Goal: Task Accomplishment & Management: Complete application form

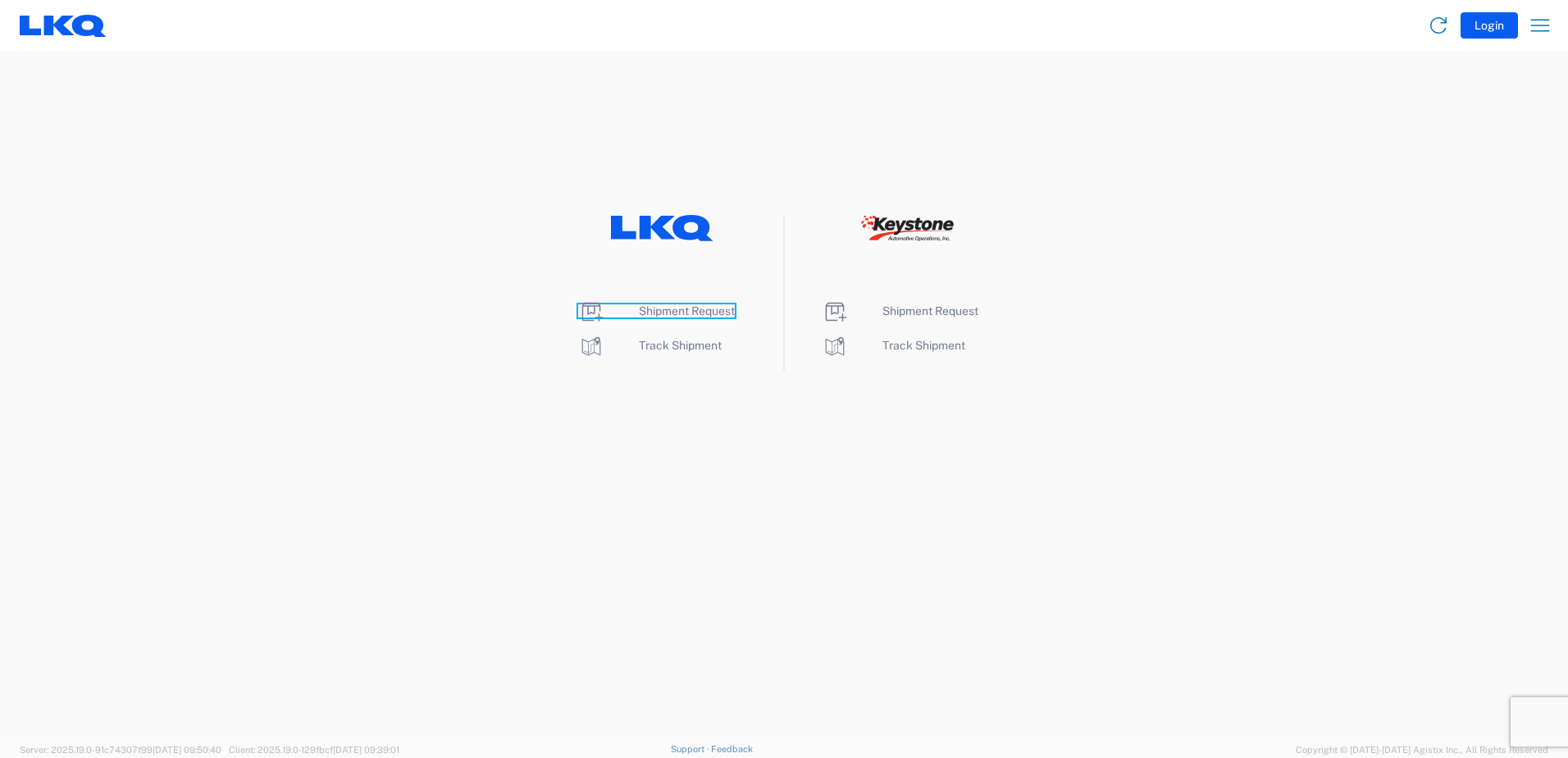
click at [669, 311] on span "Shipment Request" at bounding box center [687, 310] width 96 height 13
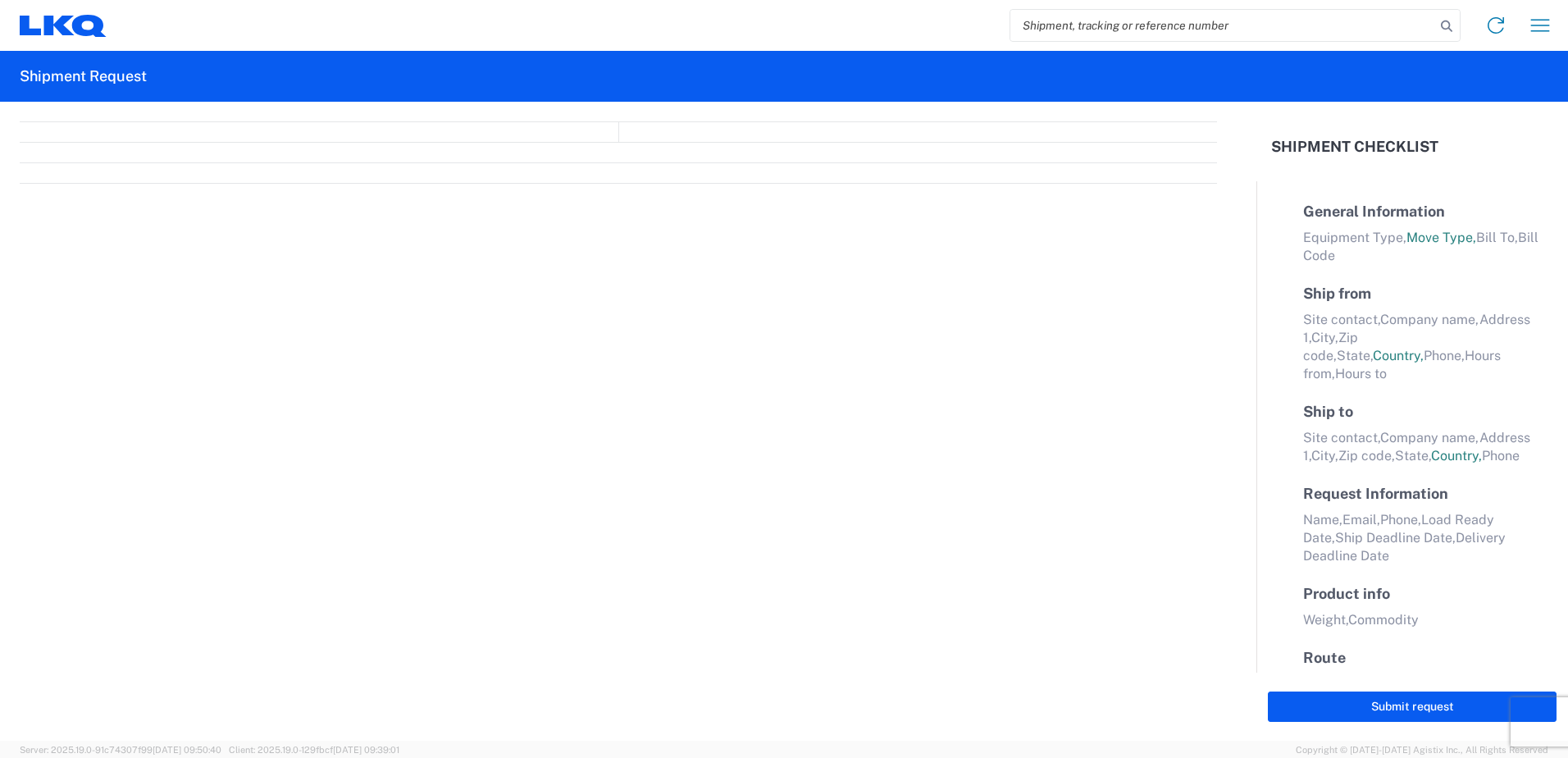
select select "FULL"
select select "LBS"
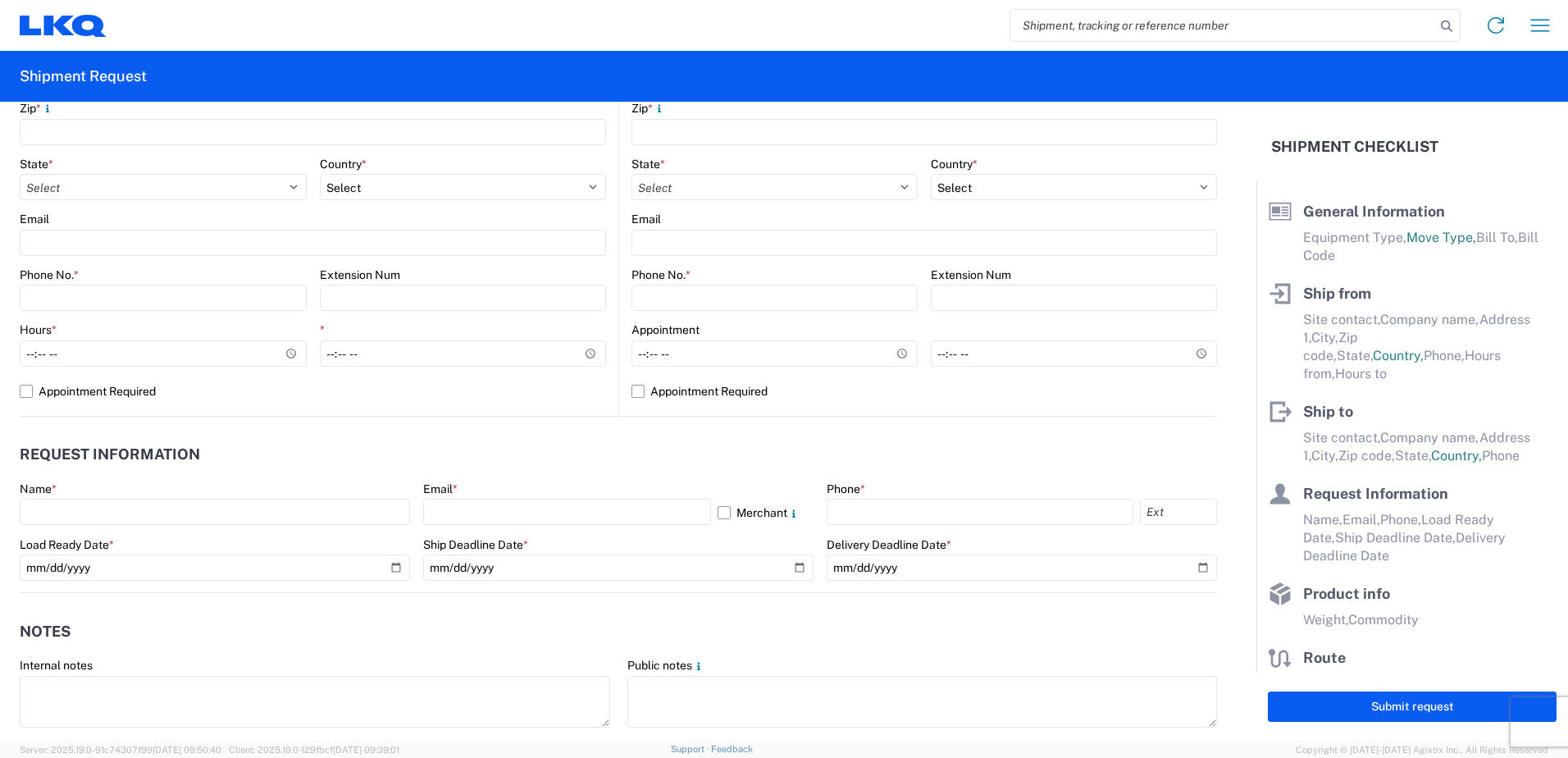
scroll to position [492, 0]
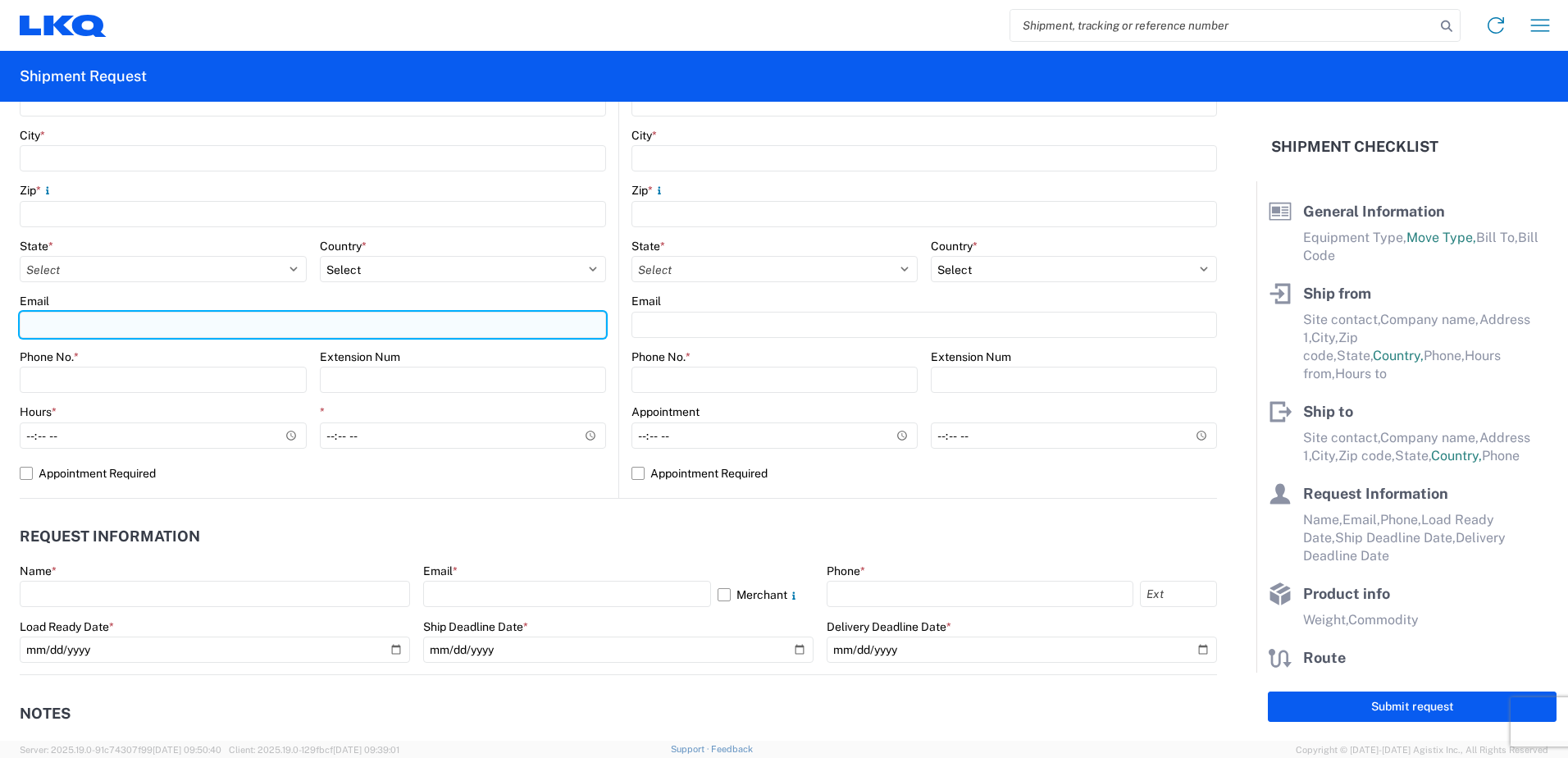
click at [70, 327] on input "Email" at bounding box center [313, 324] width 587 height 26
type input "[EMAIL_ADDRESS][DOMAIN_NAME]"
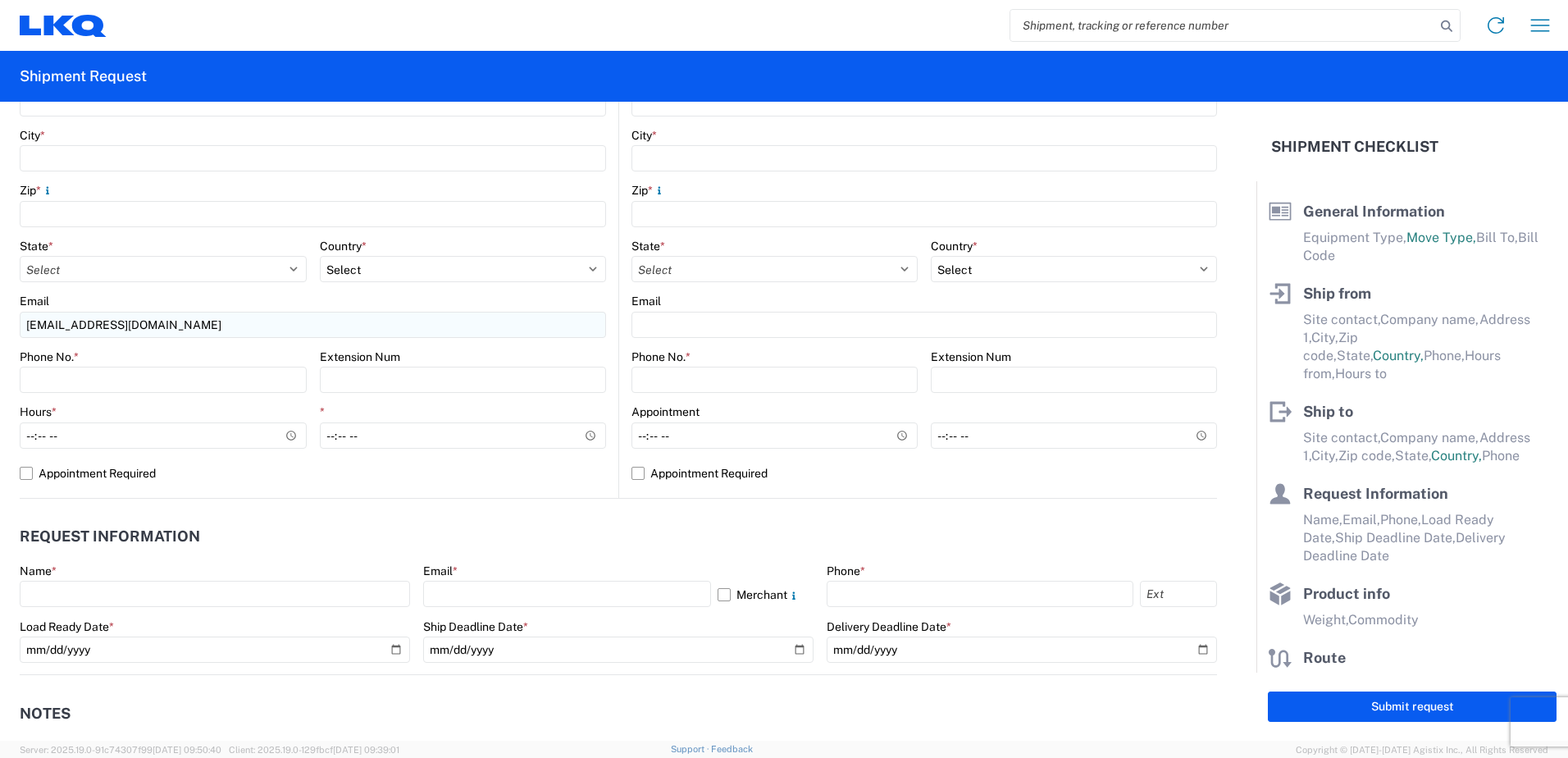
type input "LKQ Corporation"
type input "3658 Route 378"
type input "PO Box 3658"
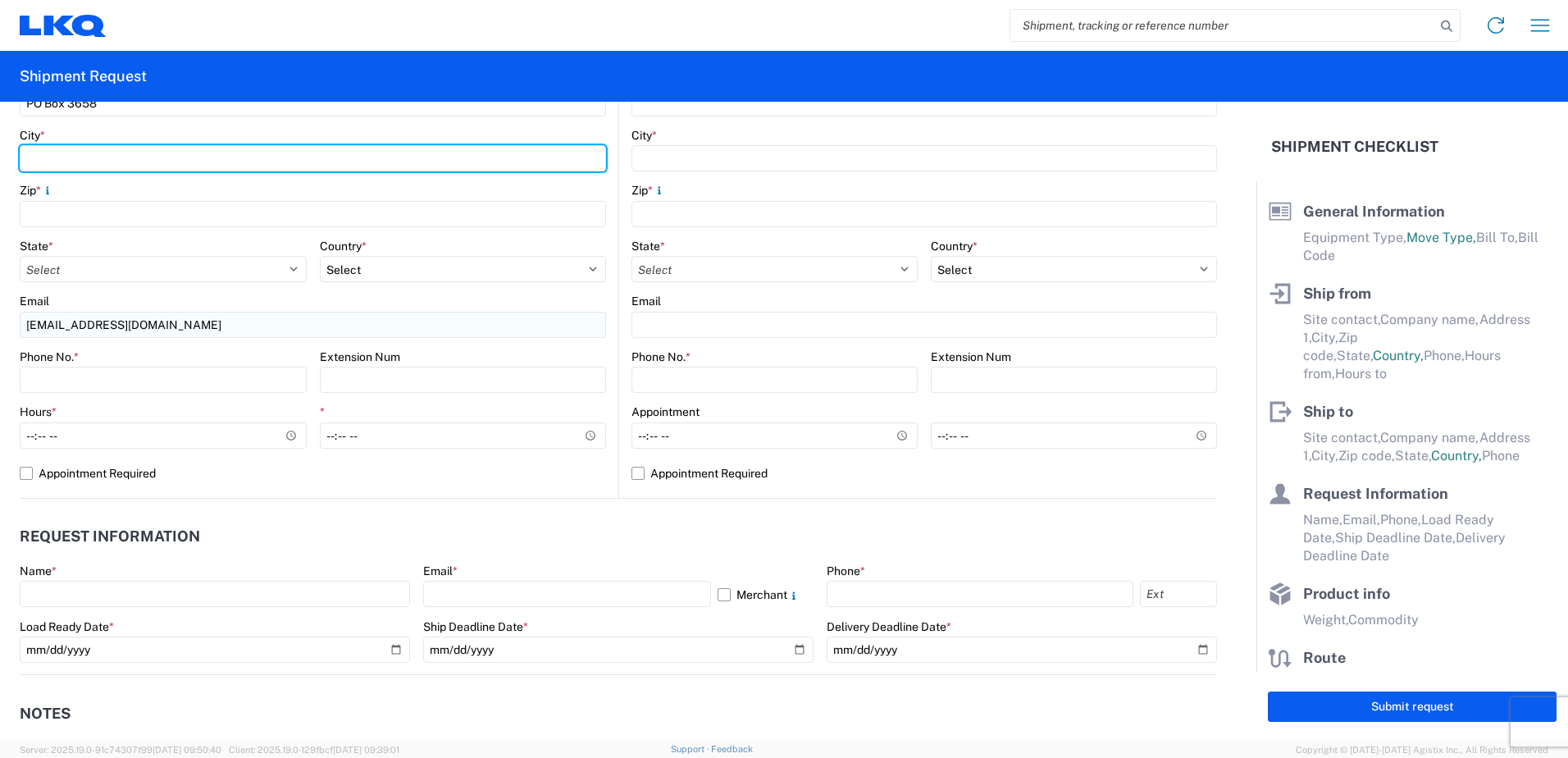
type input "[GEOGRAPHIC_DATA]"
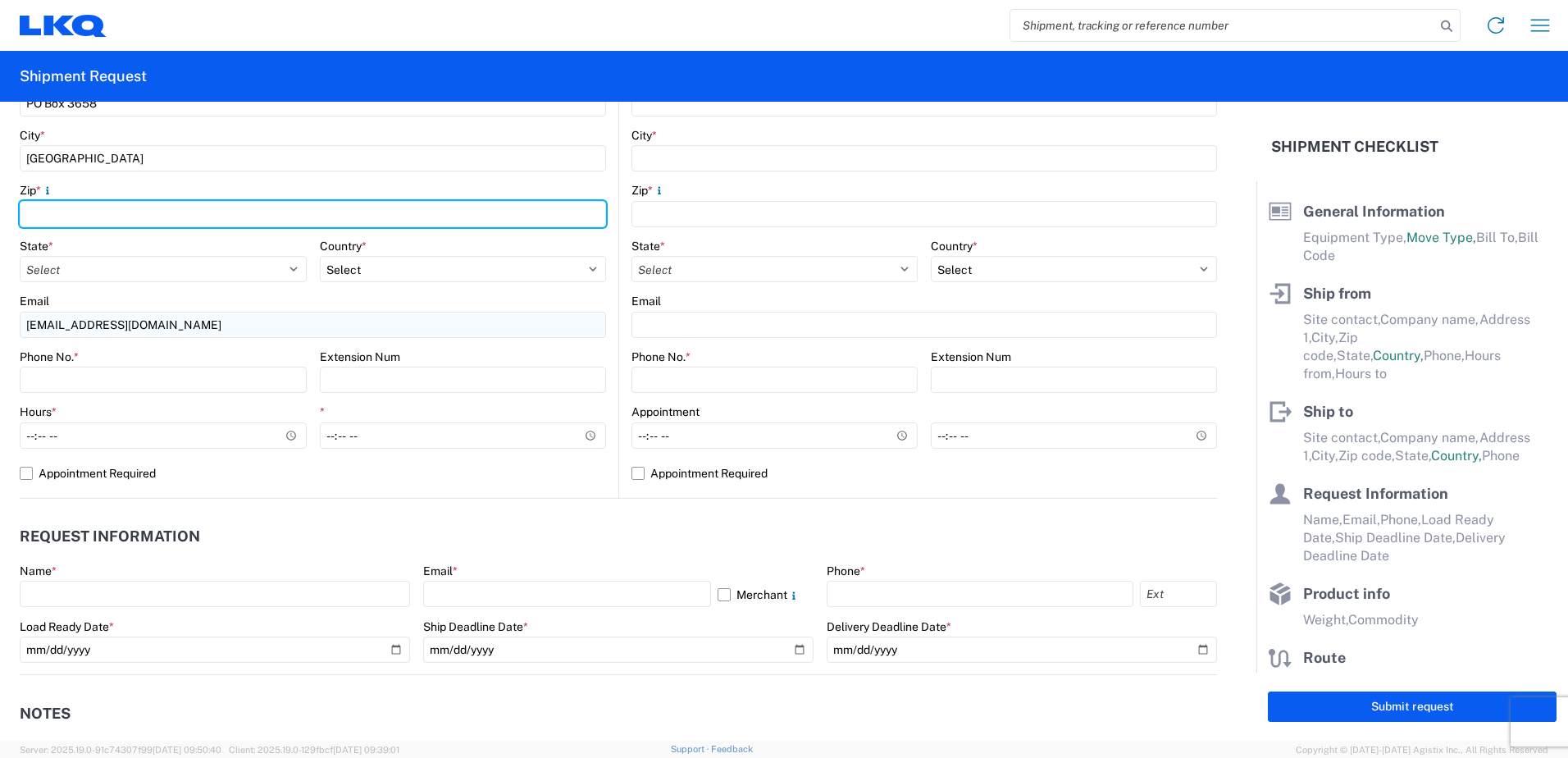
type input "18015"
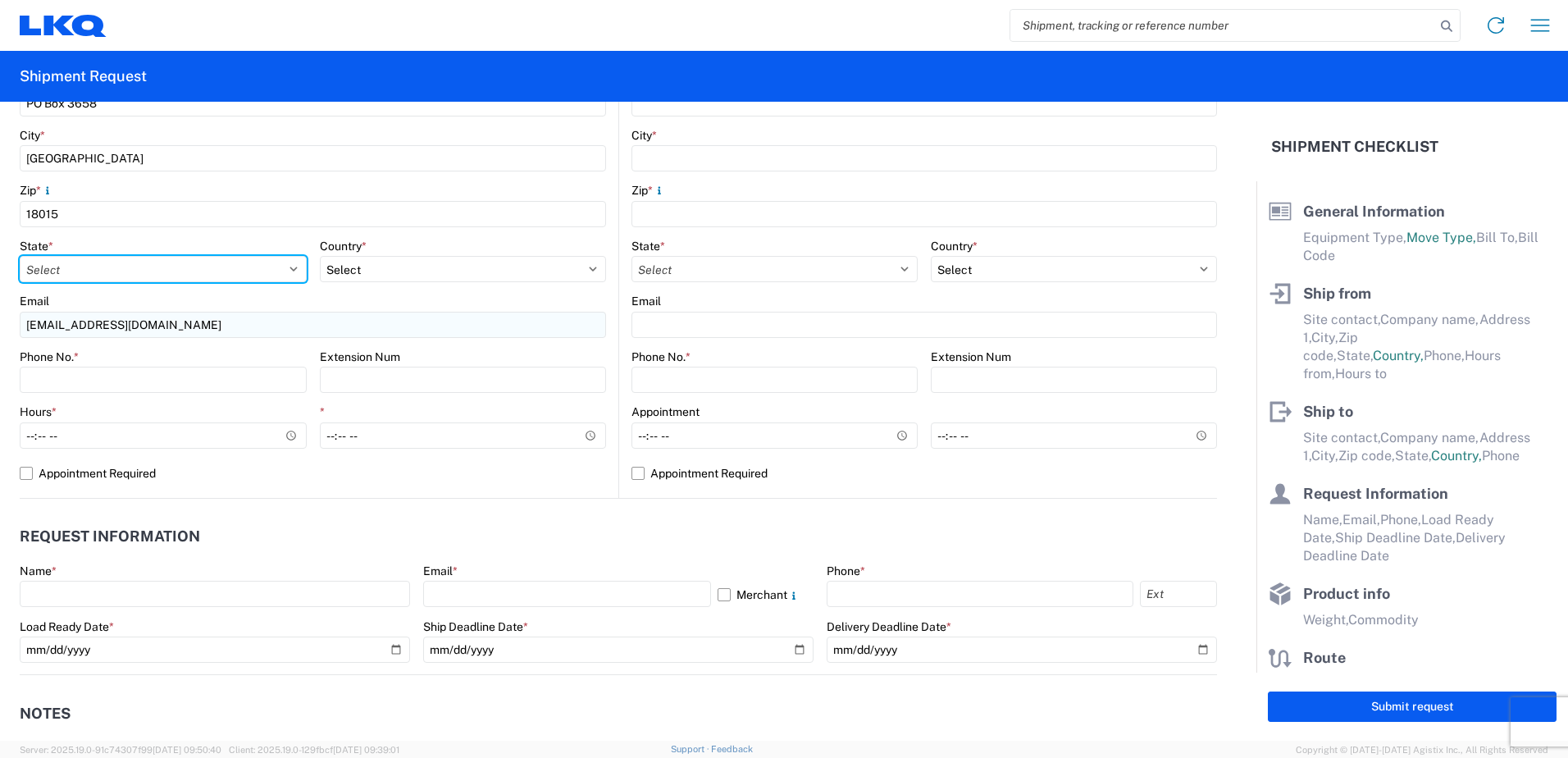
select select "PA"
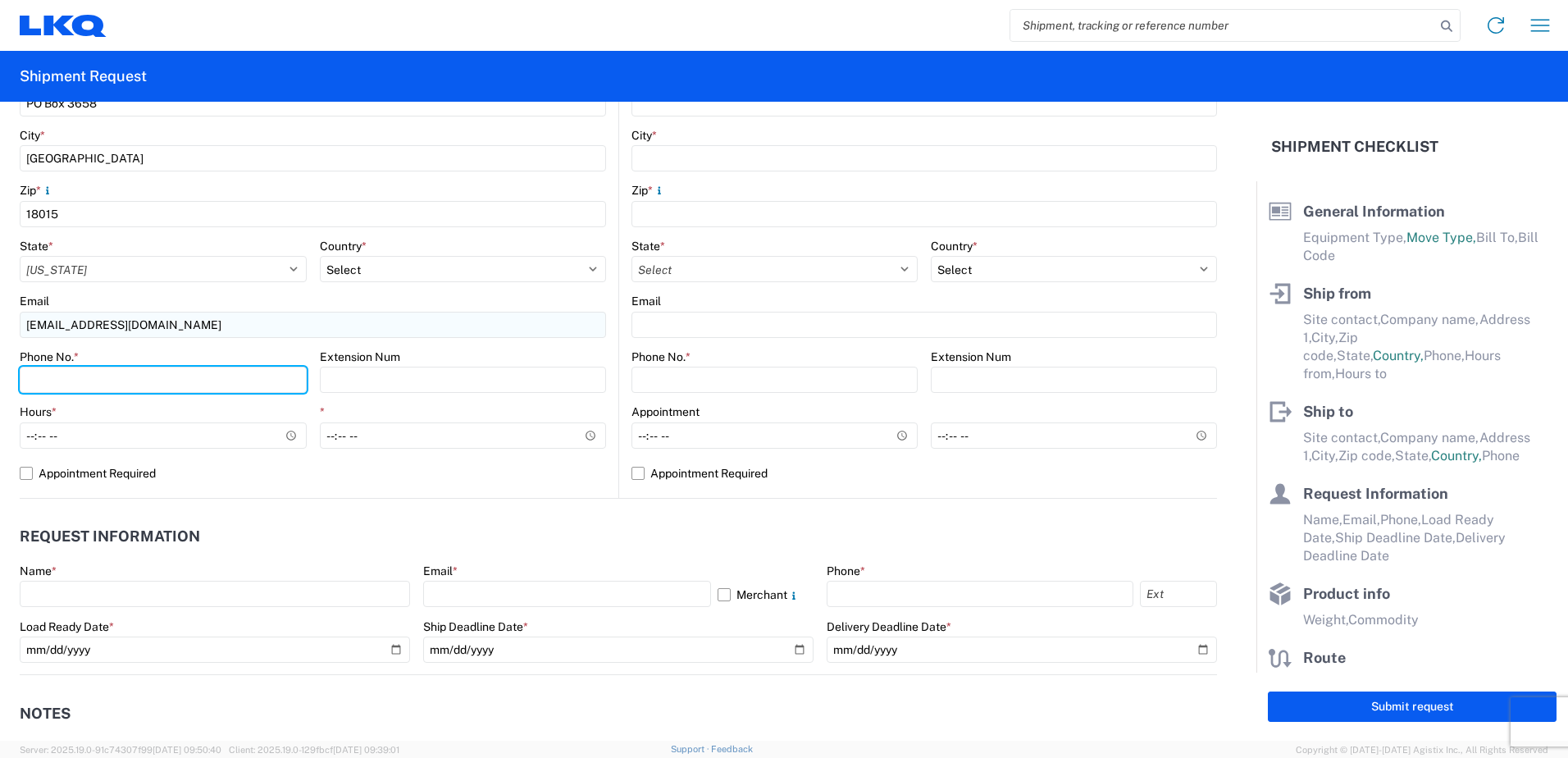
type input "6108655553"
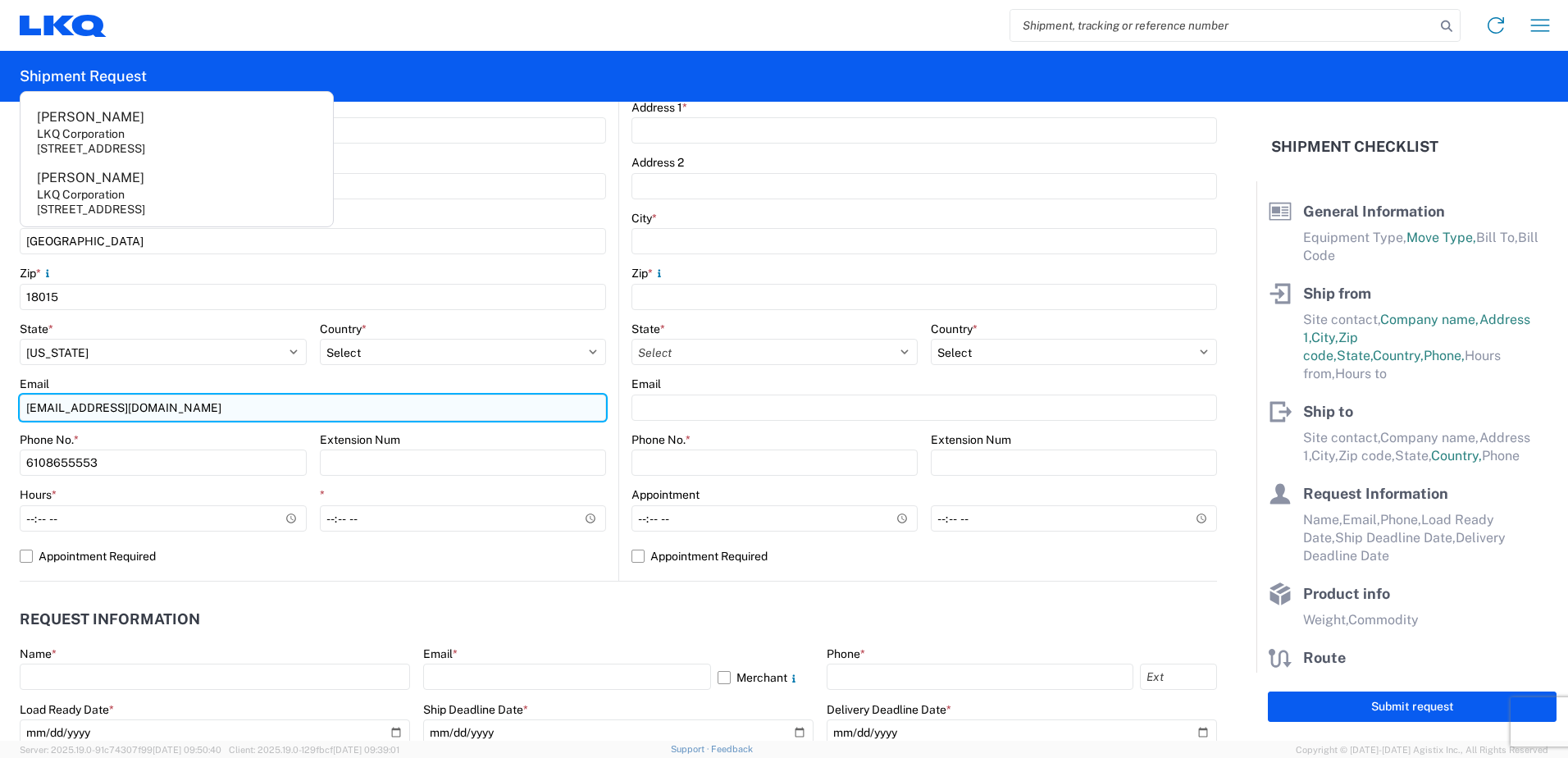
scroll to position [410, 0]
click at [163, 407] on input "[EMAIL_ADDRESS][DOMAIN_NAME]" at bounding box center [313, 406] width 587 height 26
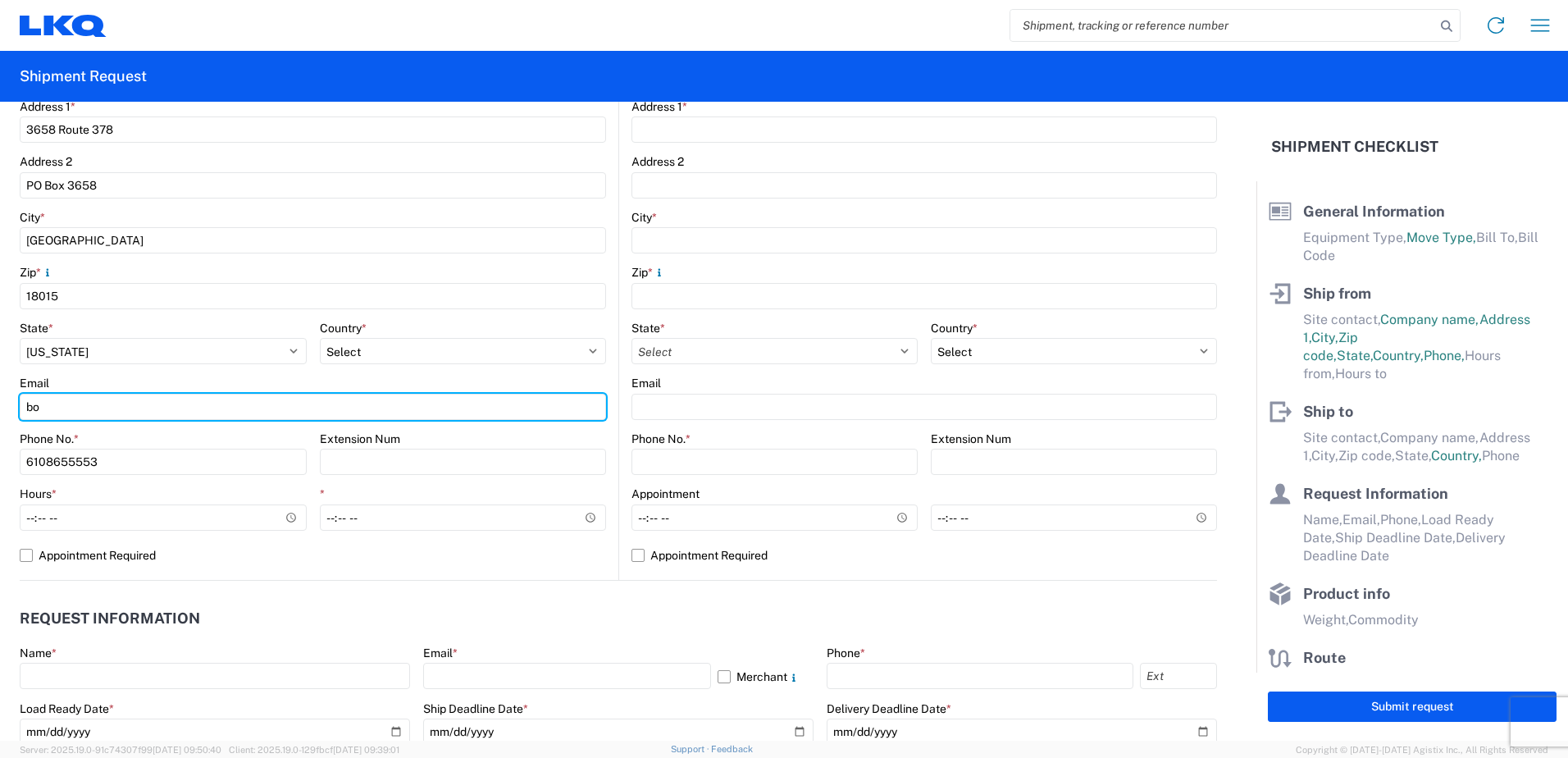
type input "b"
click at [30, 402] on input "Email" at bounding box center [313, 406] width 587 height 26
click at [133, 410] on input "Email" at bounding box center [313, 406] width 587 height 26
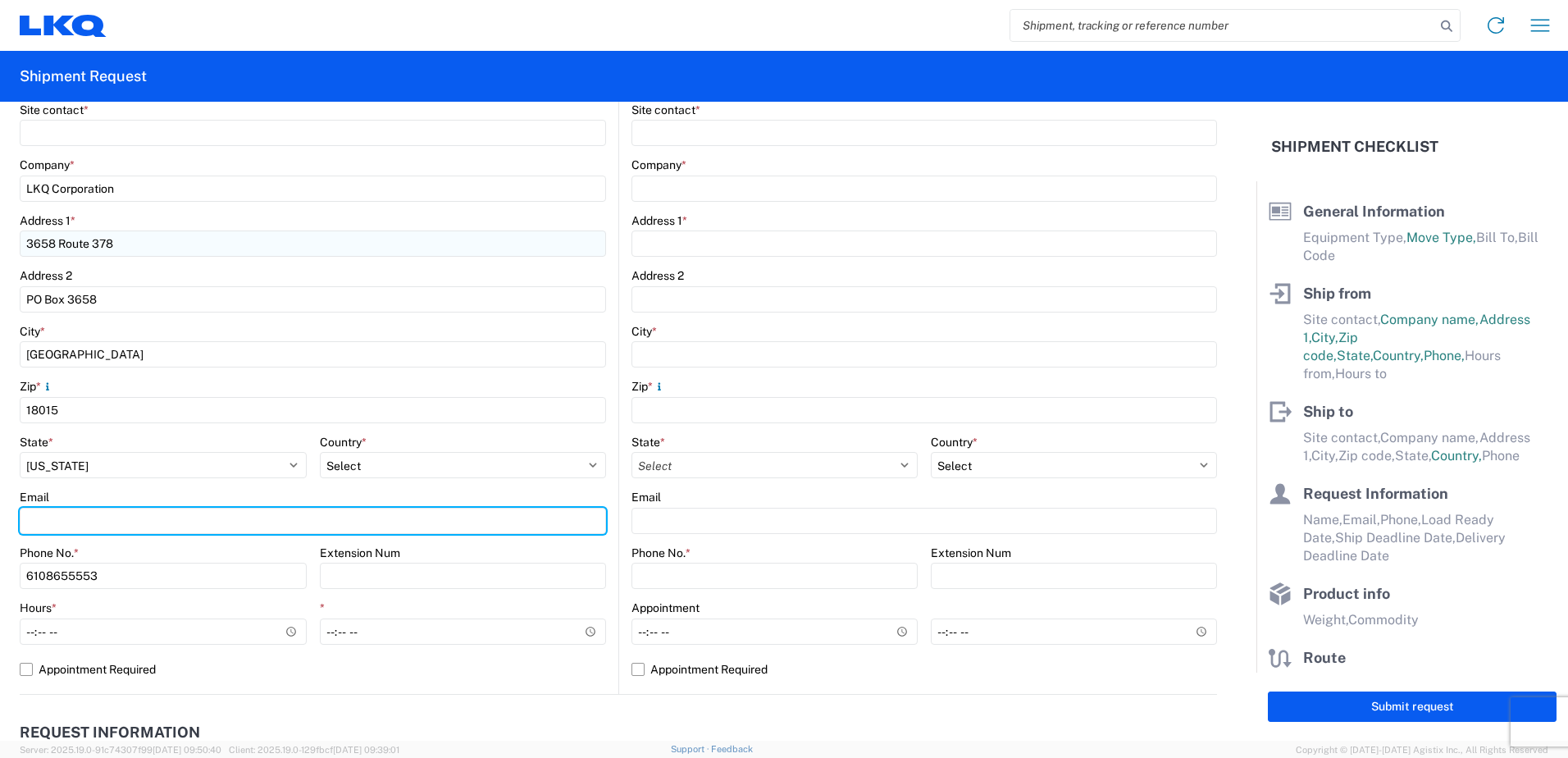
scroll to position [328, 0]
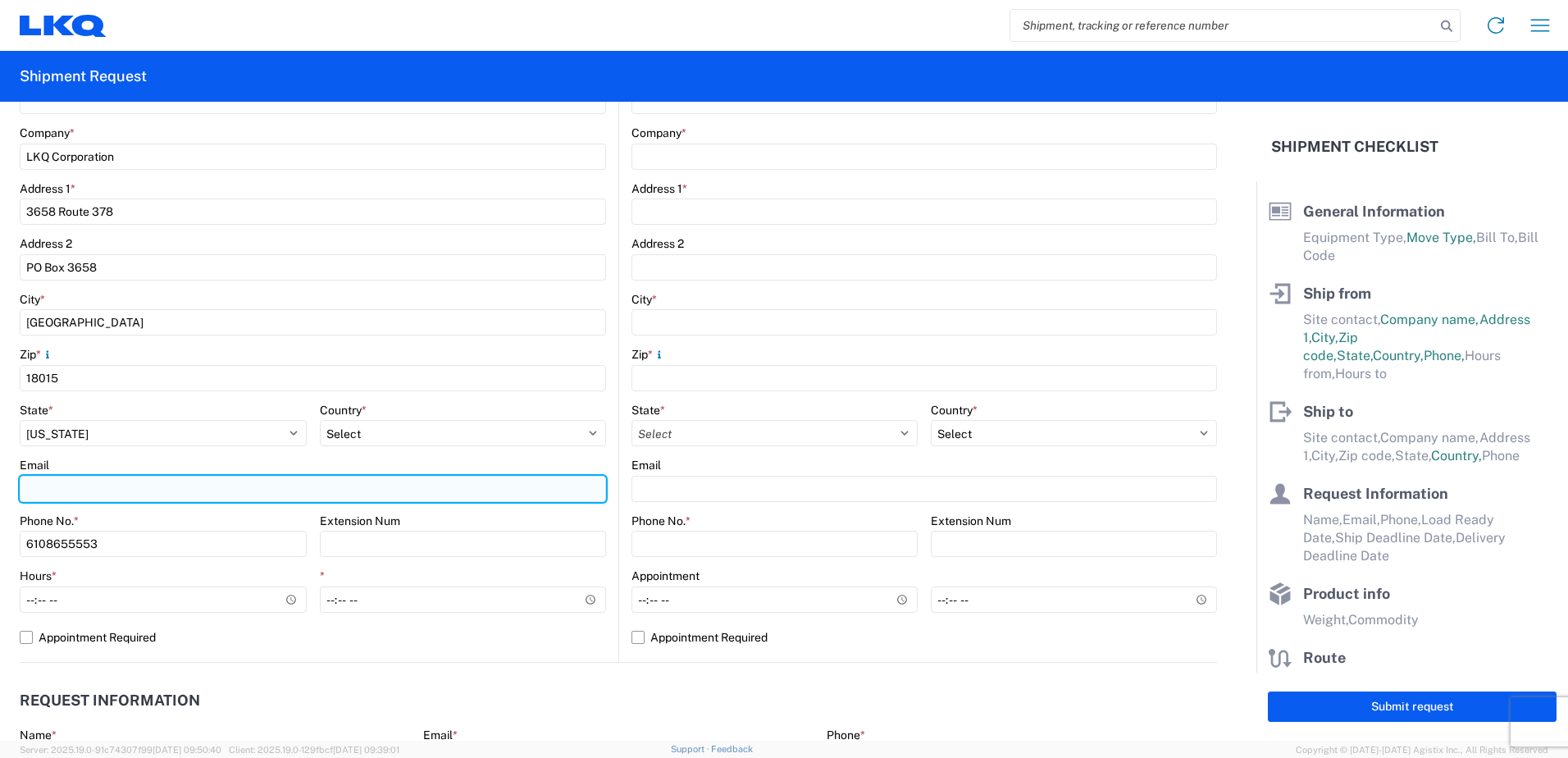
click at [81, 491] on input "Email" at bounding box center [313, 488] width 587 height 26
drag, startPoint x: 76, startPoint y: 491, endPoint x: 45, endPoint y: 489, distance: 31.1
click at [45, 489] on input "Email" at bounding box center [313, 488] width 587 height 26
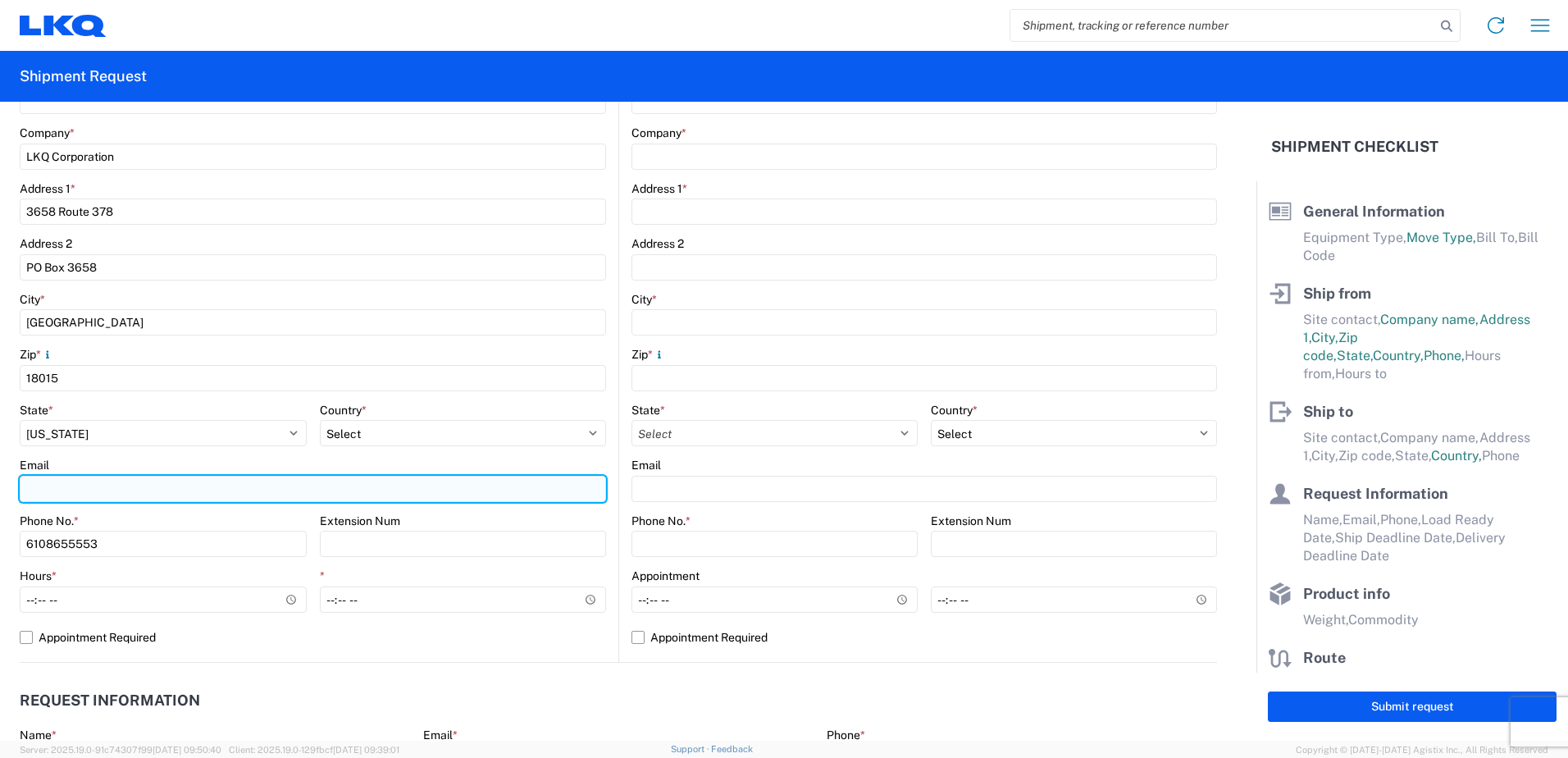
click at [45, 489] on input "Email" at bounding box center [313, 488] width 587 height 26
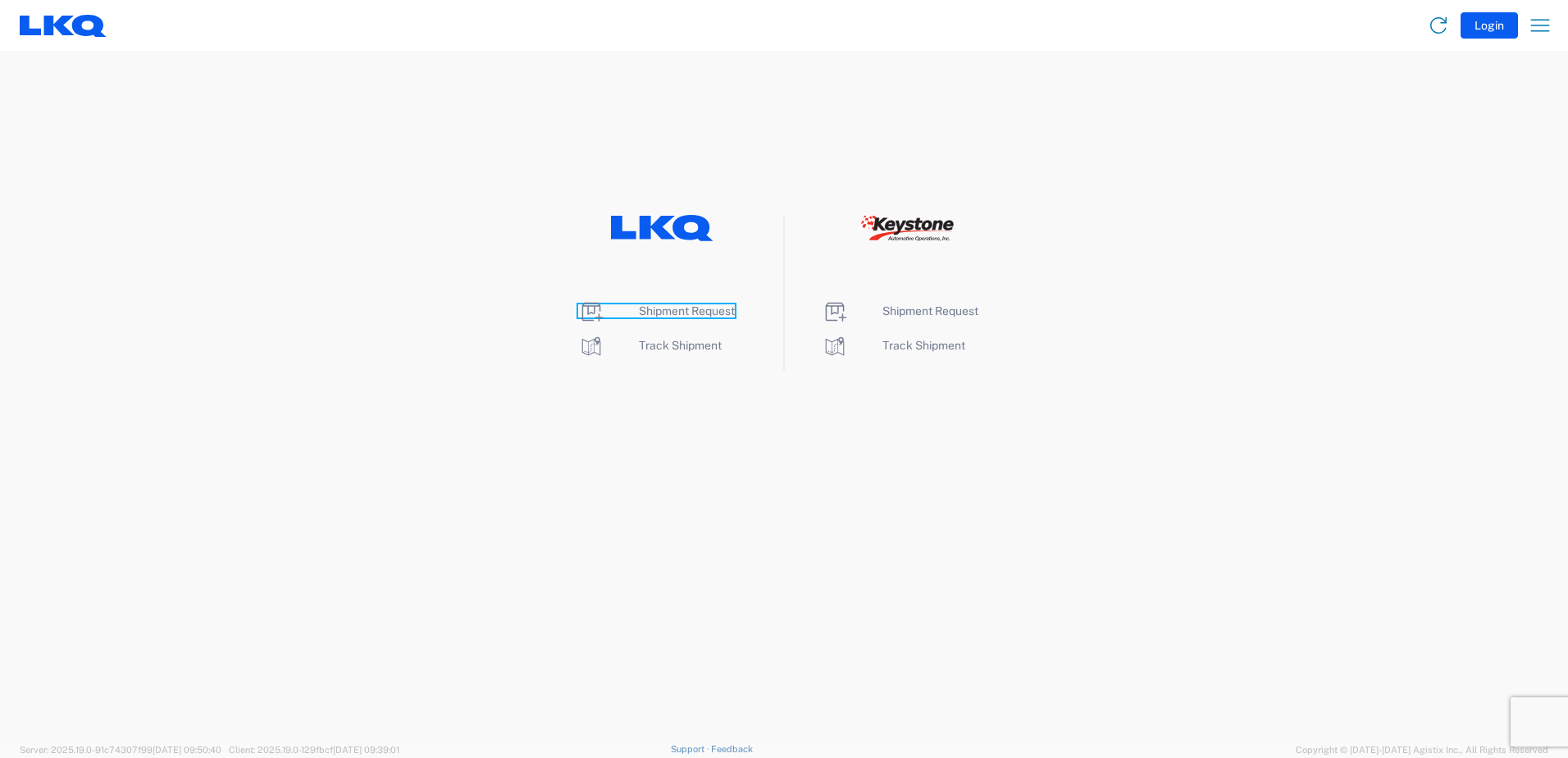
click at [660, 308] on span "Shipment Request" at bounding box center [687, 310] width 96 height 13
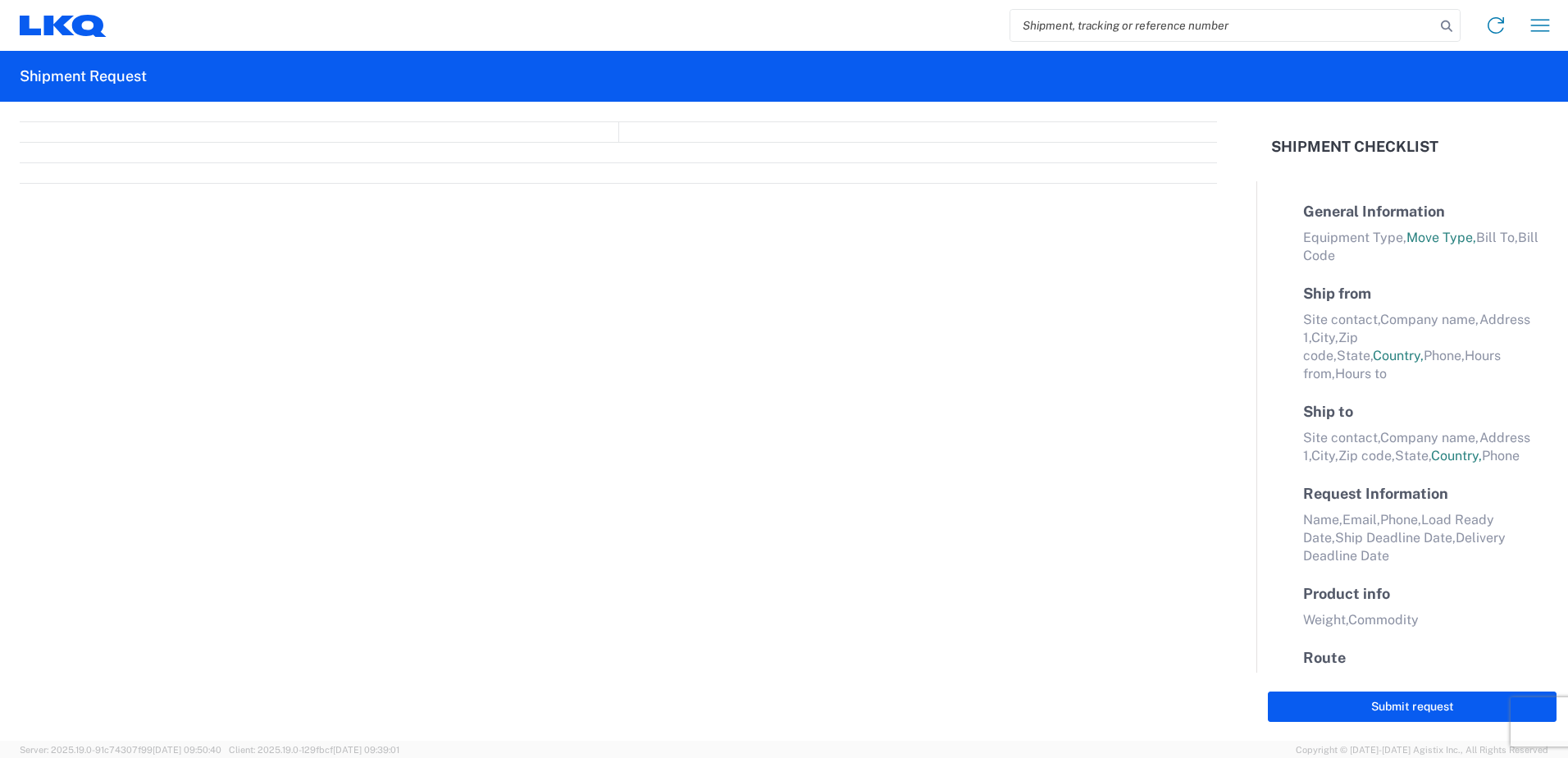
select select "FULL"
select select "LBS"
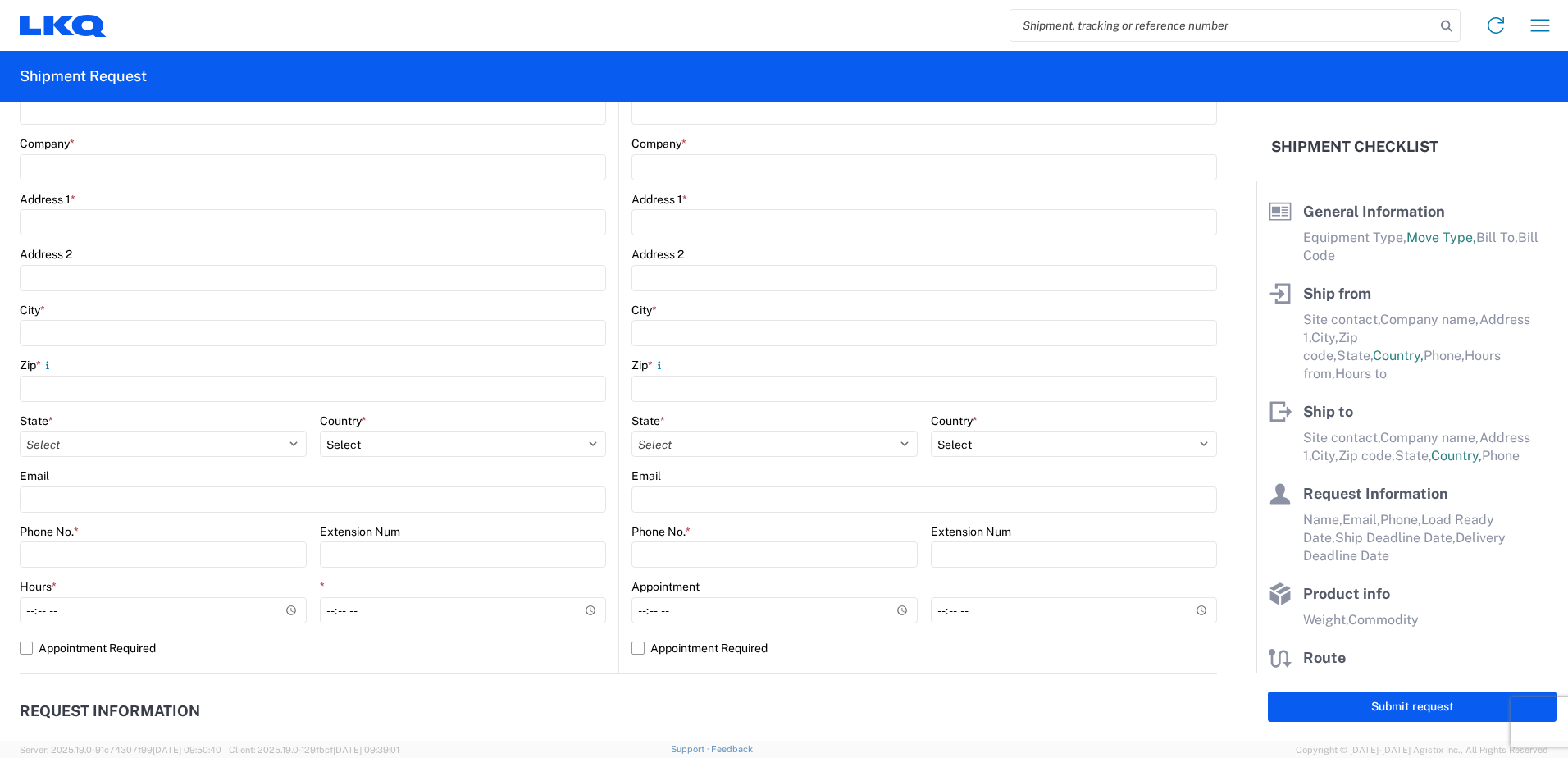
scroll to position [328, 0]
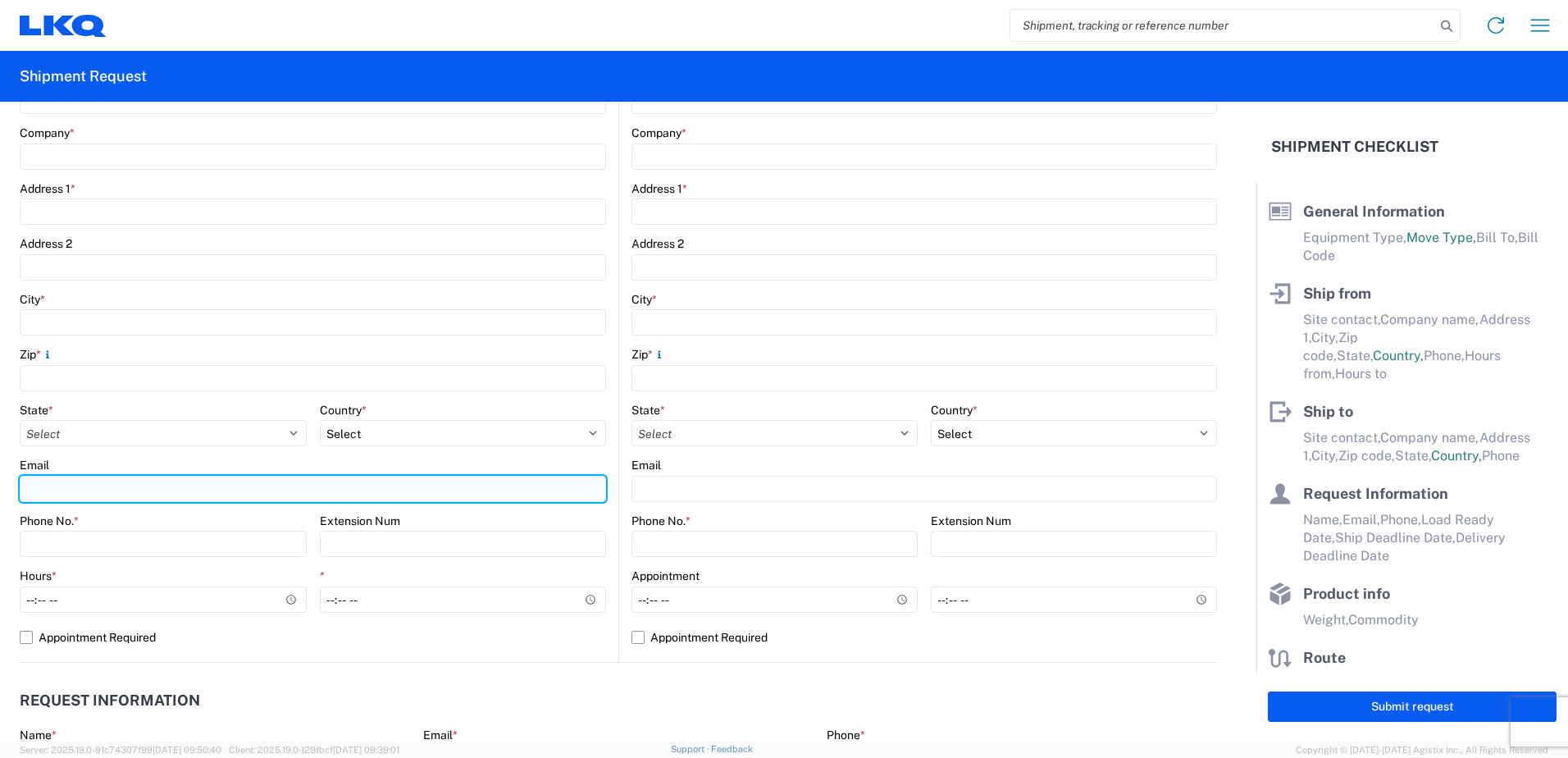
click at [95, 490] on input "Email" at bounding box center [313, 488] width 587 height 26
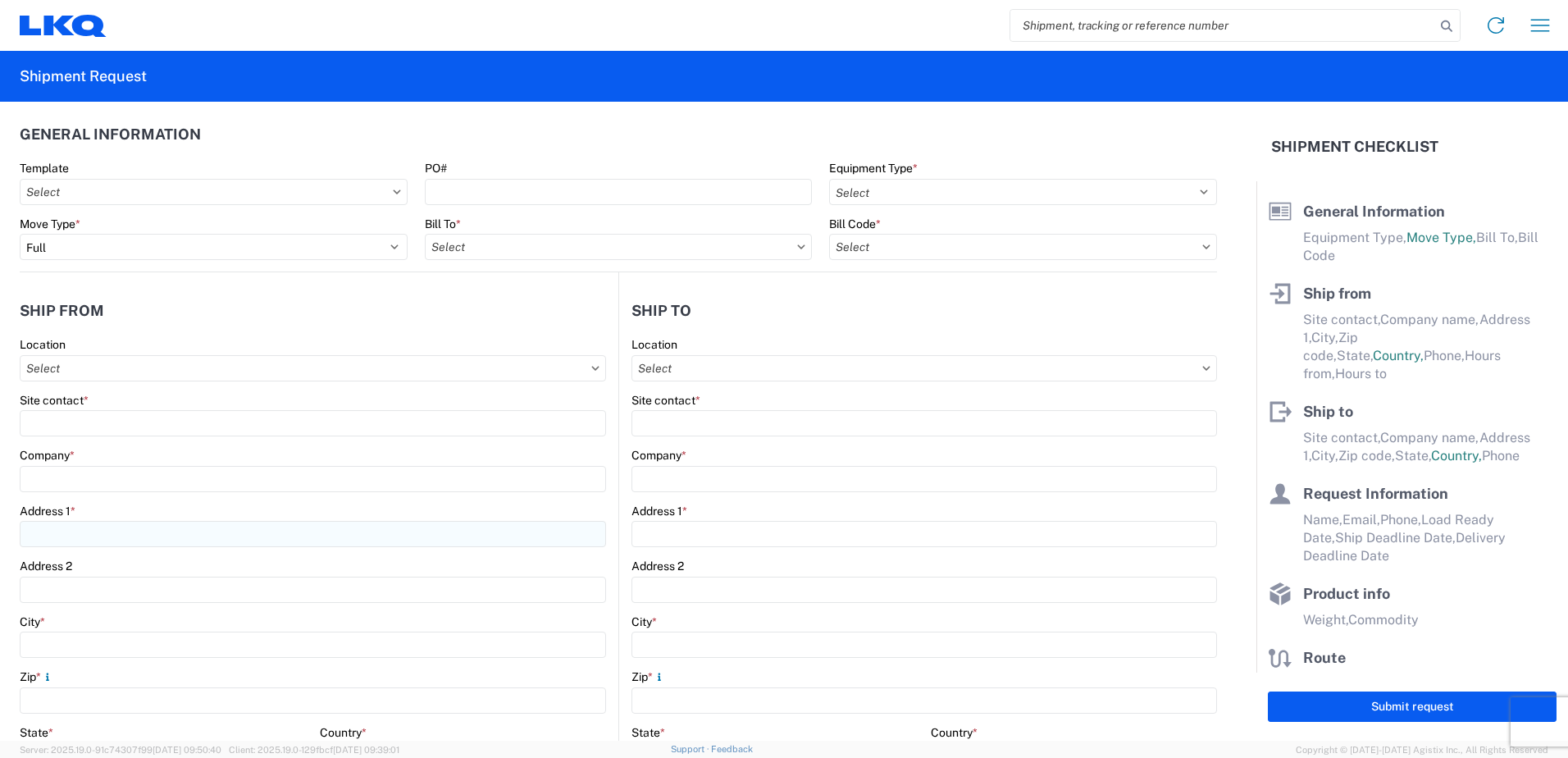
scroll to position [0, 0]
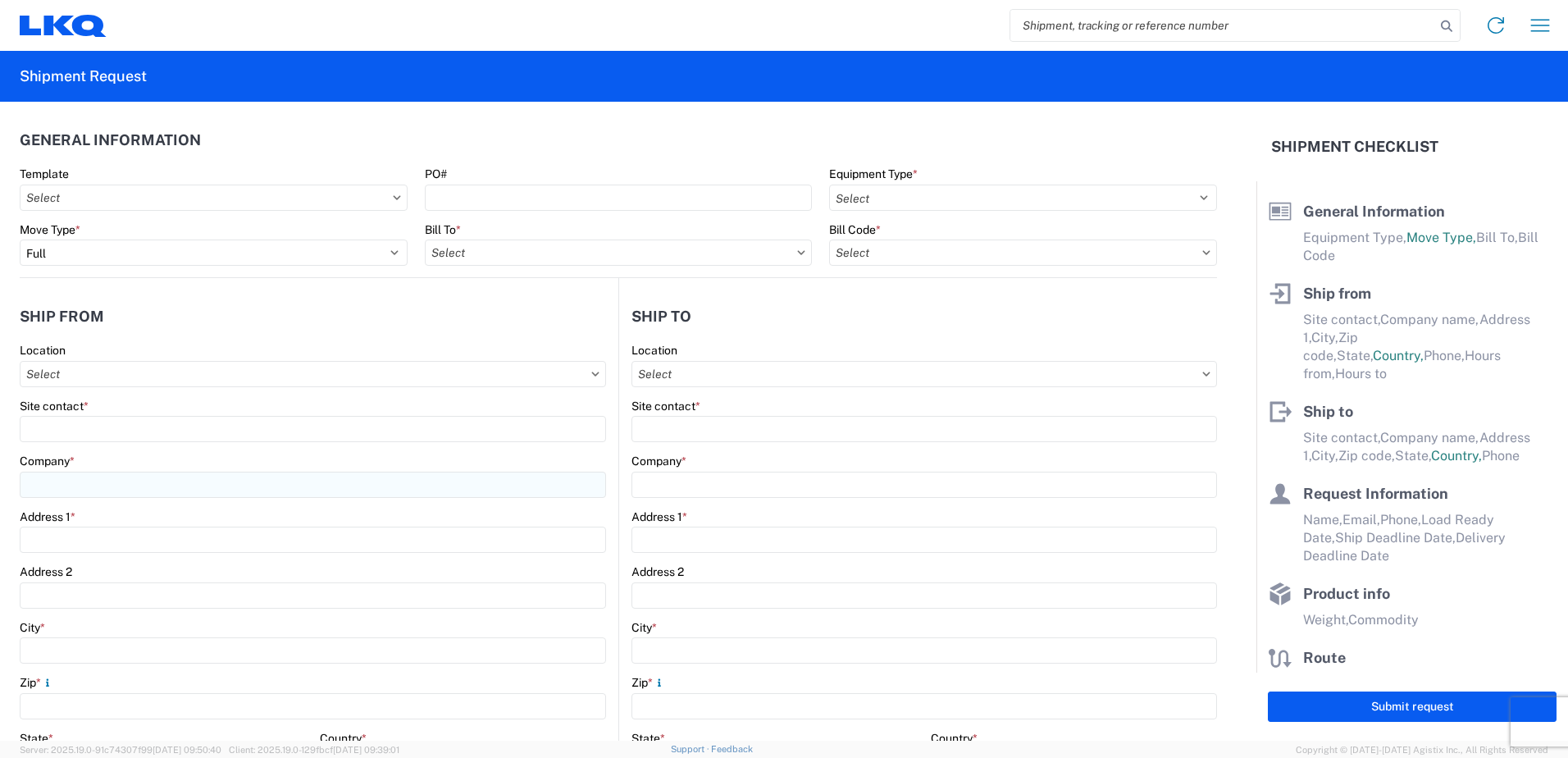
type input "boreccek@lkqcorp.com"
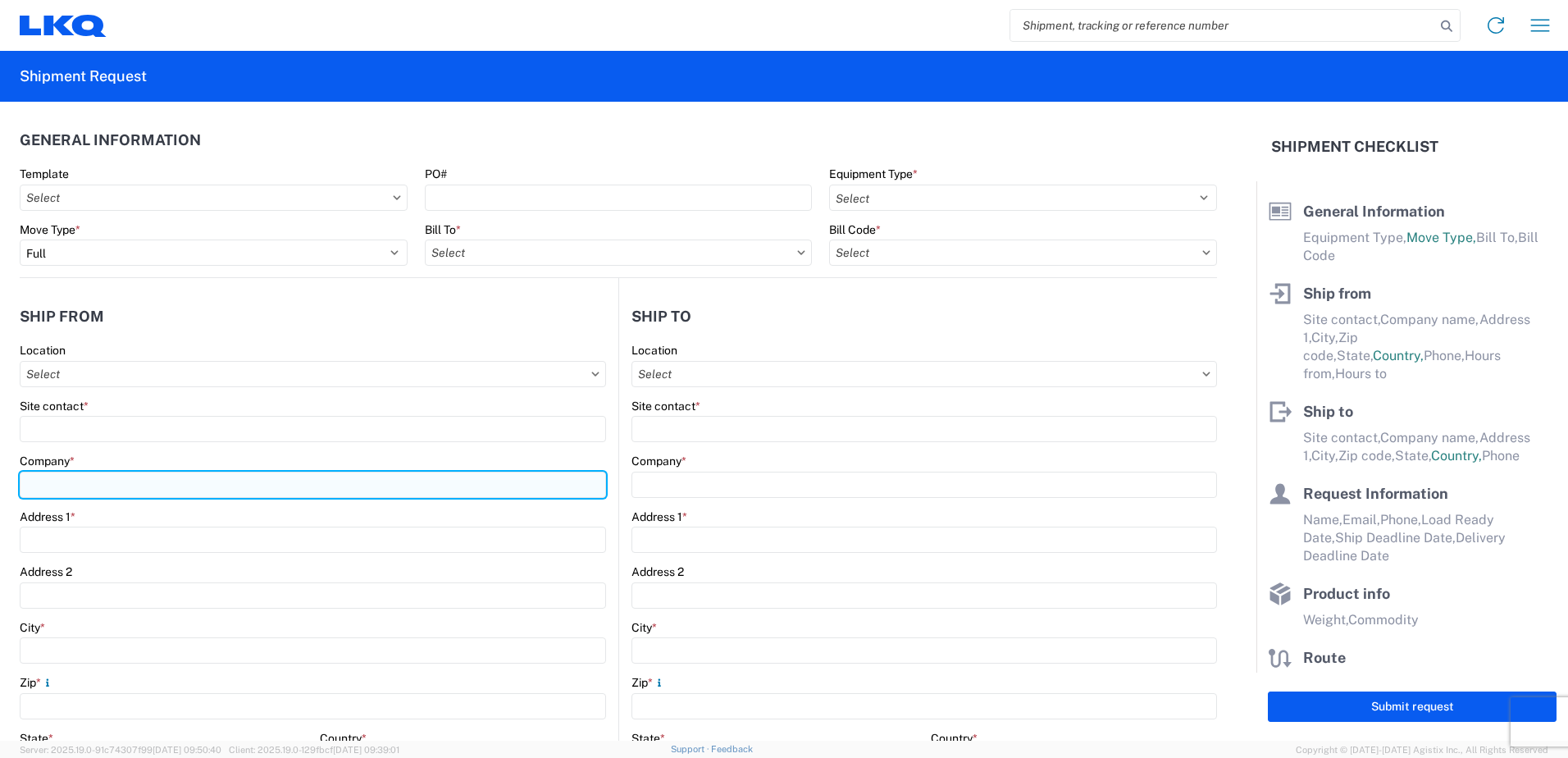
type input "LKQ Corporation"
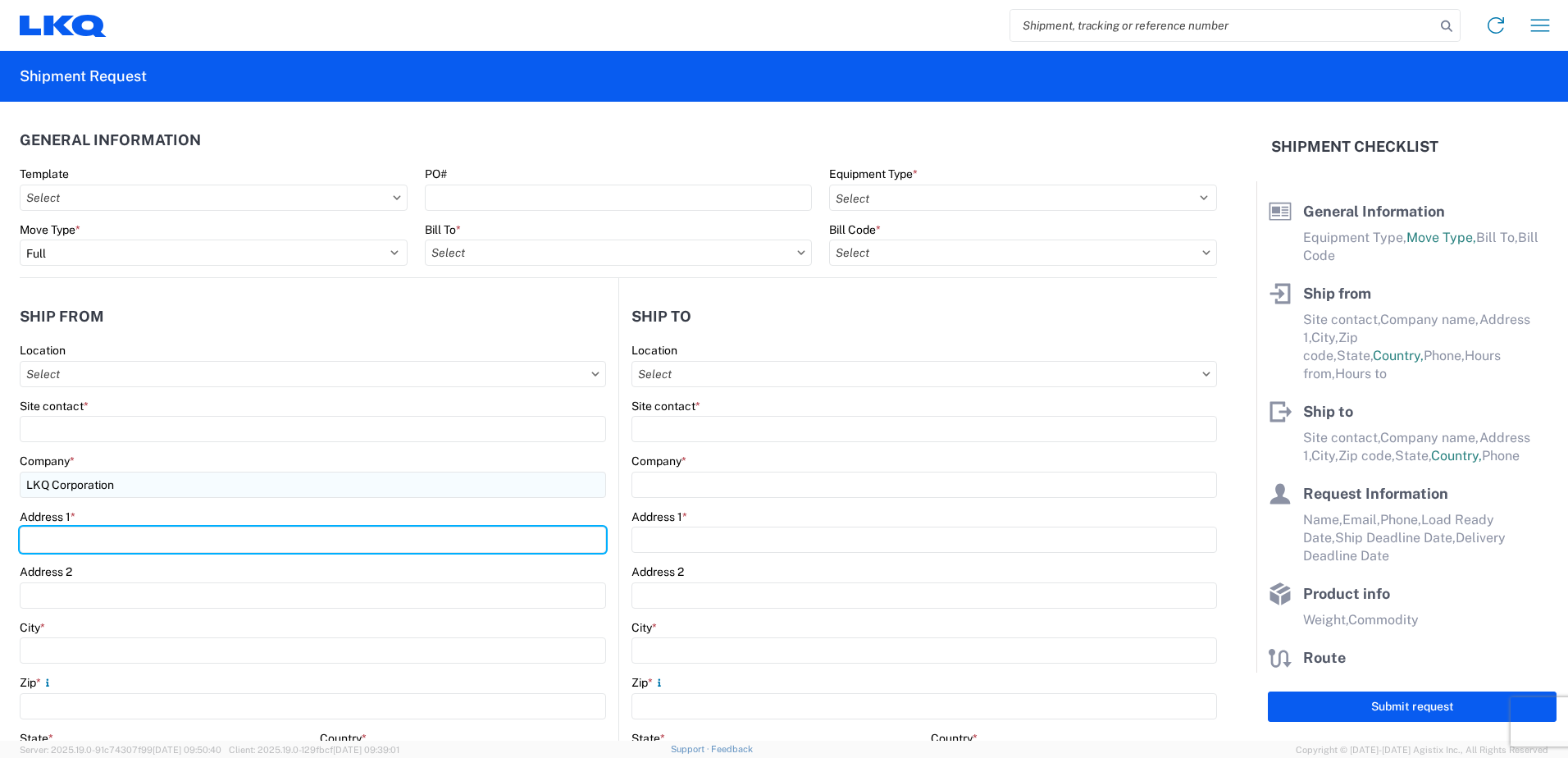
type input "3658 Route 378"
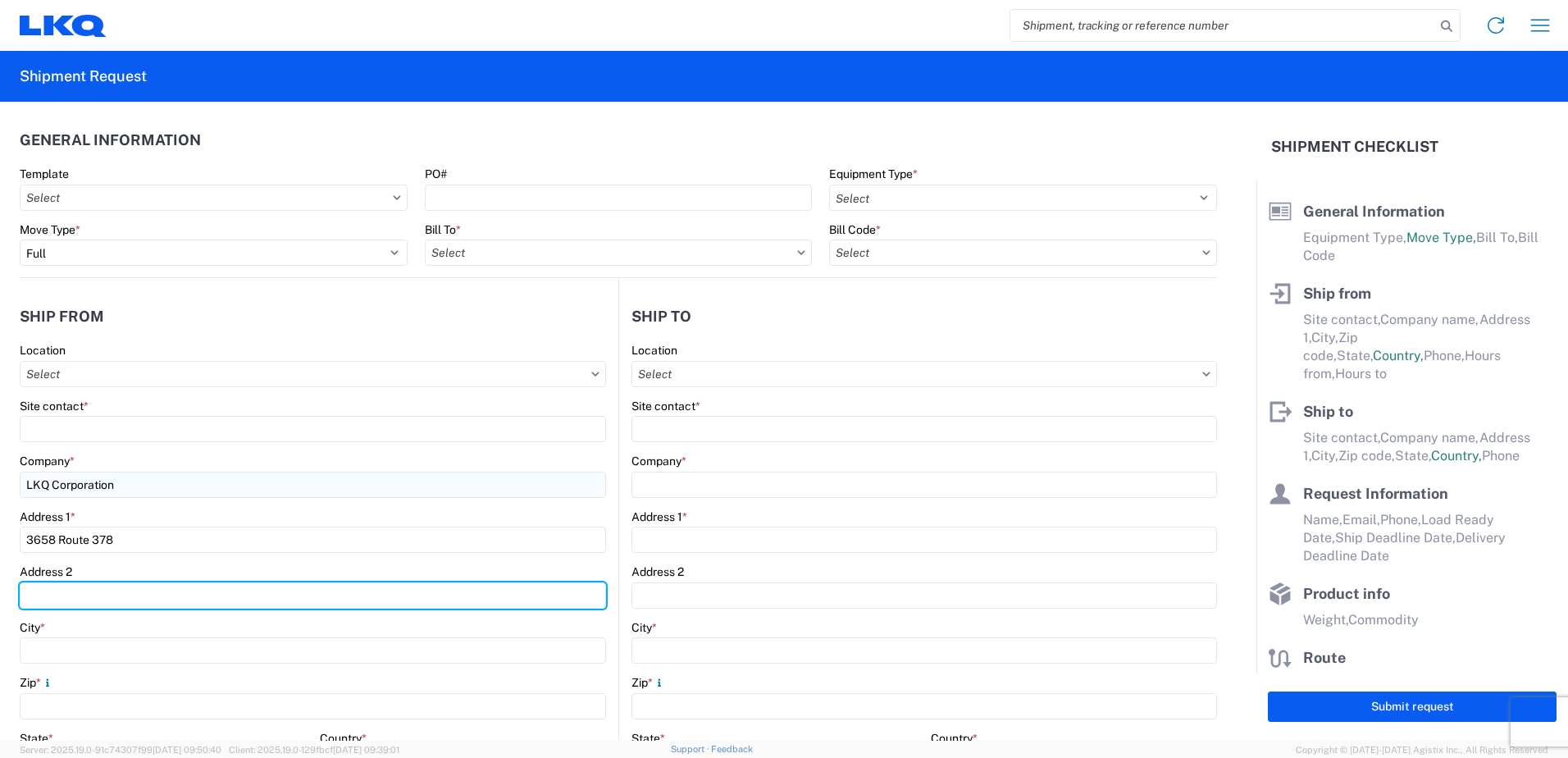
type input "PO Box 3658"
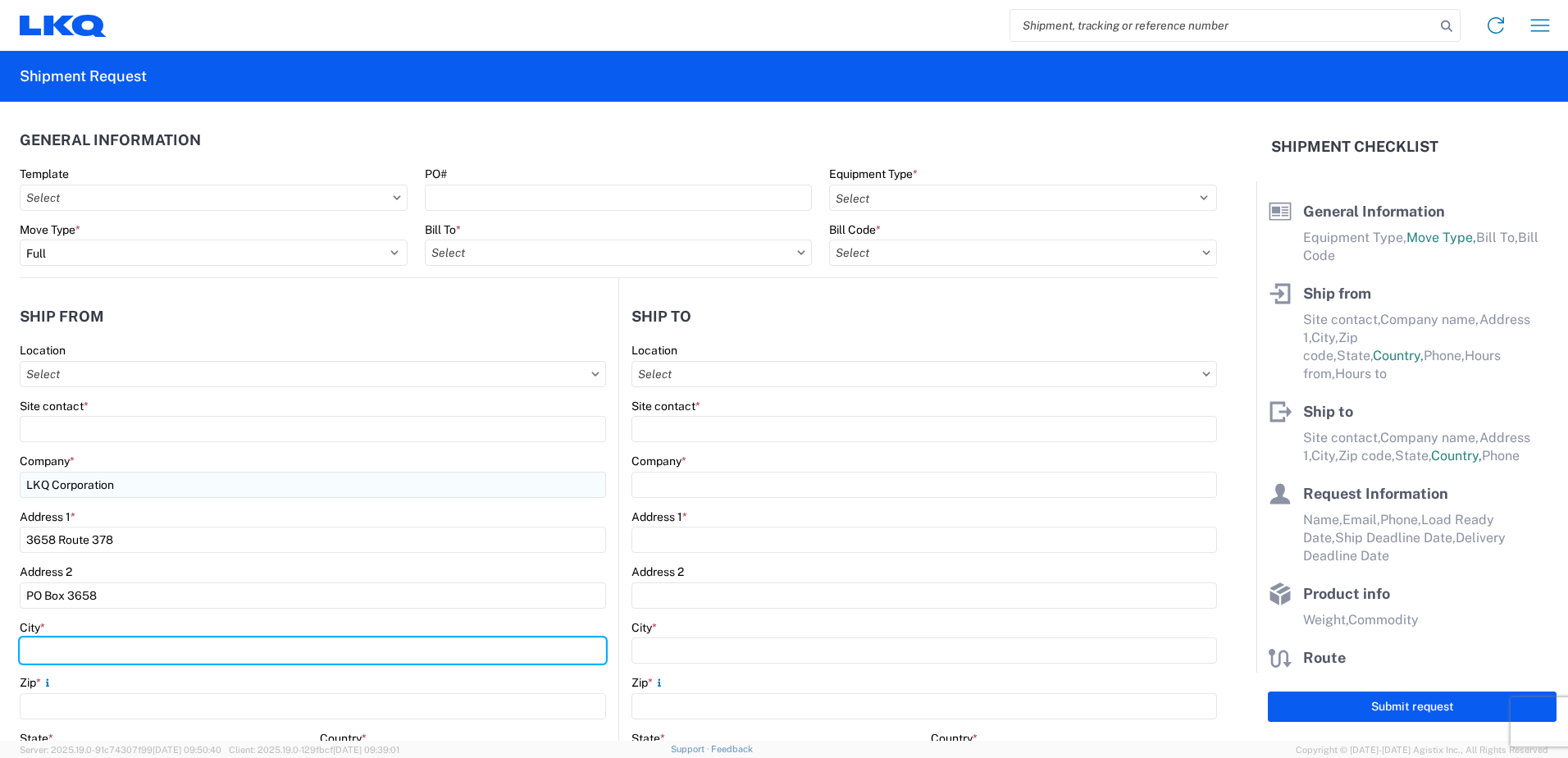
type input "[GEOGRAPHIC_DATA]"
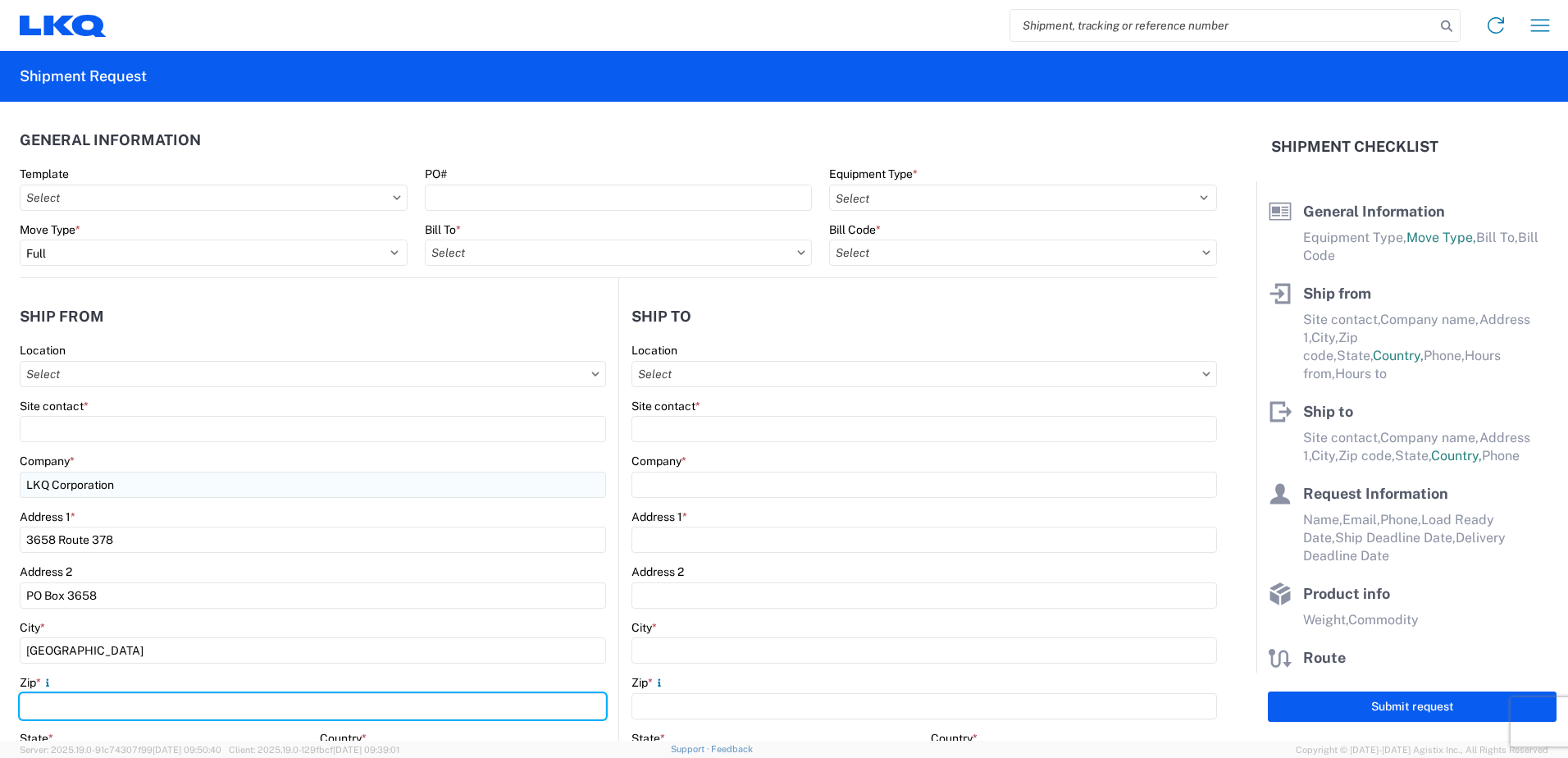
type input "18015"
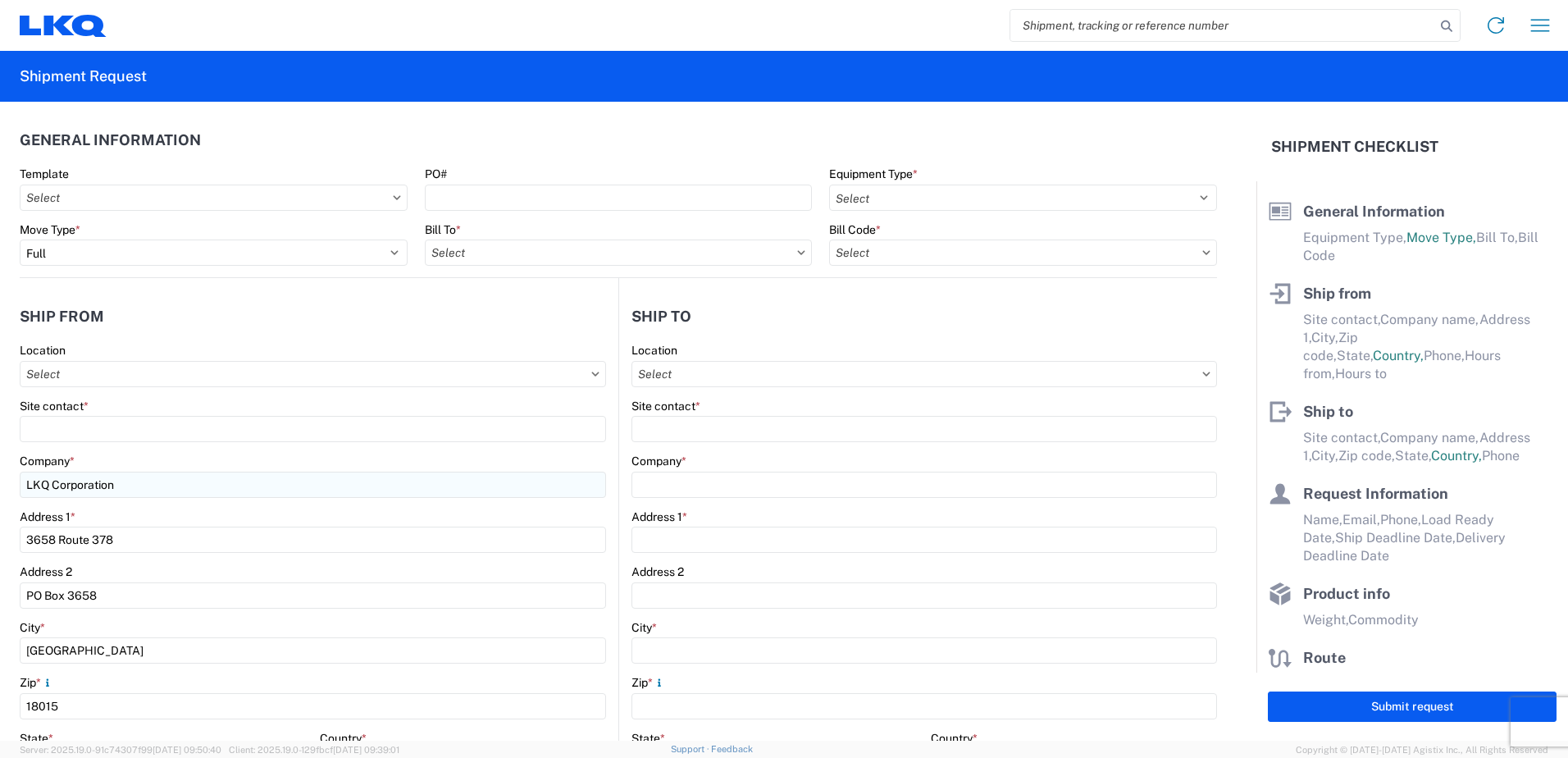
select select "PA"
type input "6108655553"
click at [103, 375] on input "text" at bounding box center [313, 373] width 587 height 26
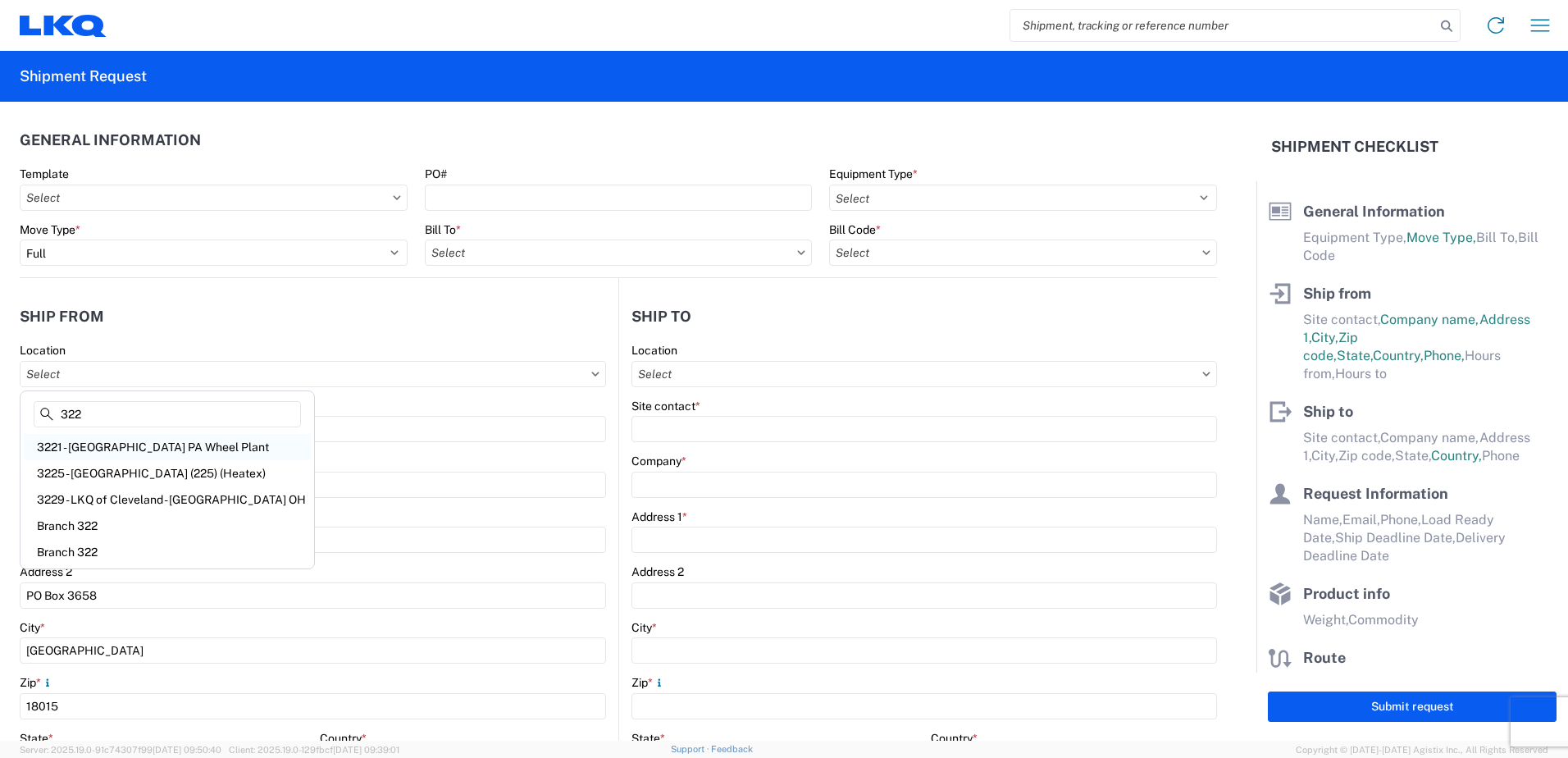
type input "322"
click at [111, 438] on div "3221 - Bethlehem PA Wheel Plant" at bounding box center [167, 446] width 287 height 26
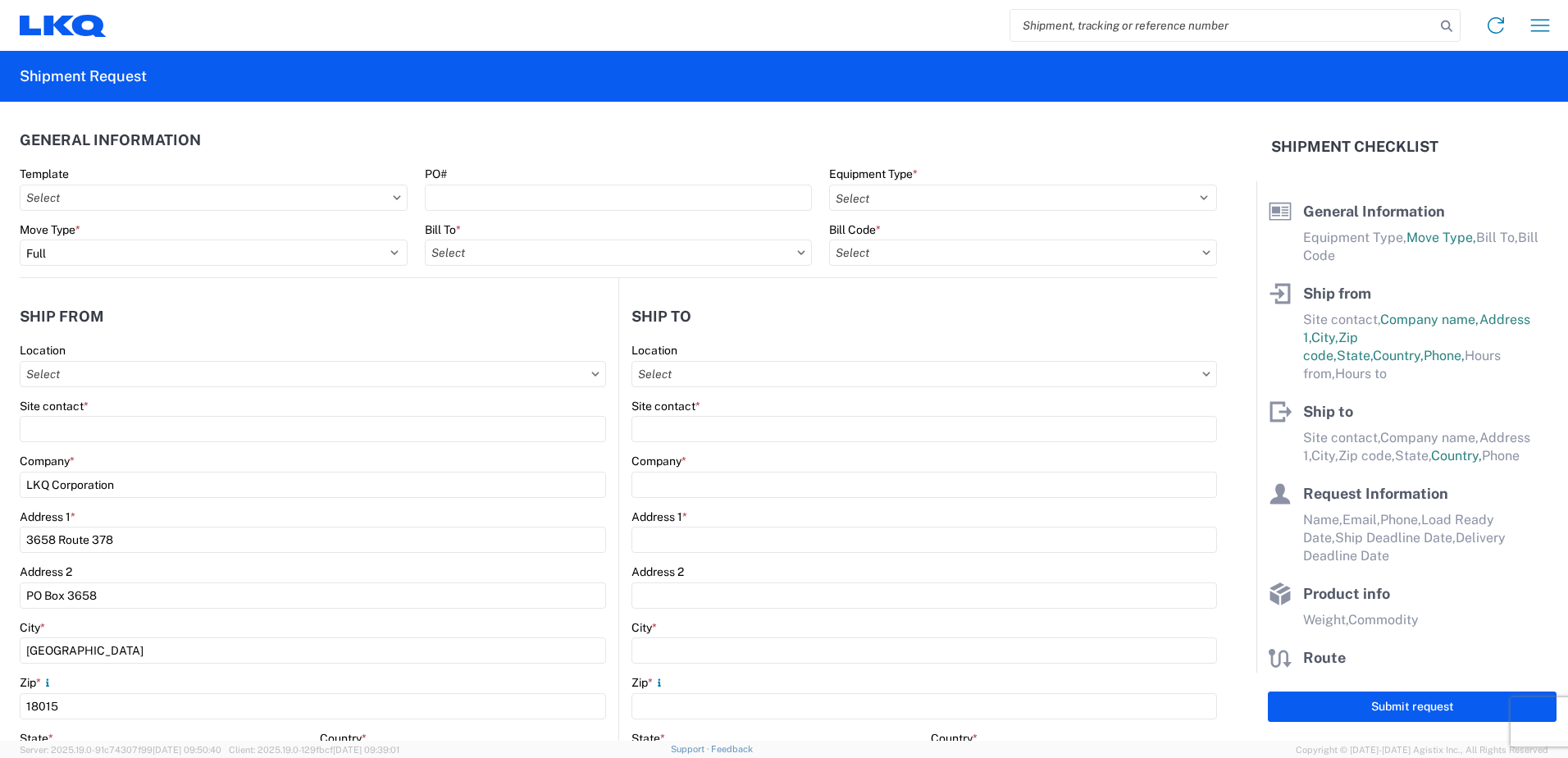
type input "3221 - Bethlehem PA Wheel Plant"
select select "US"
type input "09:00"
type input "12:00"
click at [769, 252] on input "text" at bounding box center [619, 252] width 388 height 26
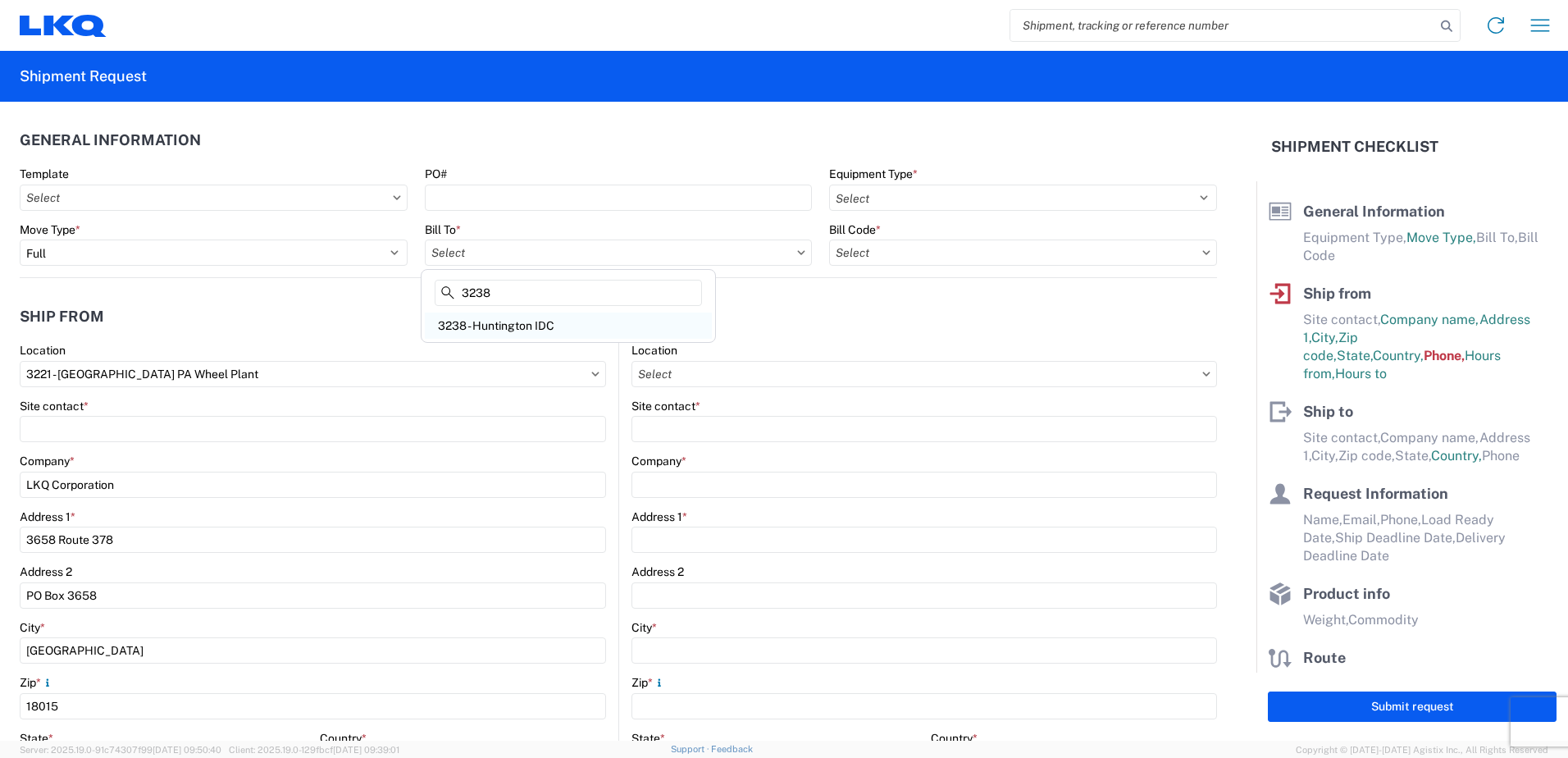
type input "3238"
click at [534, 323] on div "3238 - Huntington IDC" at bounding box center [568, 325] width 287 height 26
type input "3238 - Huntington IDC"
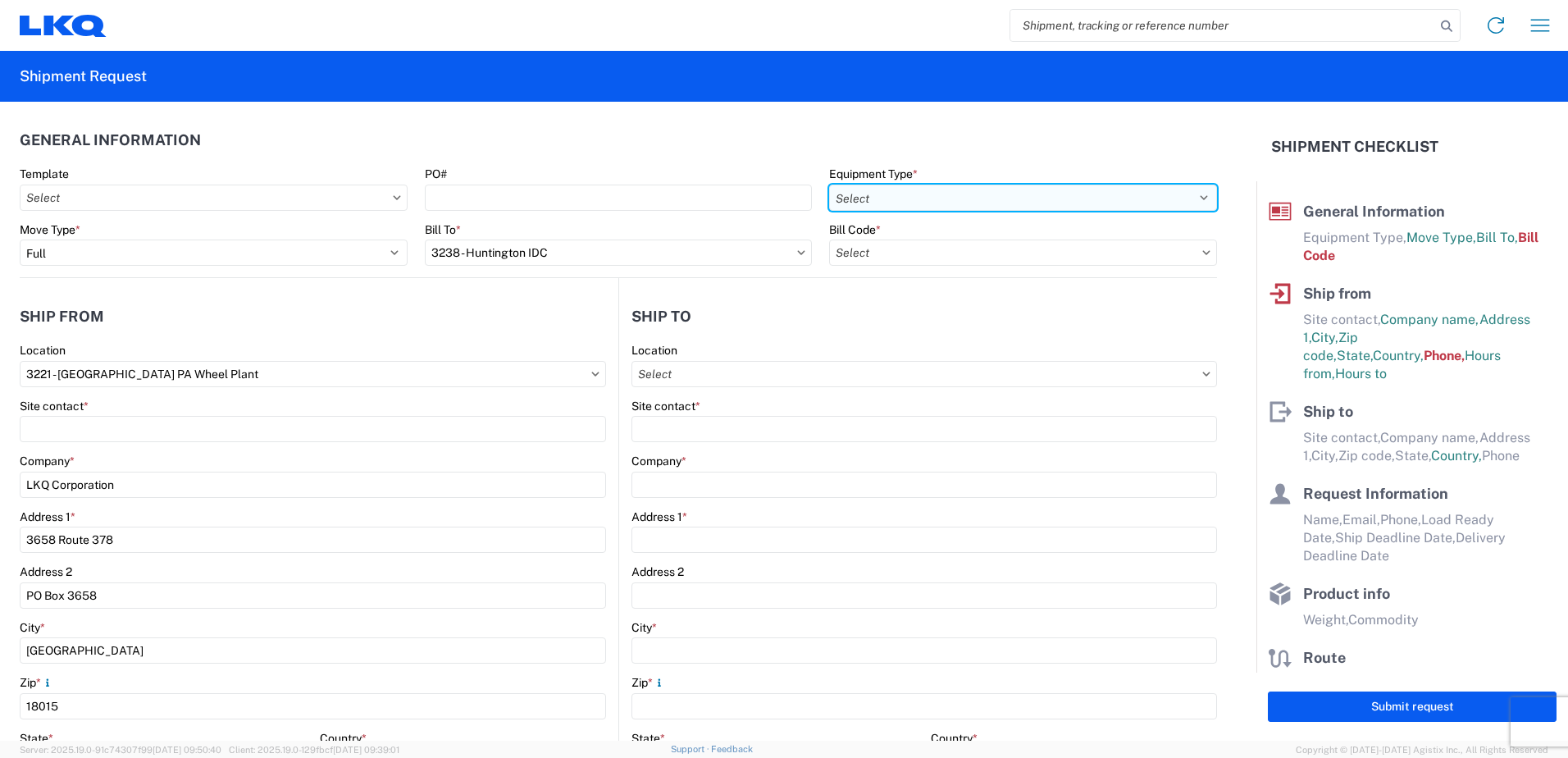
click at [1187, 193] on select "Select 53’ Dry Van Flatbed Dropdeck (van) Lowboy (flatbed) Rail" at bounding box center [1023, 197] width 388 height 26
select select "STDV"
click at [829, 184] on select "Select 53’ Dry Van Flatbed Dropdeck (van) Lowboy (flatbed) Rail" at bounding box center [1023, 197] width 388 height 26
click at [1188, 250] on input "text" at bounding box center [1023, 252] width 388 height 26
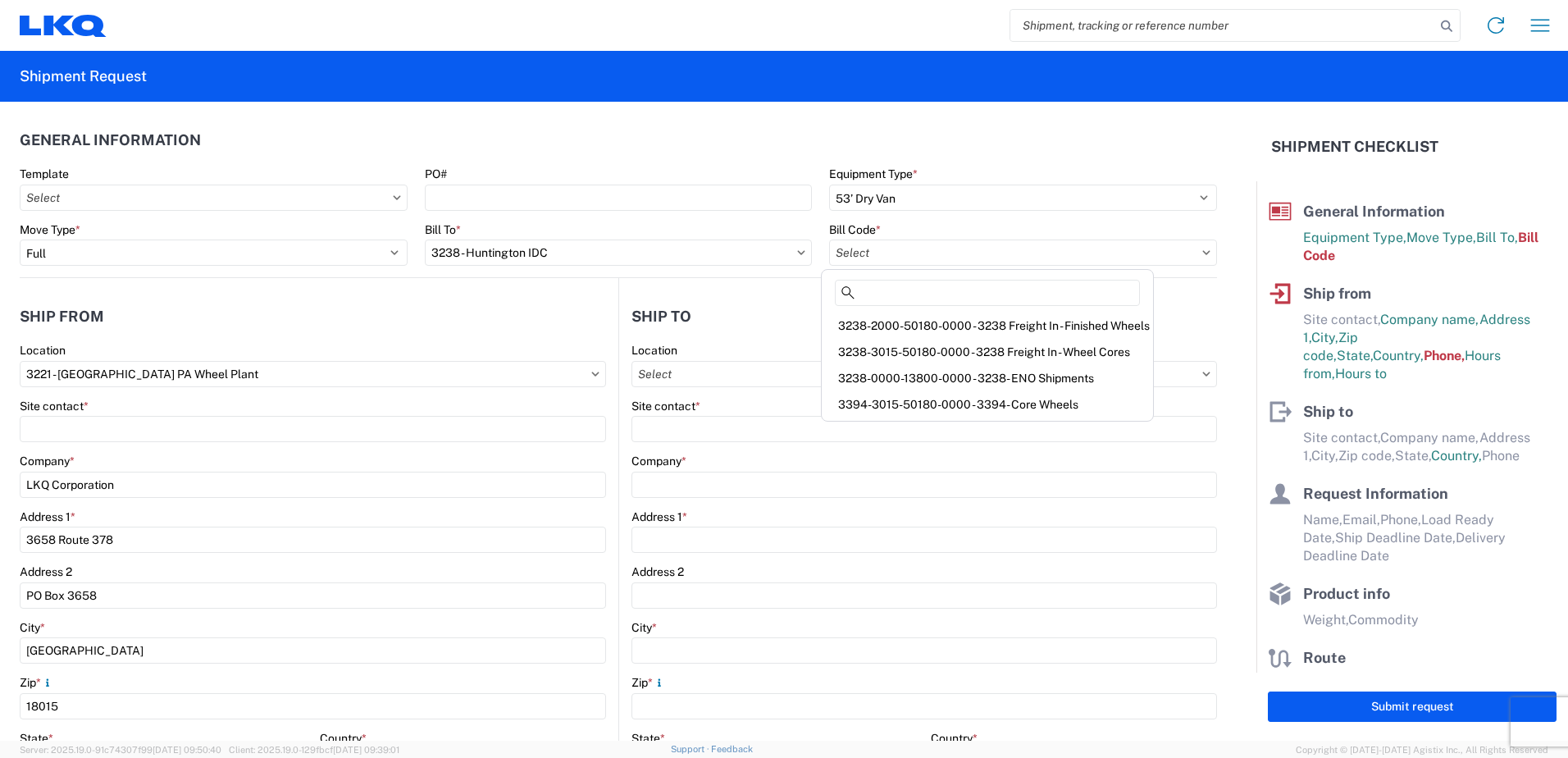
drag, startPoint x: 941, startPoint y: 346, endPoint x: 930, endPoint y: 339, distance: 13.0
click at [939, 344] on div "3238-3015-50180-0000 - 3238 Freight In - Wheel Cores" at bounding box center [987, 352] width 325 height 26
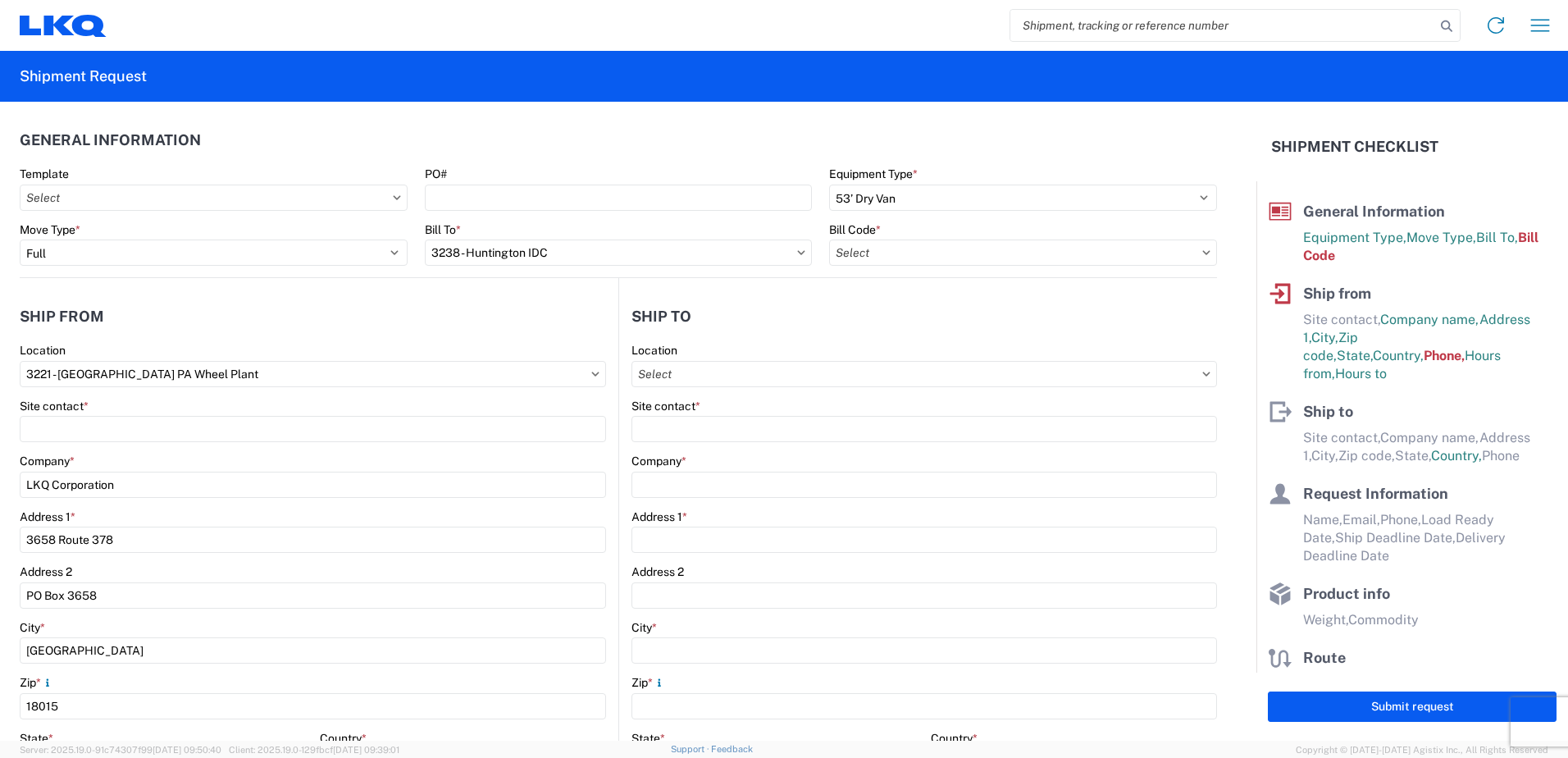
type input "3238-3015-50180-0000 - 3238 Freight In - Wheel Cores"
click at [695, 375] on input "text" at bounding box center [924, 373] width 586 height 26
type input "3238"
click at [689, 441] on div "3238 - Huntington IDC" at bounding box center [773, 446] width 287 height 26
type input "3238 - Huntington IDC"
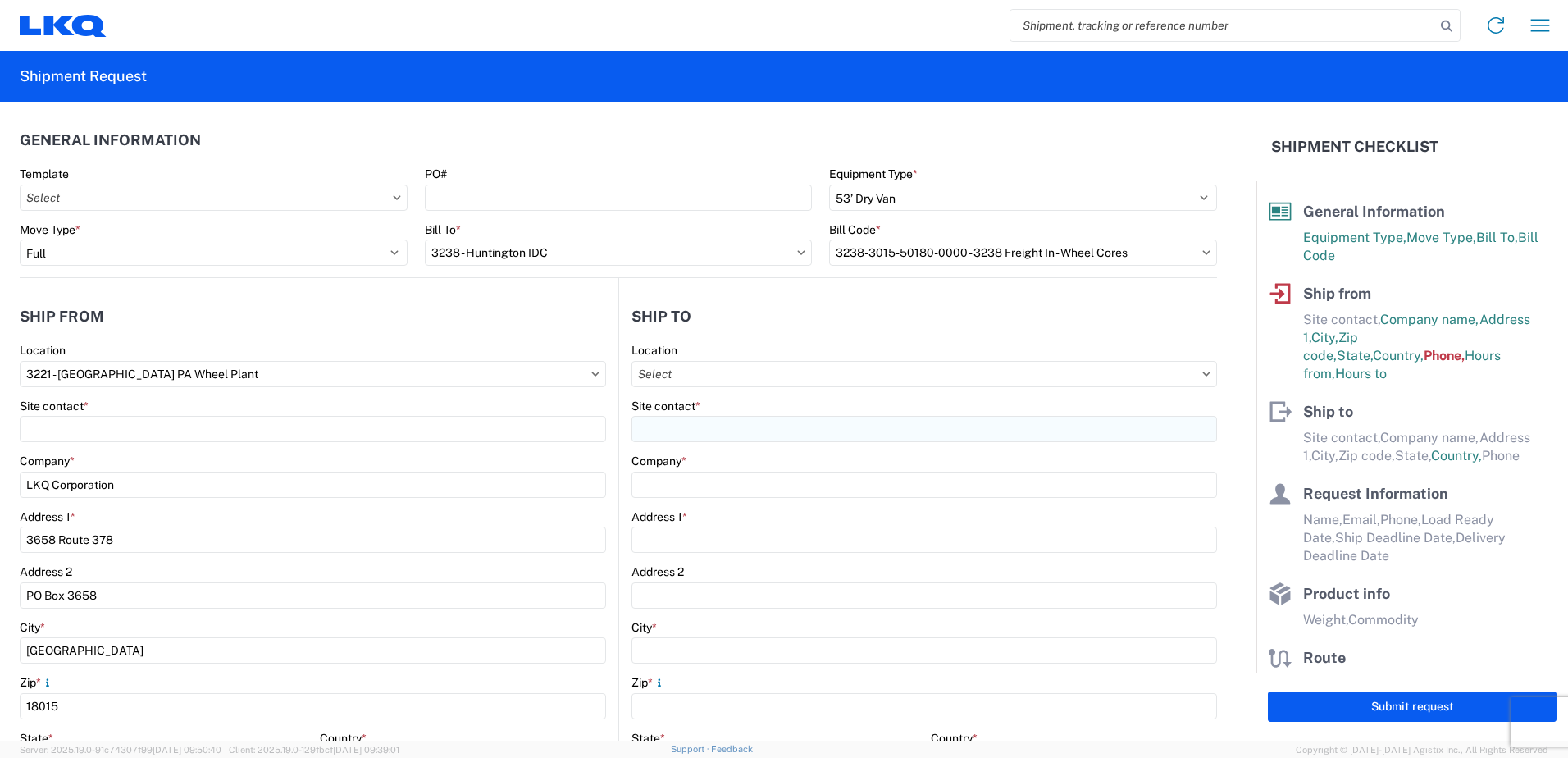
type input "LKQ Corporation"
type input "1870 Riverfork Drive W"
type input "Huntington"
type input "46750"
select select "US"
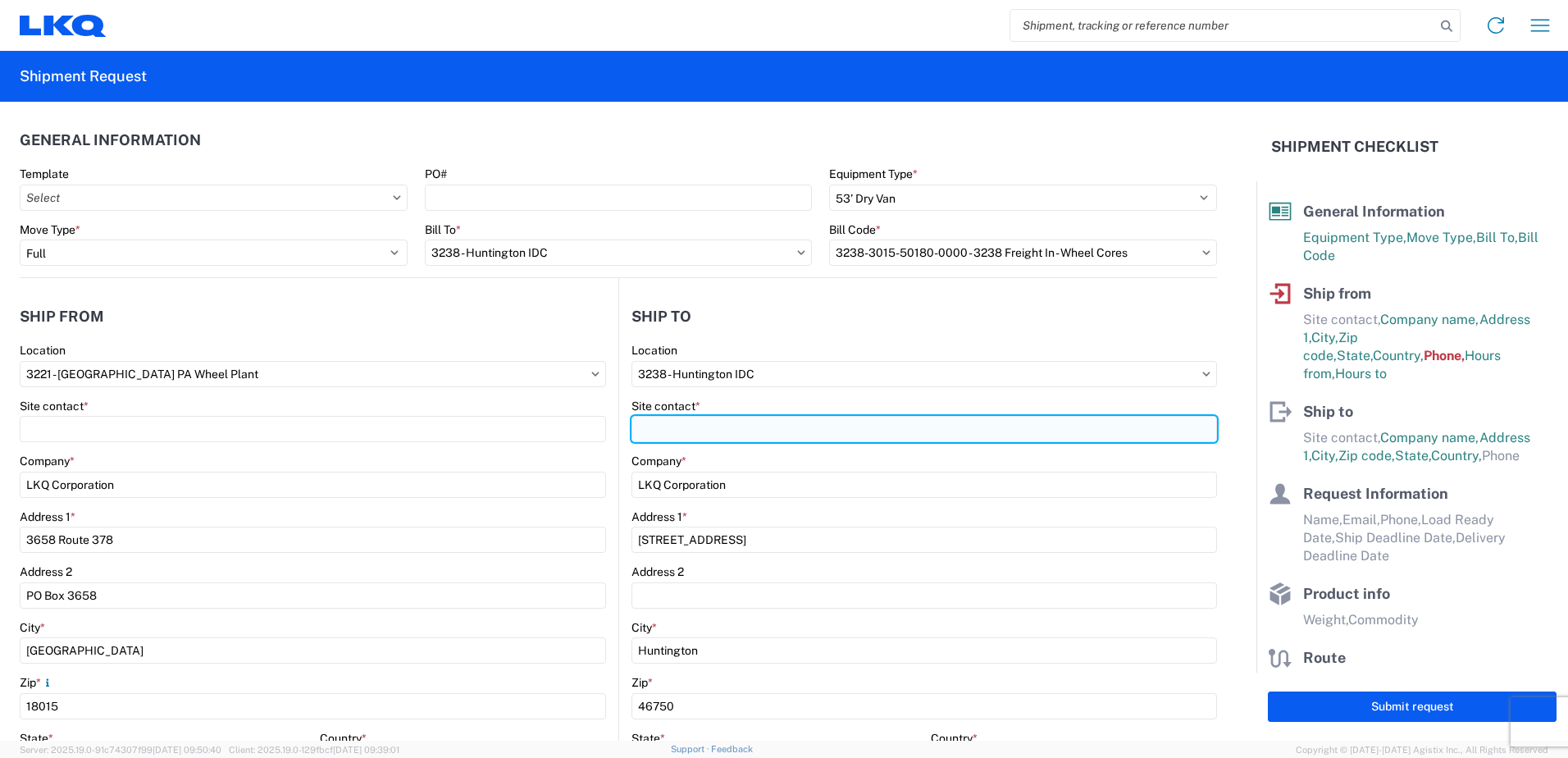
click at [639, 432] on input "Site contact *" at bounding box center [924, 429] width 586 height 26
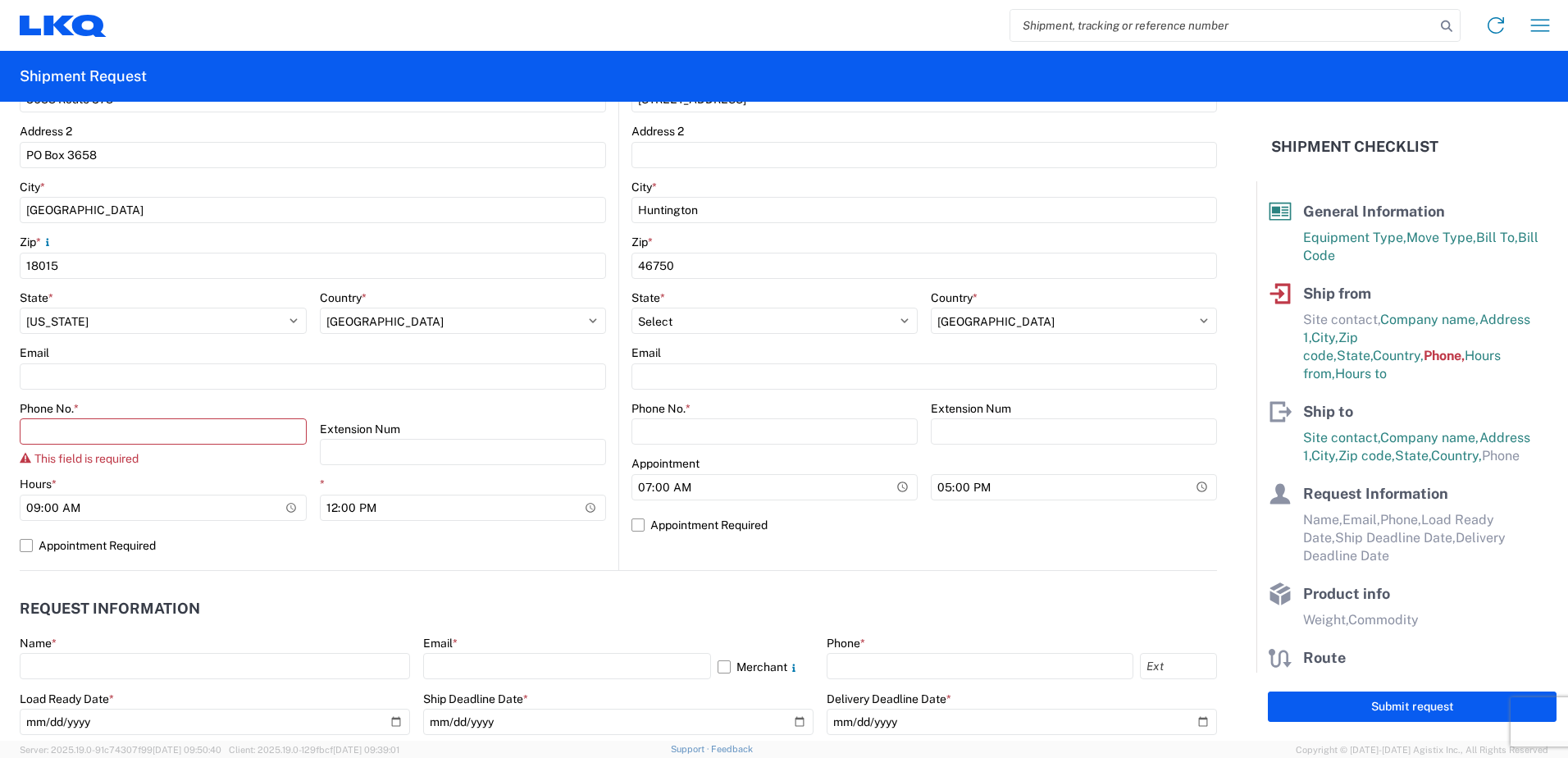
scroll to position [492, 0]
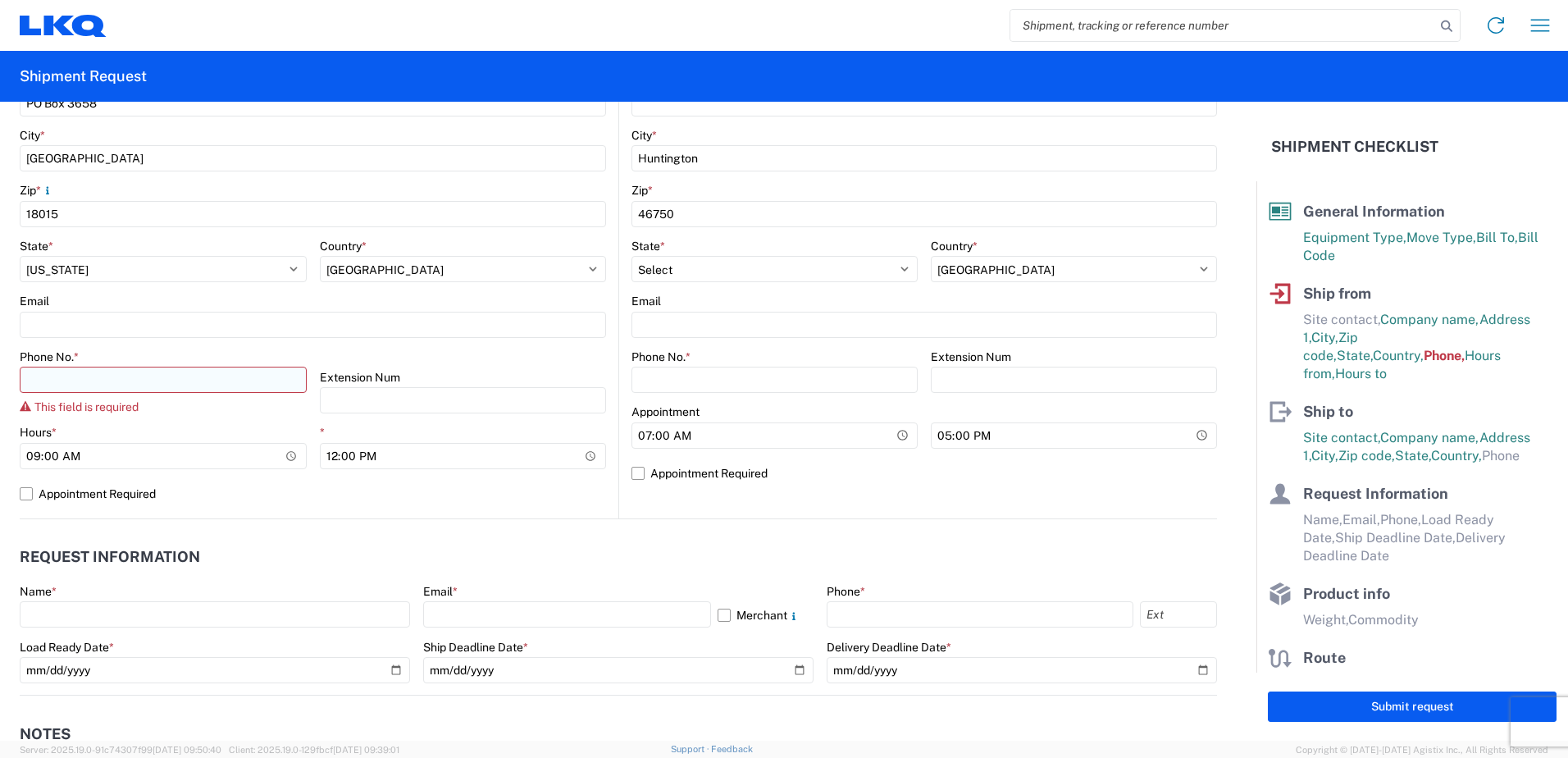
type input "BRADY BENSON"
click at [46, 381] on input "Phone No. *" at bounding box center [163, 379] width 287 height 26
type input "6108655553"
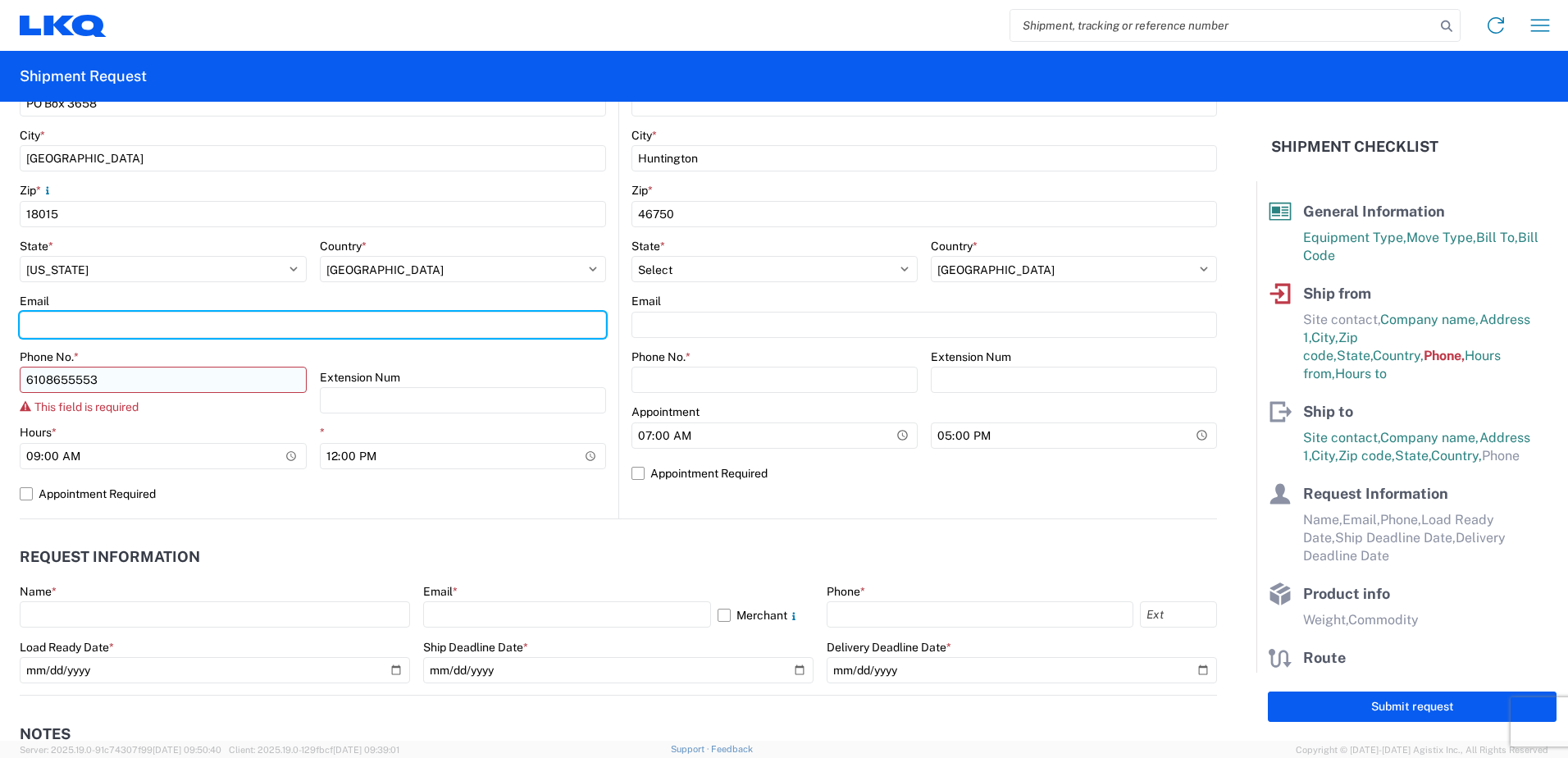
type input "[EMAIL_ADDRESS][DOMAIN_NAME]"
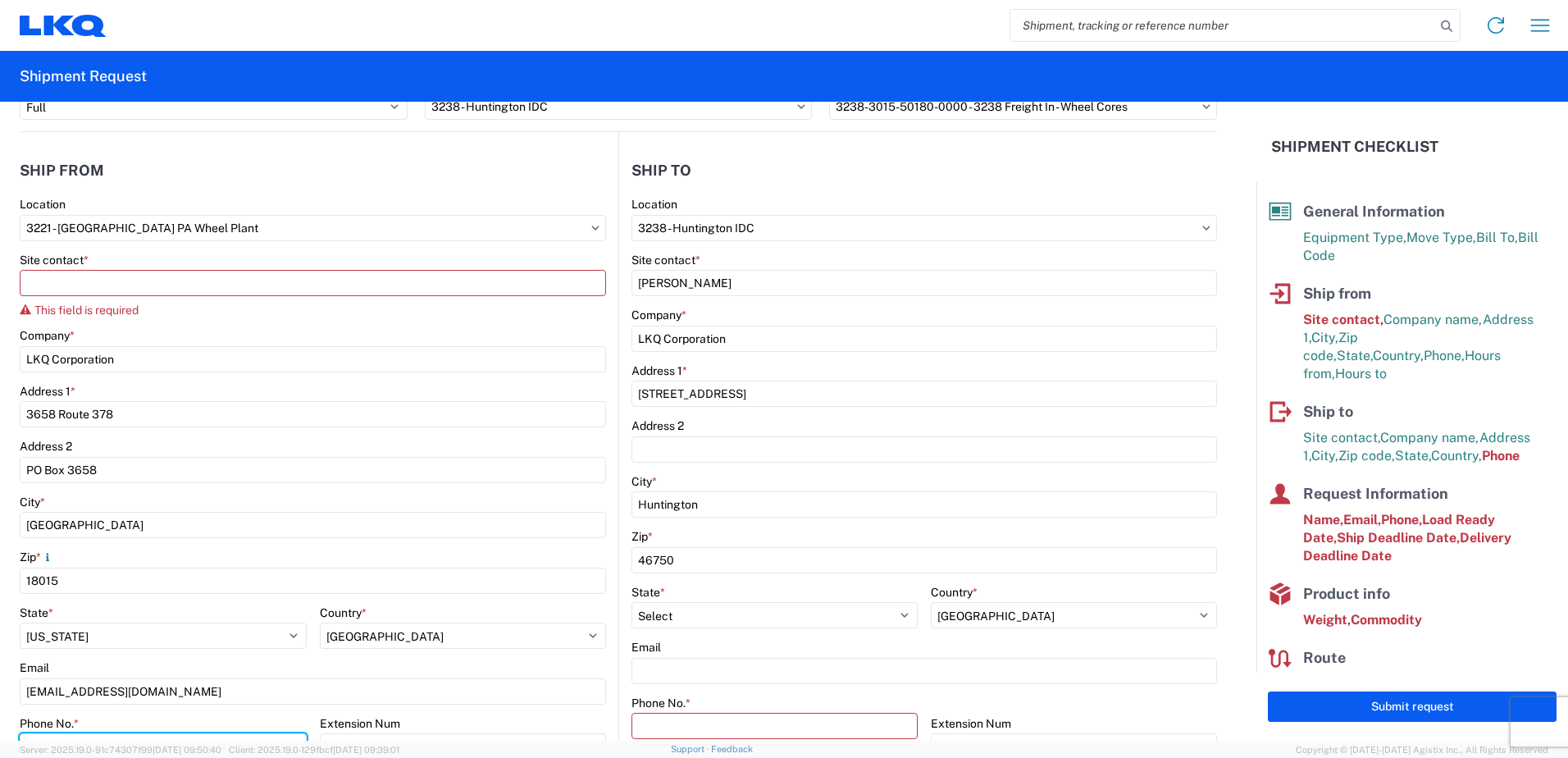
scroll to position [102, 0]
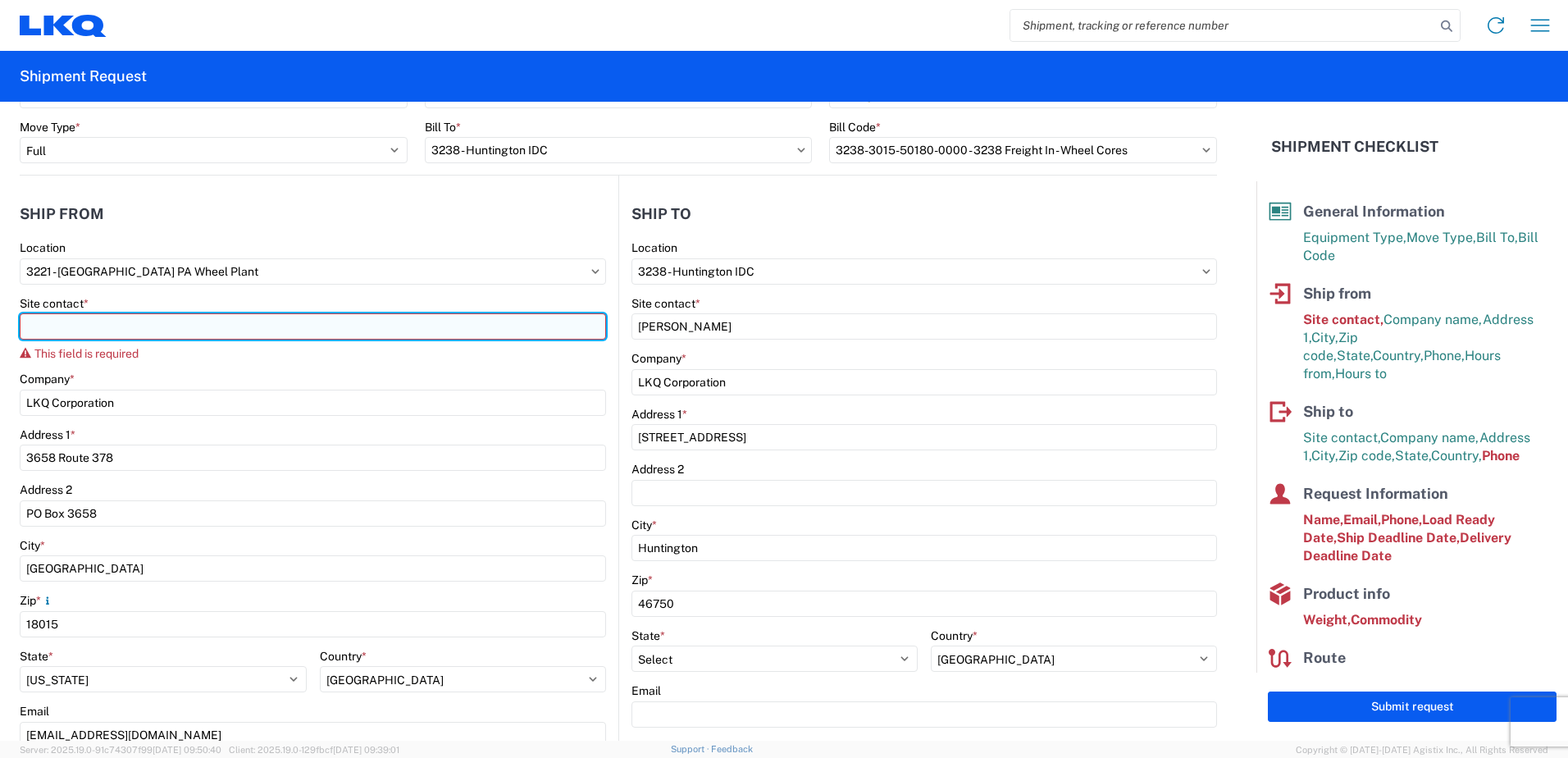
click at [80, 327] on input "Site contact *" at bounding box center [313, 325] width 587 height 26
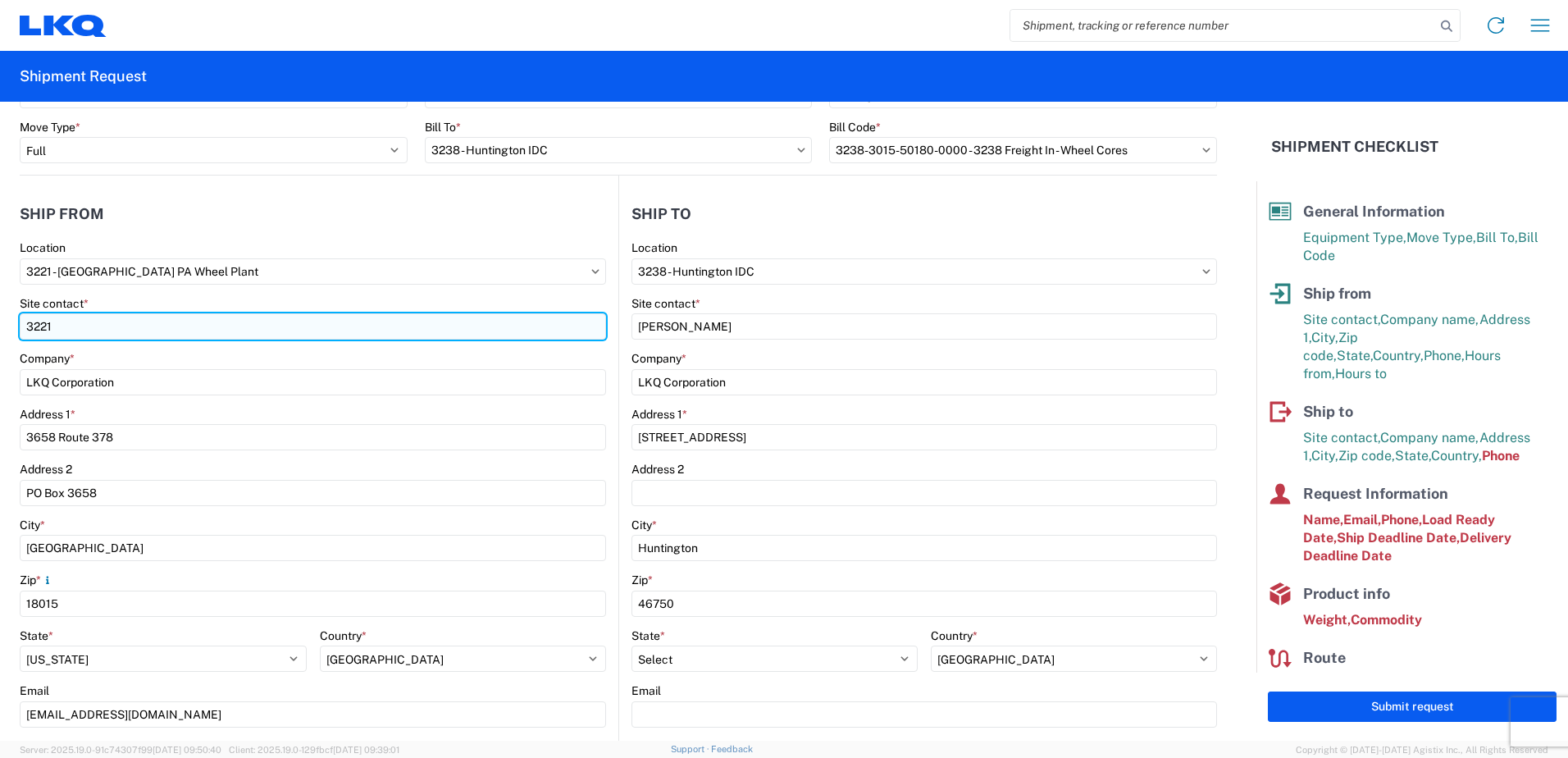
click at [58, 322] on input "3221" at bounding box center [313, 325] width 587 height 26
type input "3"
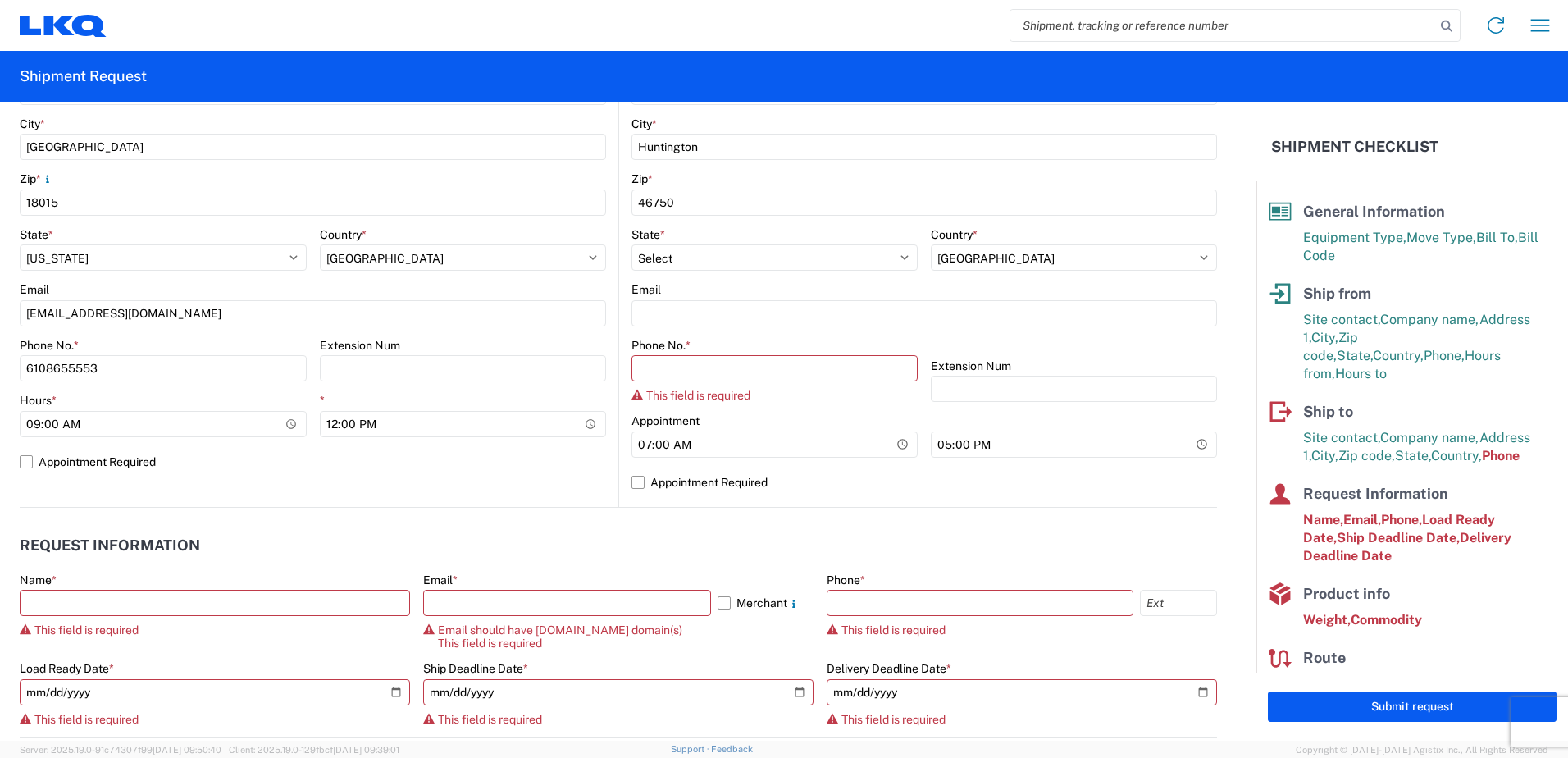
scroll to position [512, 0]
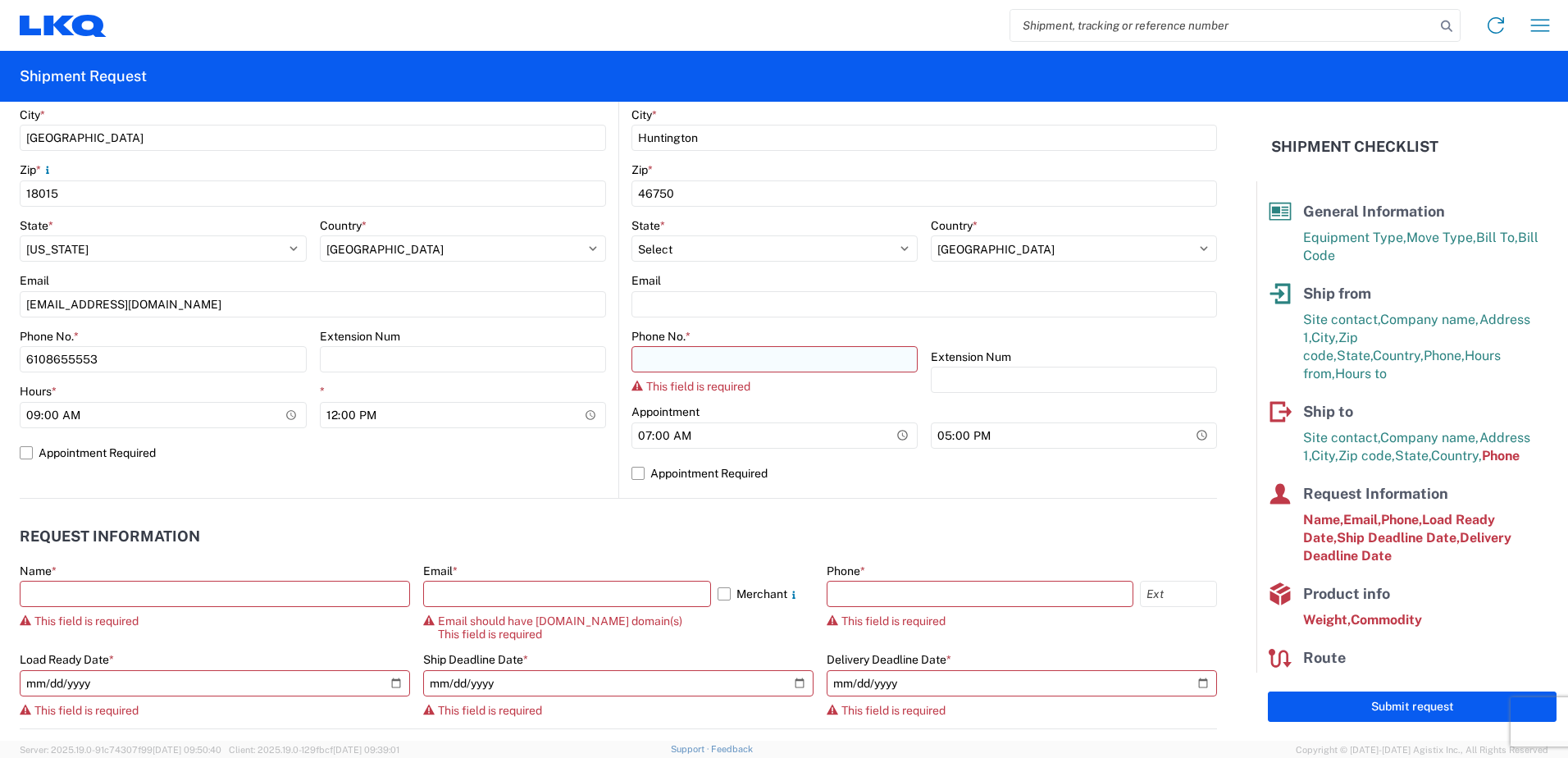
type input "BOB RECCEK"
drag, startPoint x: 647, startPoint y: 356, endPoint x: 655, endPoint y: 355, distance: 8.1
click at [647, 356] on input "Phone No. *" at bounding box center [775, 359] width 287 height 26
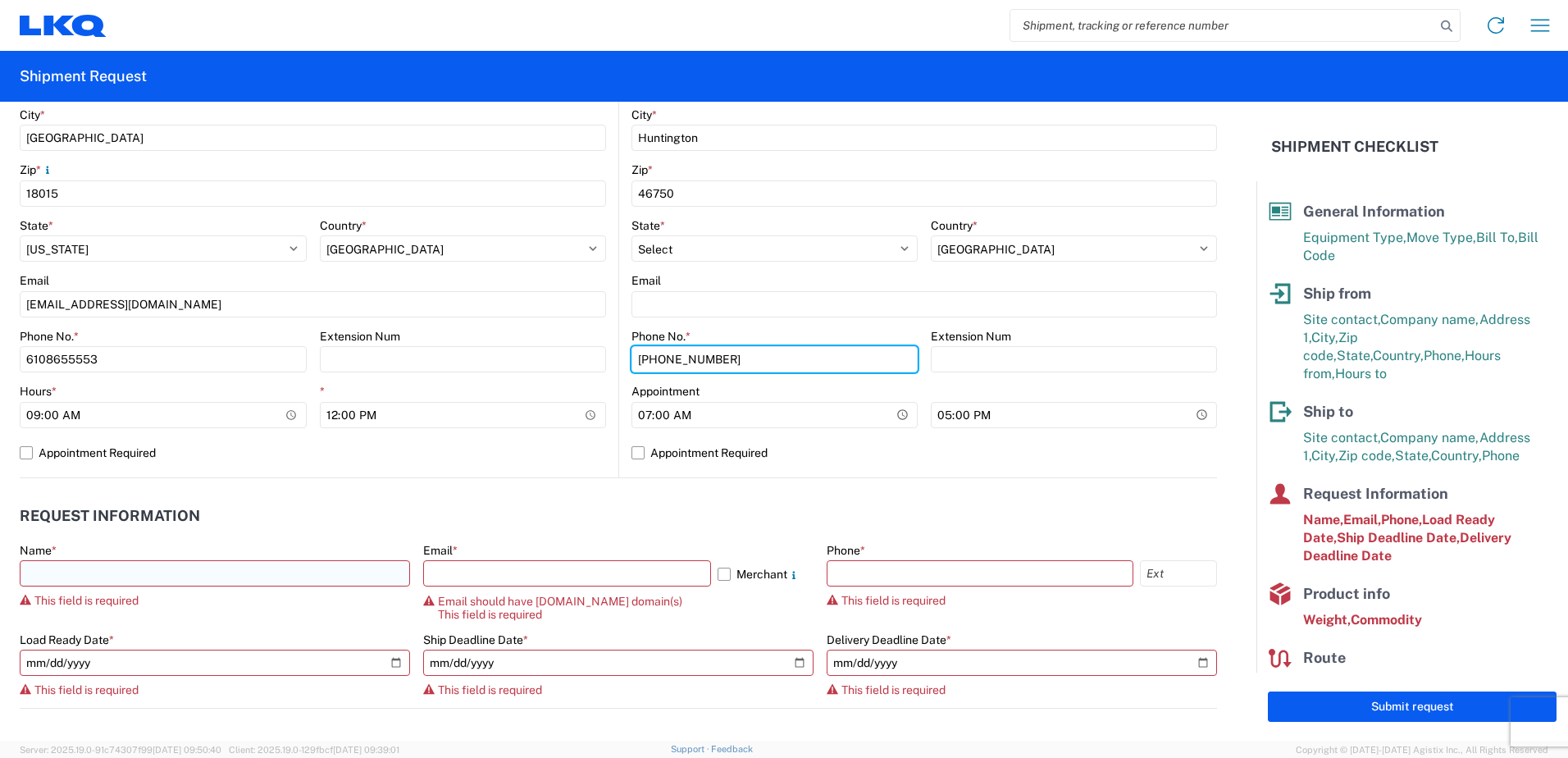
type input "260-366-8625"
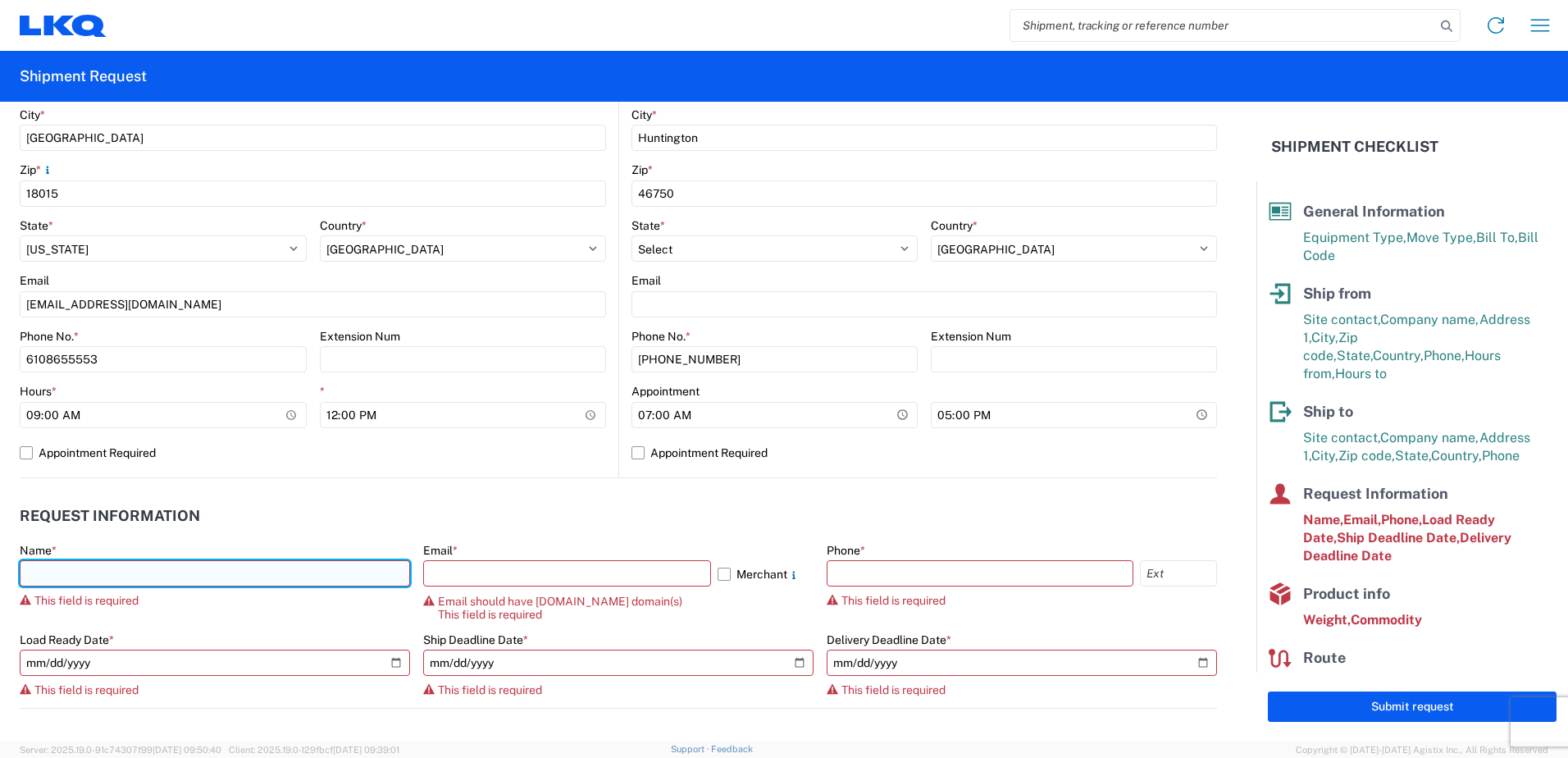
click at [103, 572] on input "text" at bounding box center [214, 573] width 391 height 26
type input "BOB RECCEK"
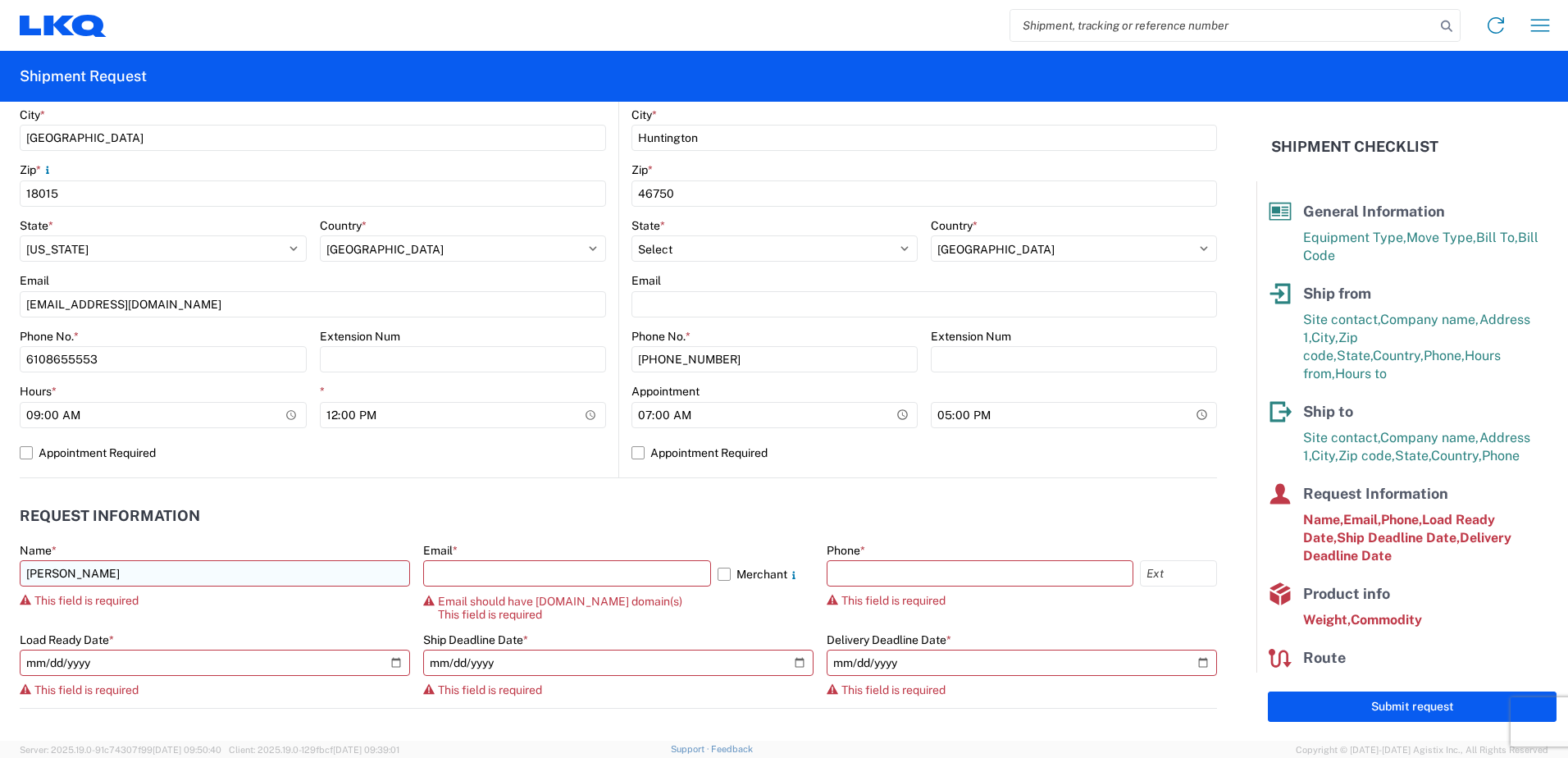
type input "PO Box 3658"
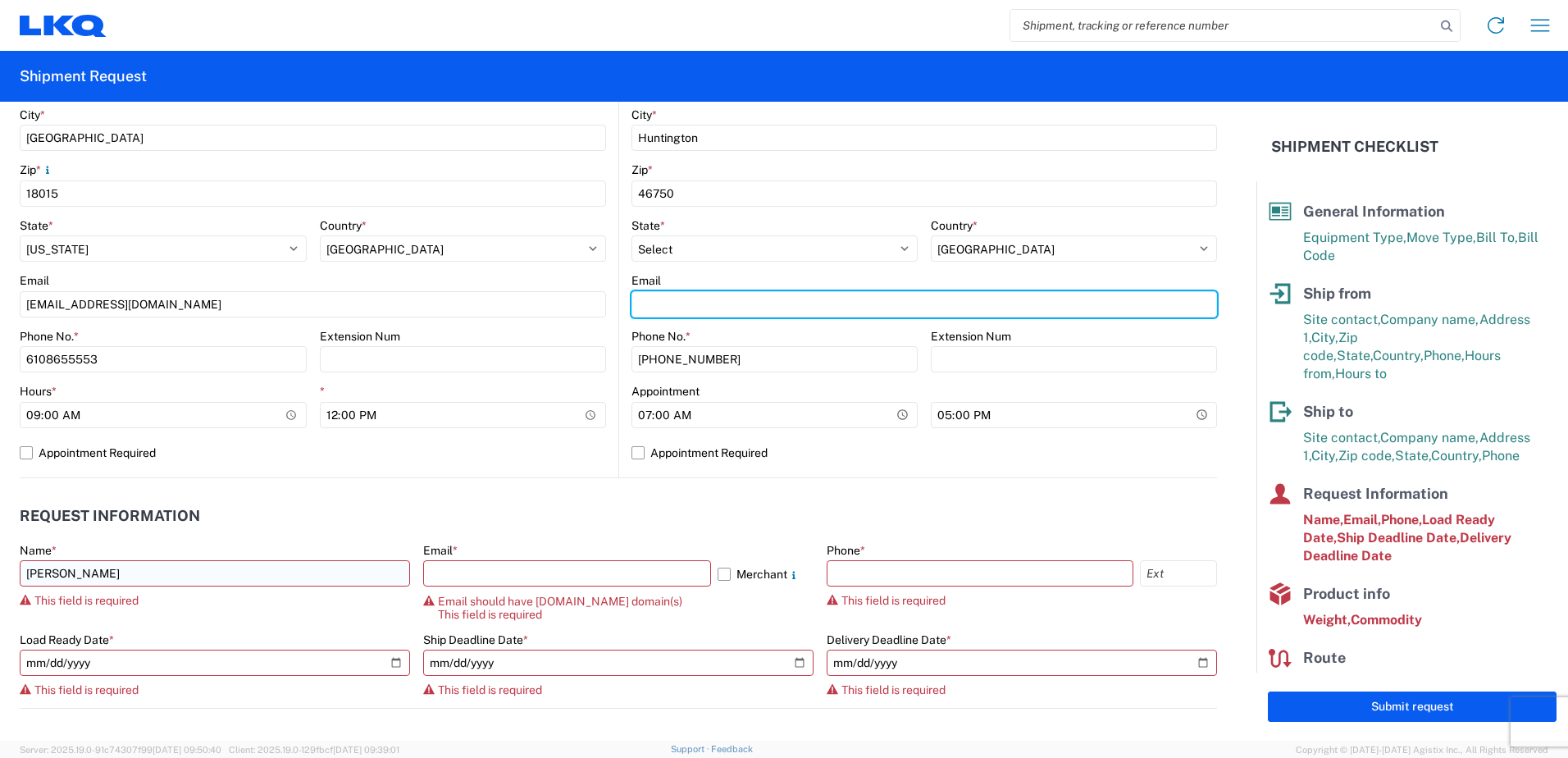
type input "[EMAIL_ADDRESS][DOMAIN_NAME]"
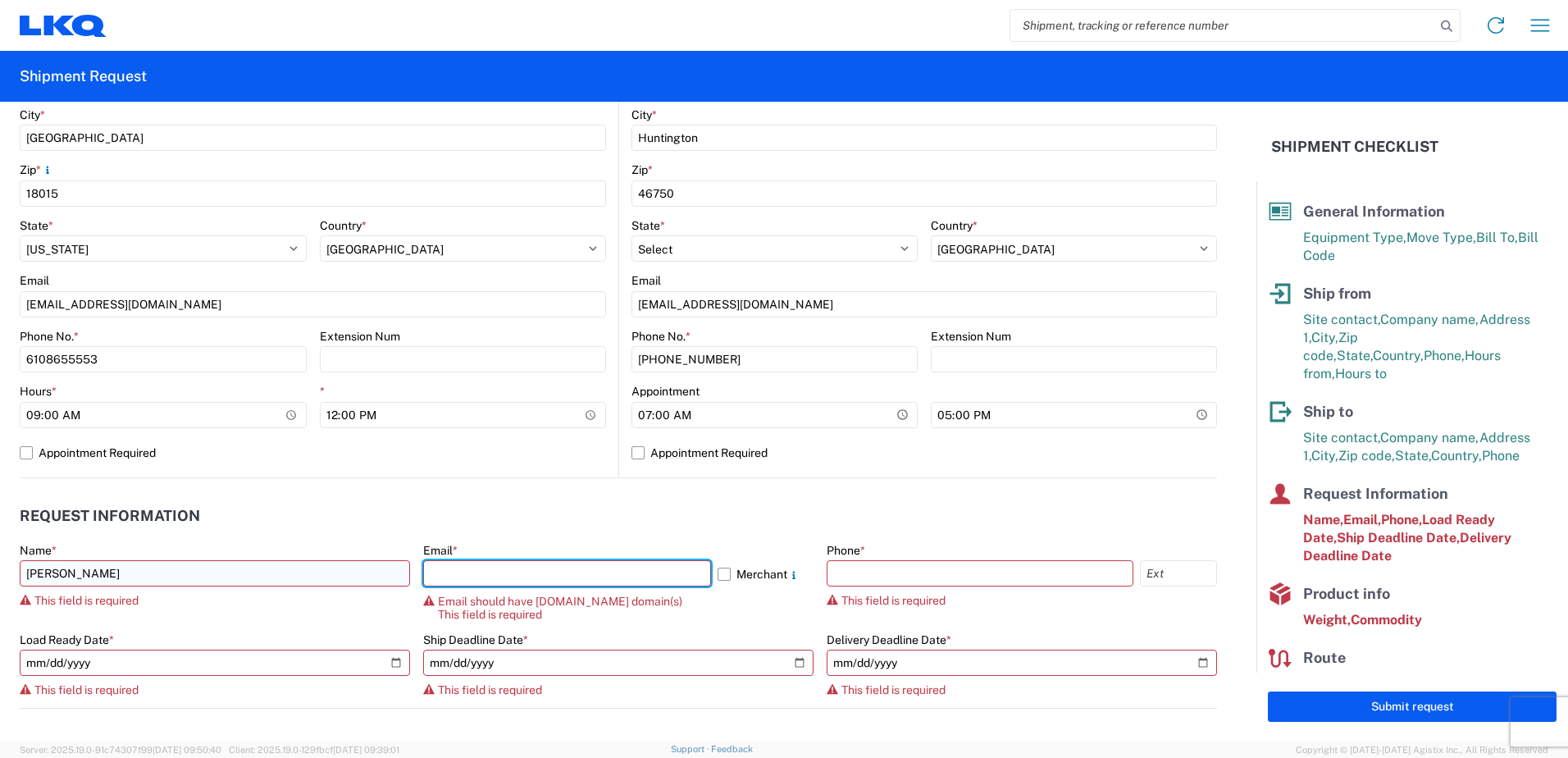
type input "[EMAIL_ADDRESS][DOMAIN_NAME]"
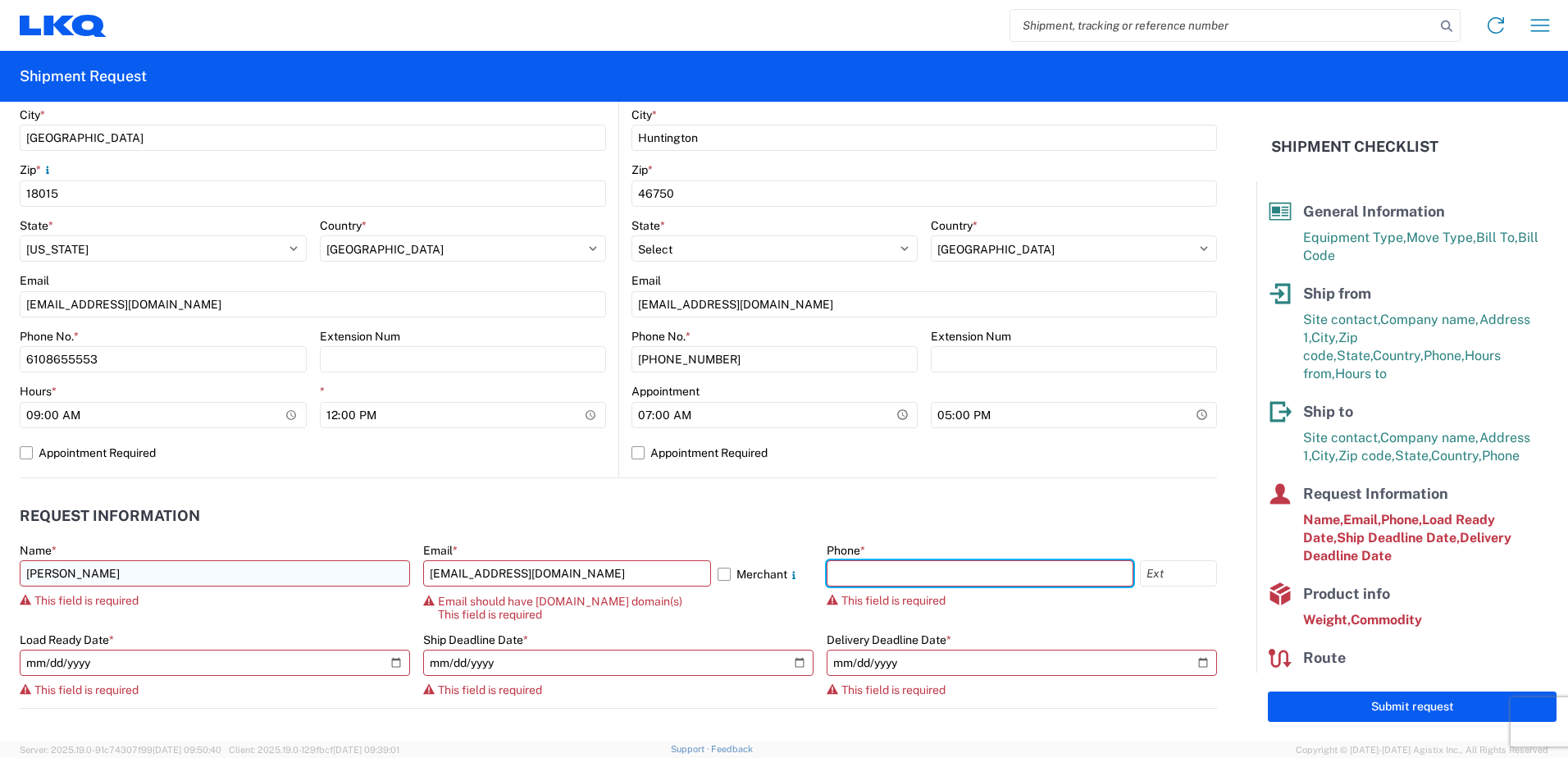
type input "6108655553"
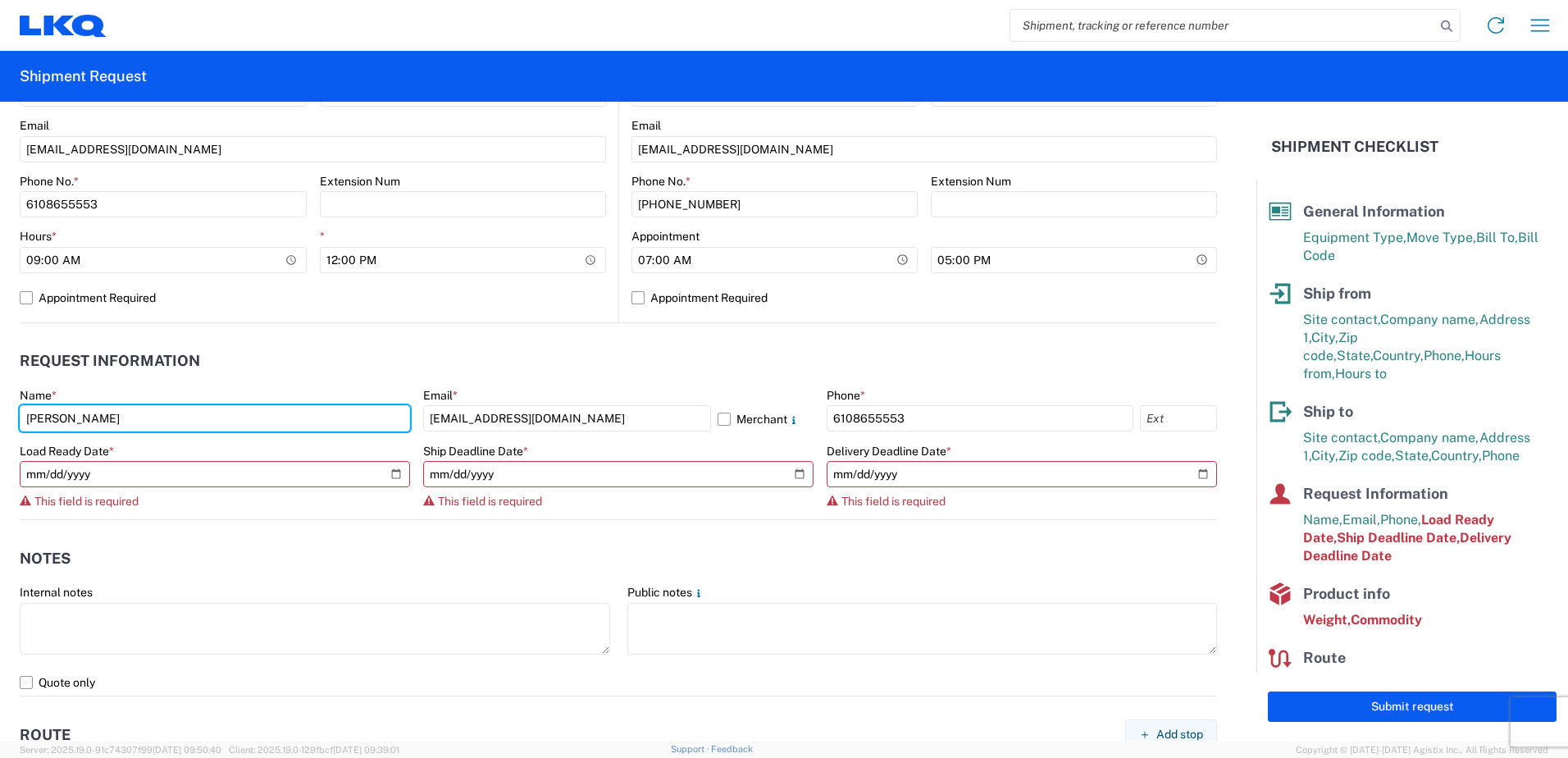
scroll to position [676, 0]
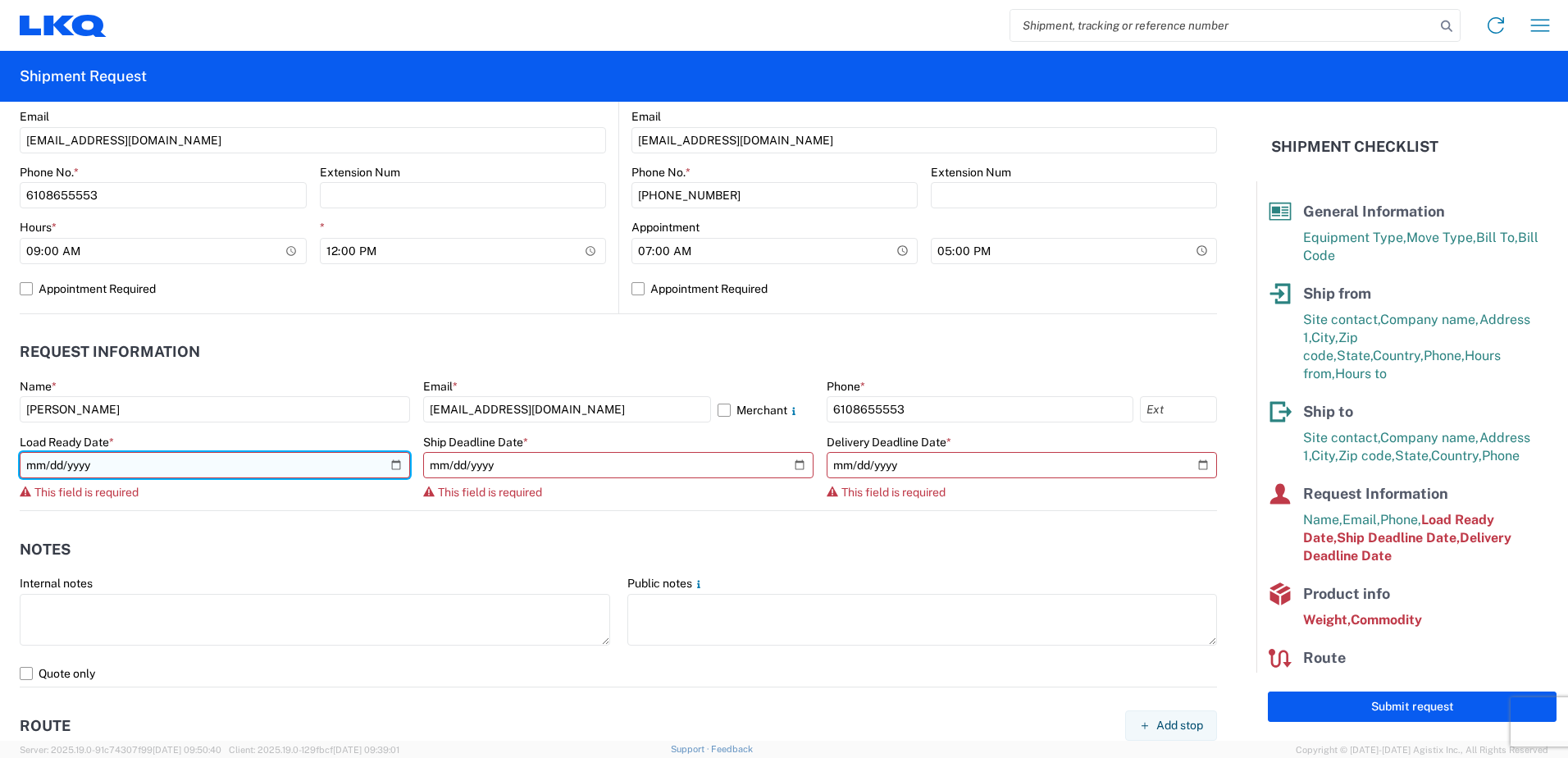
click at [380, 461] on input "date" at bounding box center [214, 465] width 391 height 26
click at [389, 464] on input "date" at bounding box center [214, 465] width 391 height 26
type input "2025-09-17"
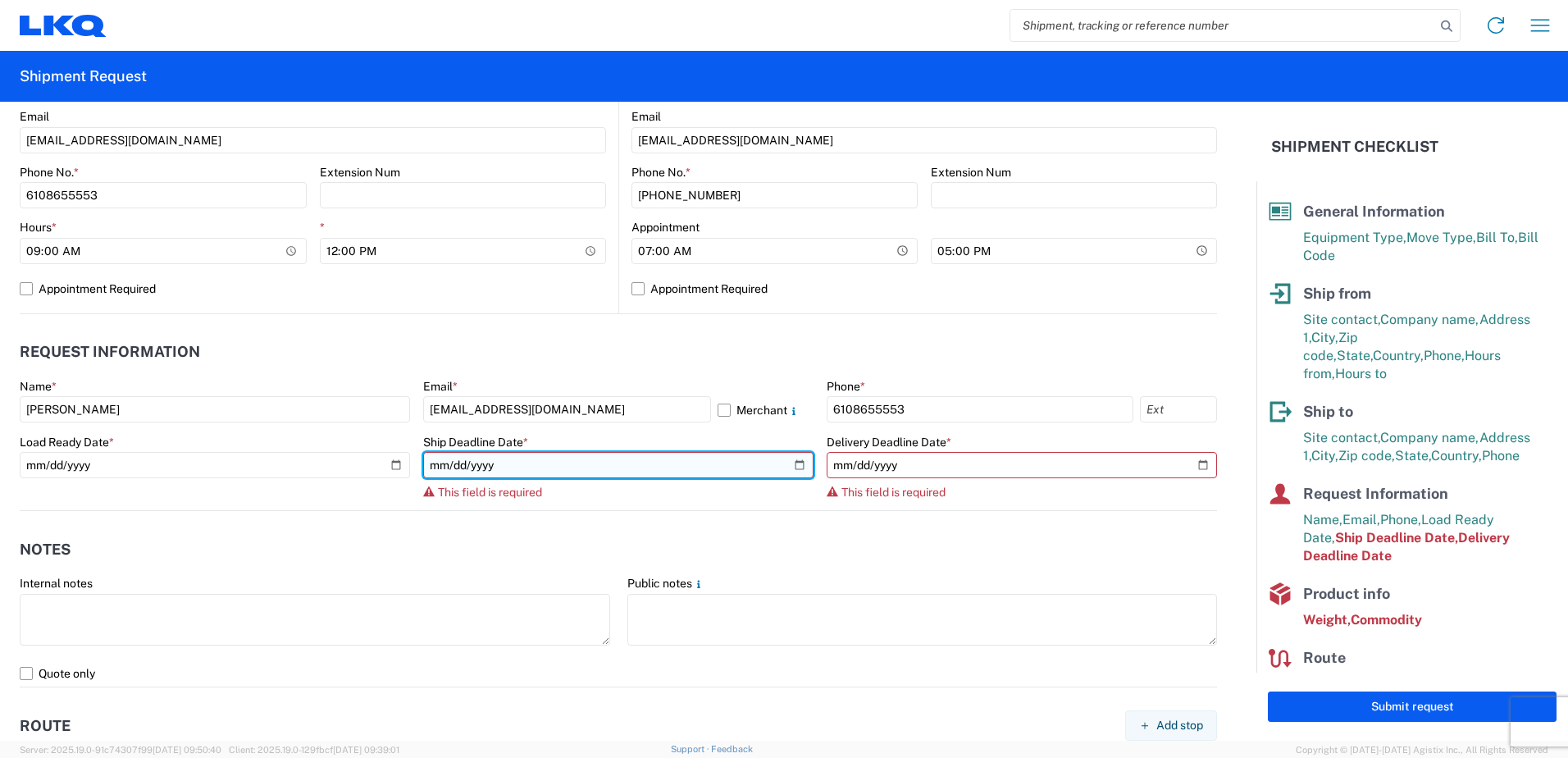
click at [793, 464] on input "date" at bounding box center [618, 465] width 391 height 26
type input "2025-09-24"
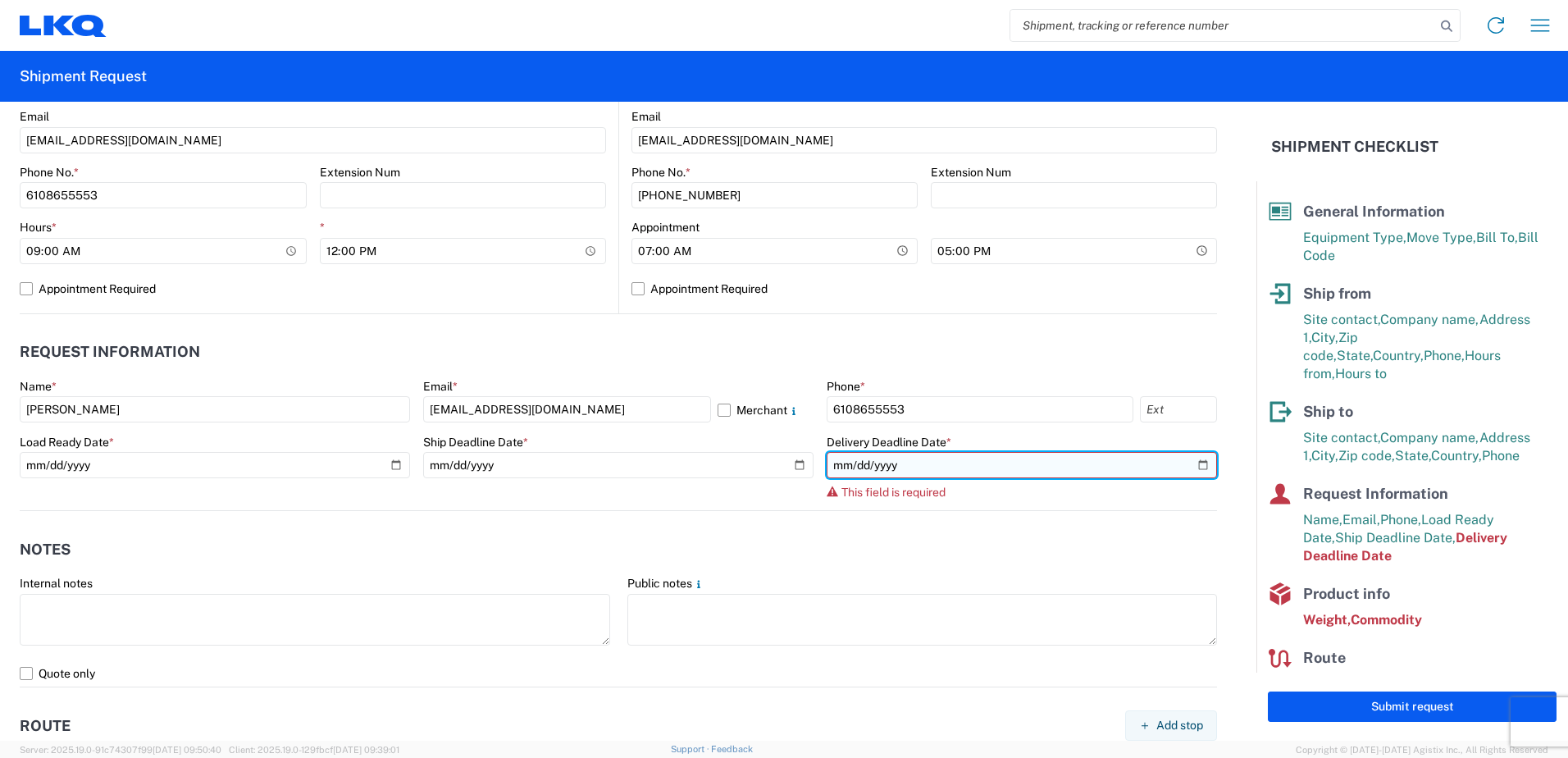
click at [1186, 463] on input "date" at bounding box center [1021, 465] width 391 height 26
type input "2025-09-26"
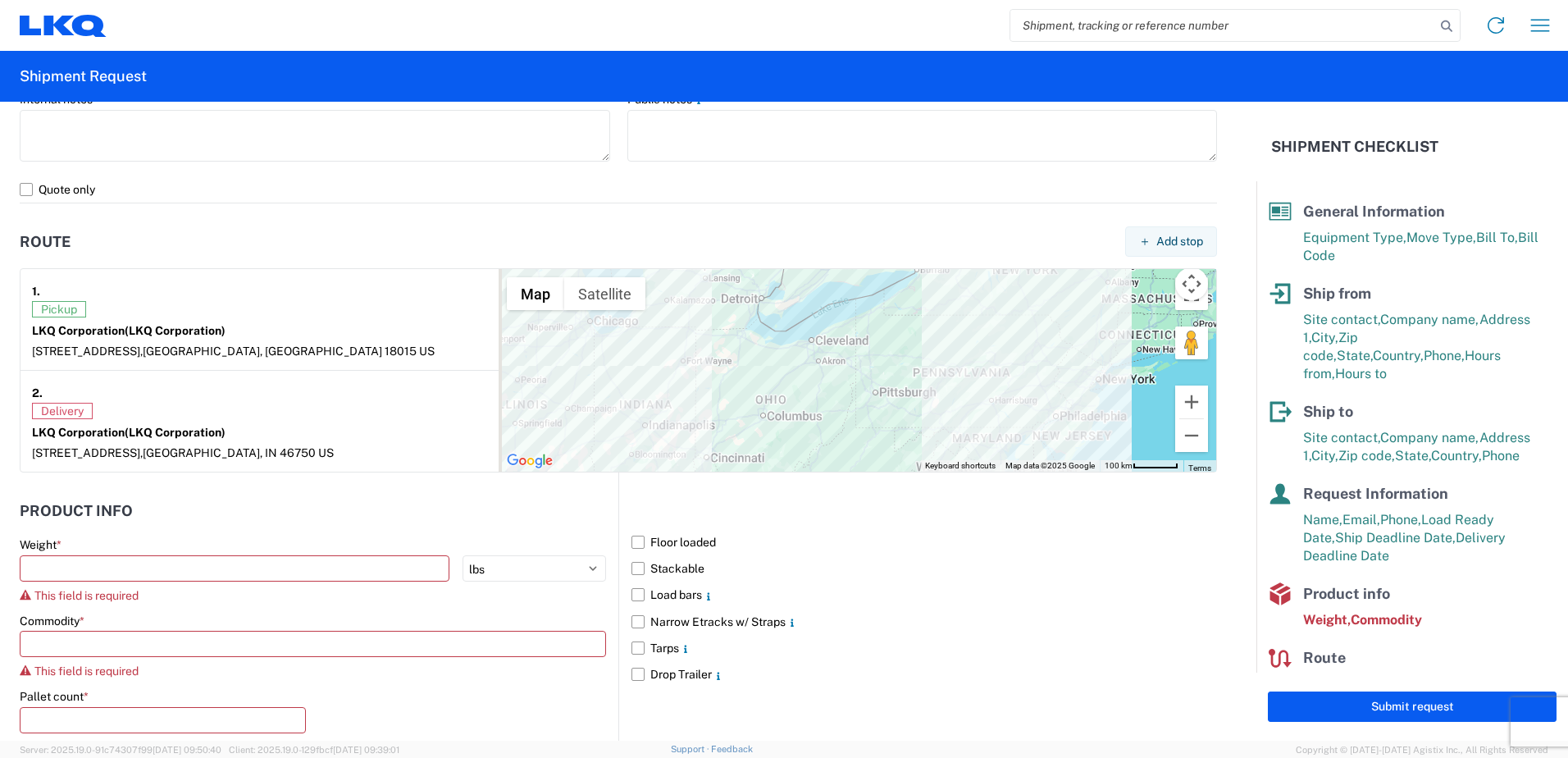
scroll to position [1250, 0]
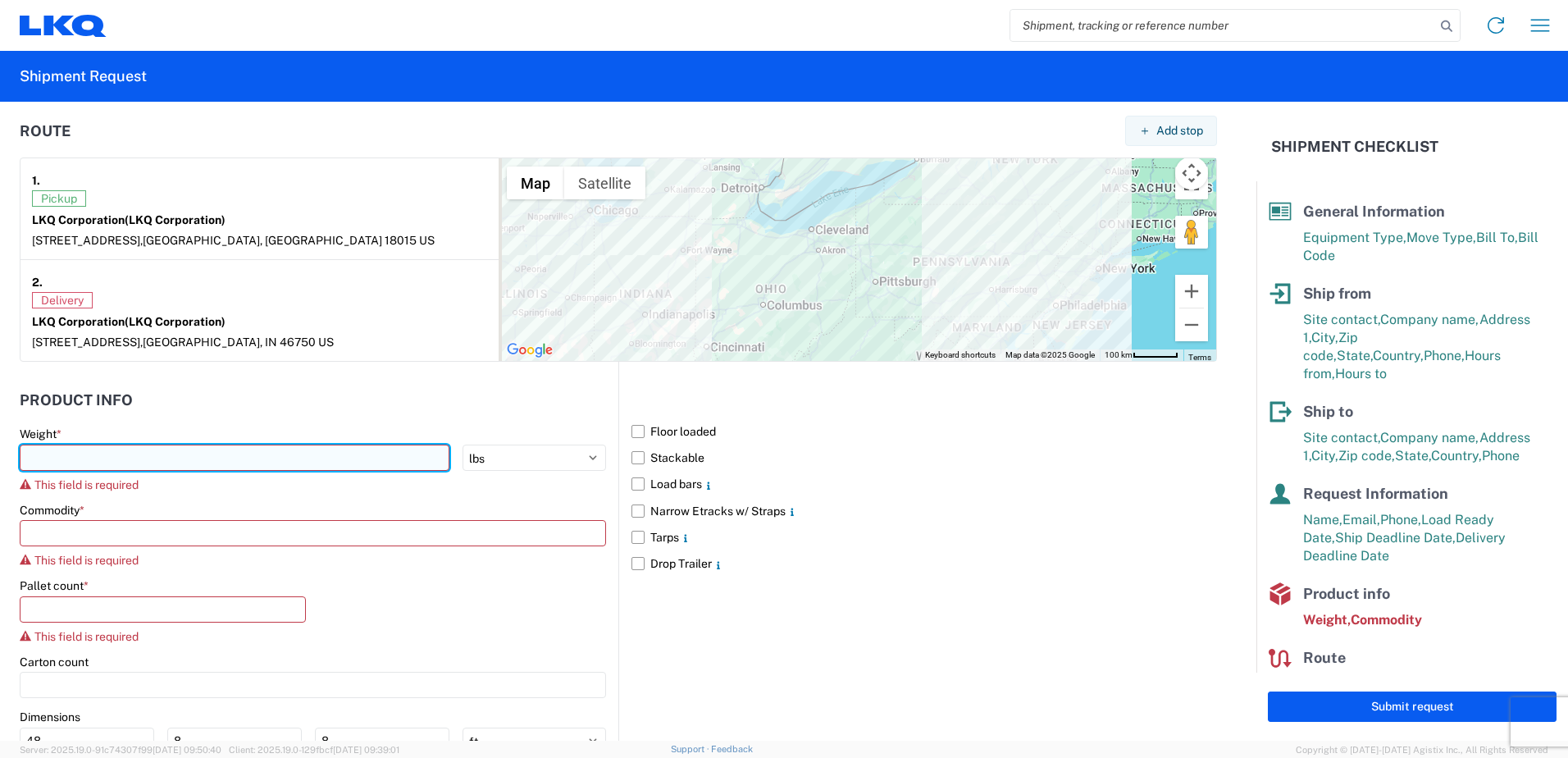
click at [42, 459] on input "number" at bounding box center [234, 457] width 430 height 26
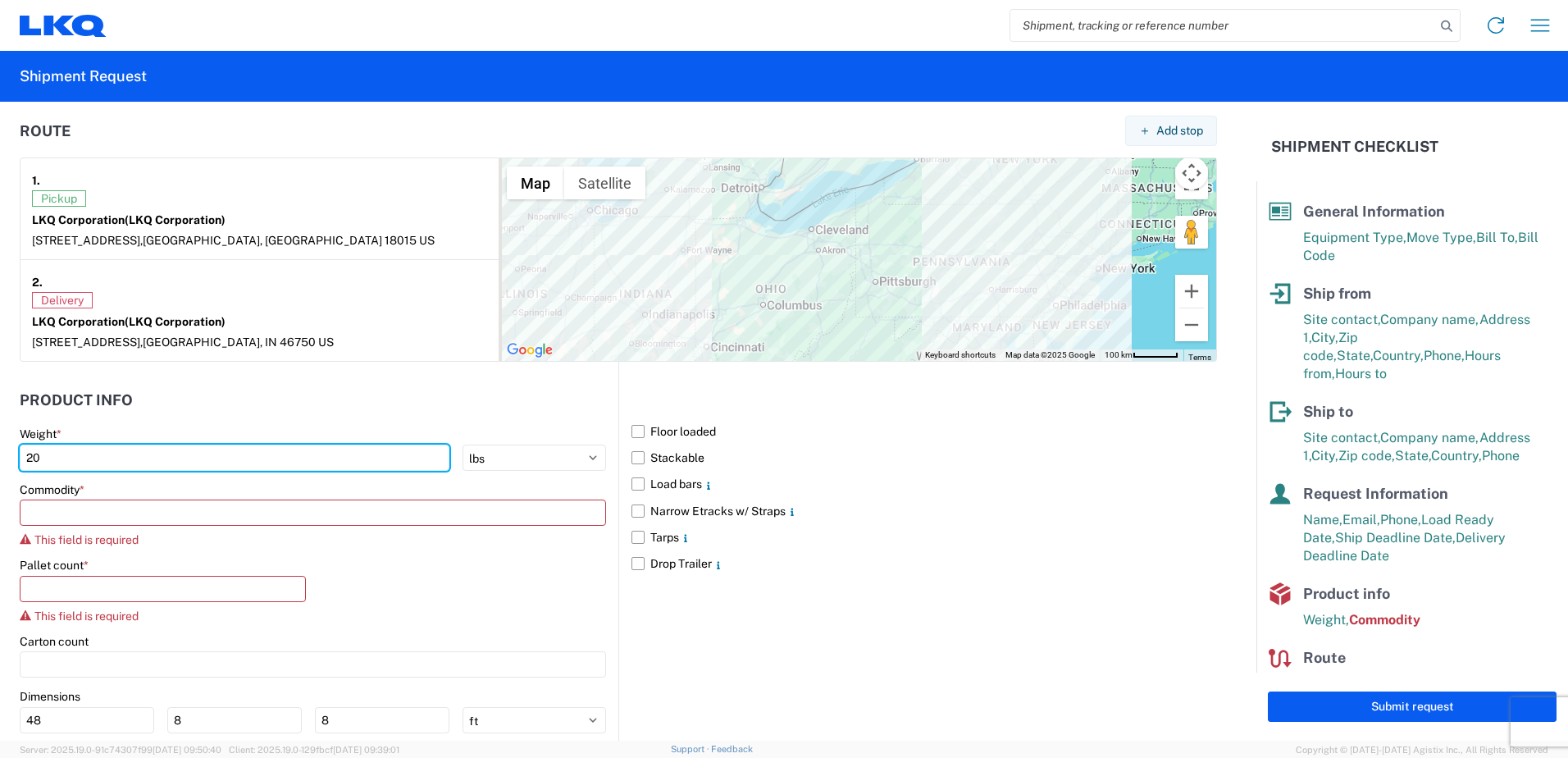
type input "2"
type input "25000"
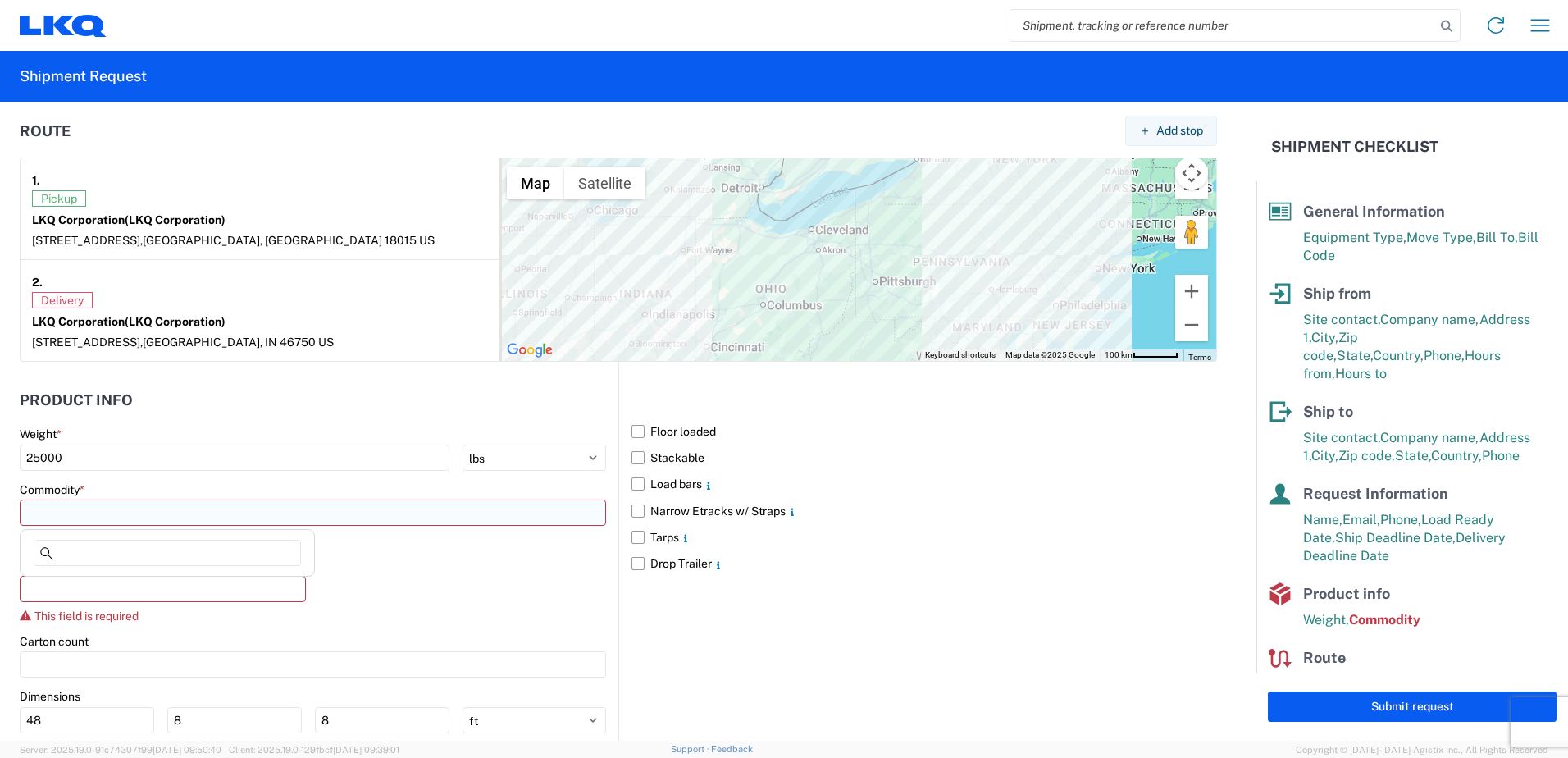
click at [64, 509] on input at bounding box center [313, 512] width 587 height 26
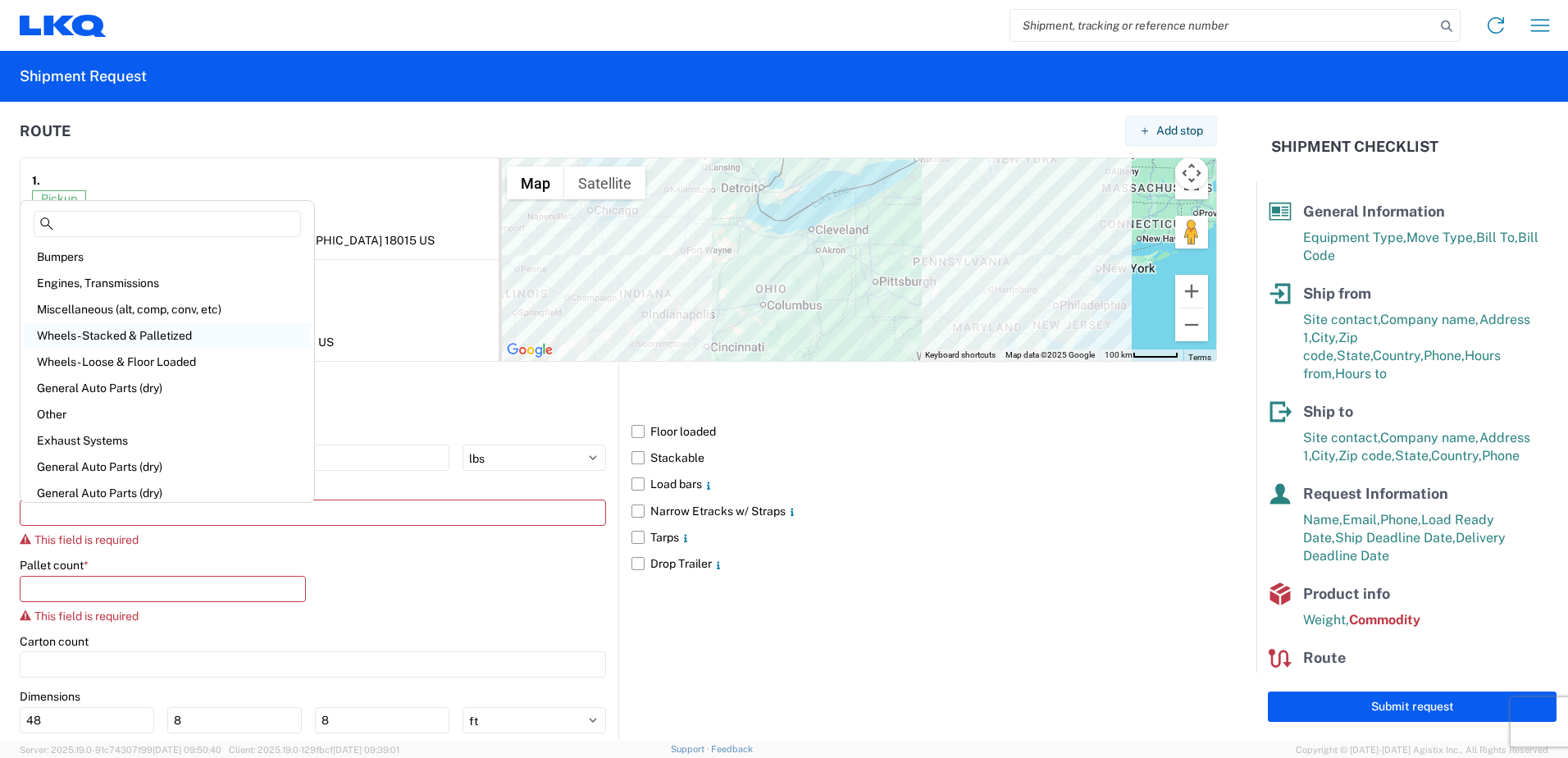
click at [90, 336] on div "Wheels - Stacked & Palletized" at bounding box center [167, 335] width 287 height 26
type input "Wheels - Stacked & Palletized"
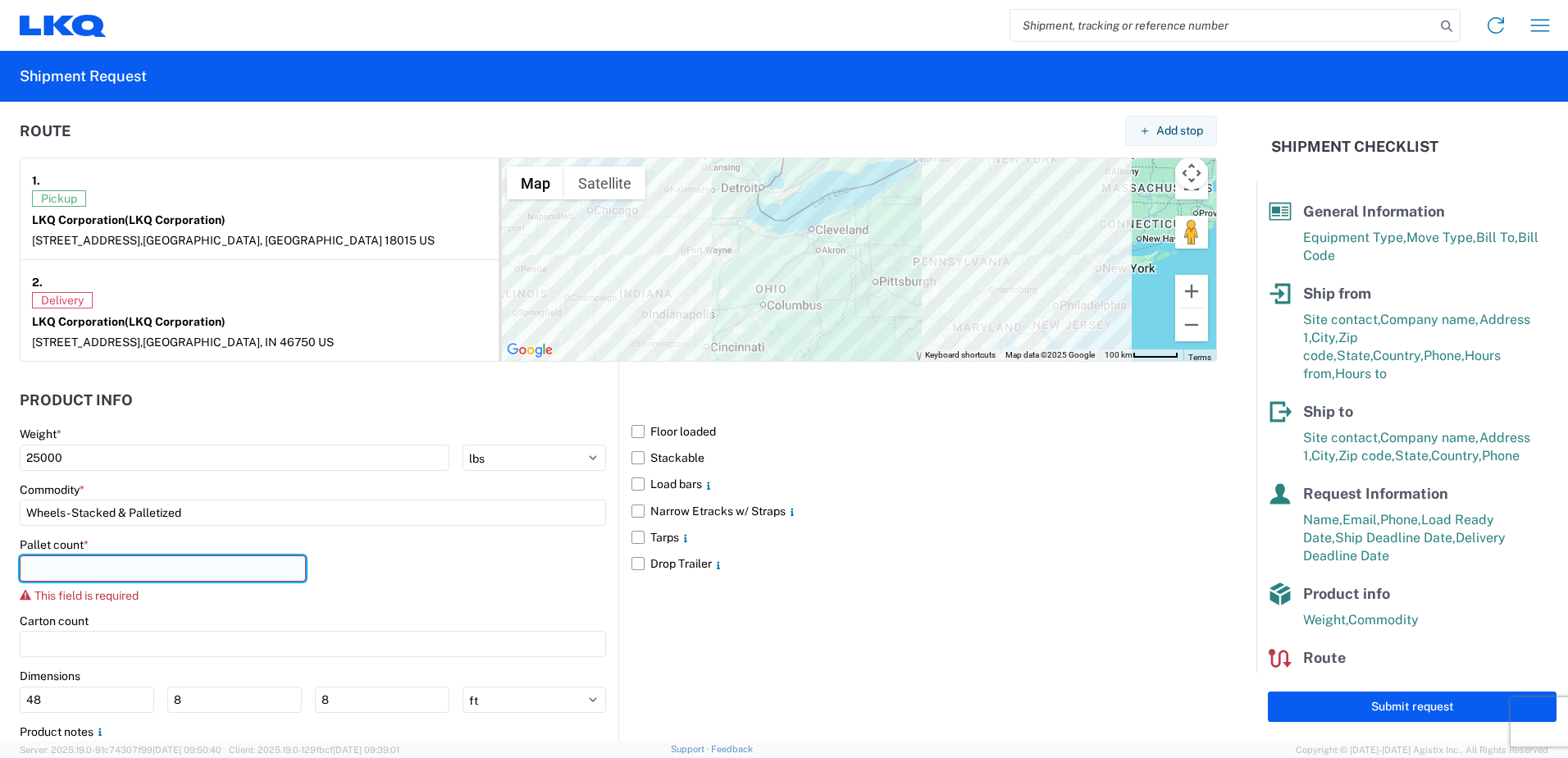
click at [38, 565] on input "number" at bounding box center [163, 568] width 287 height 26
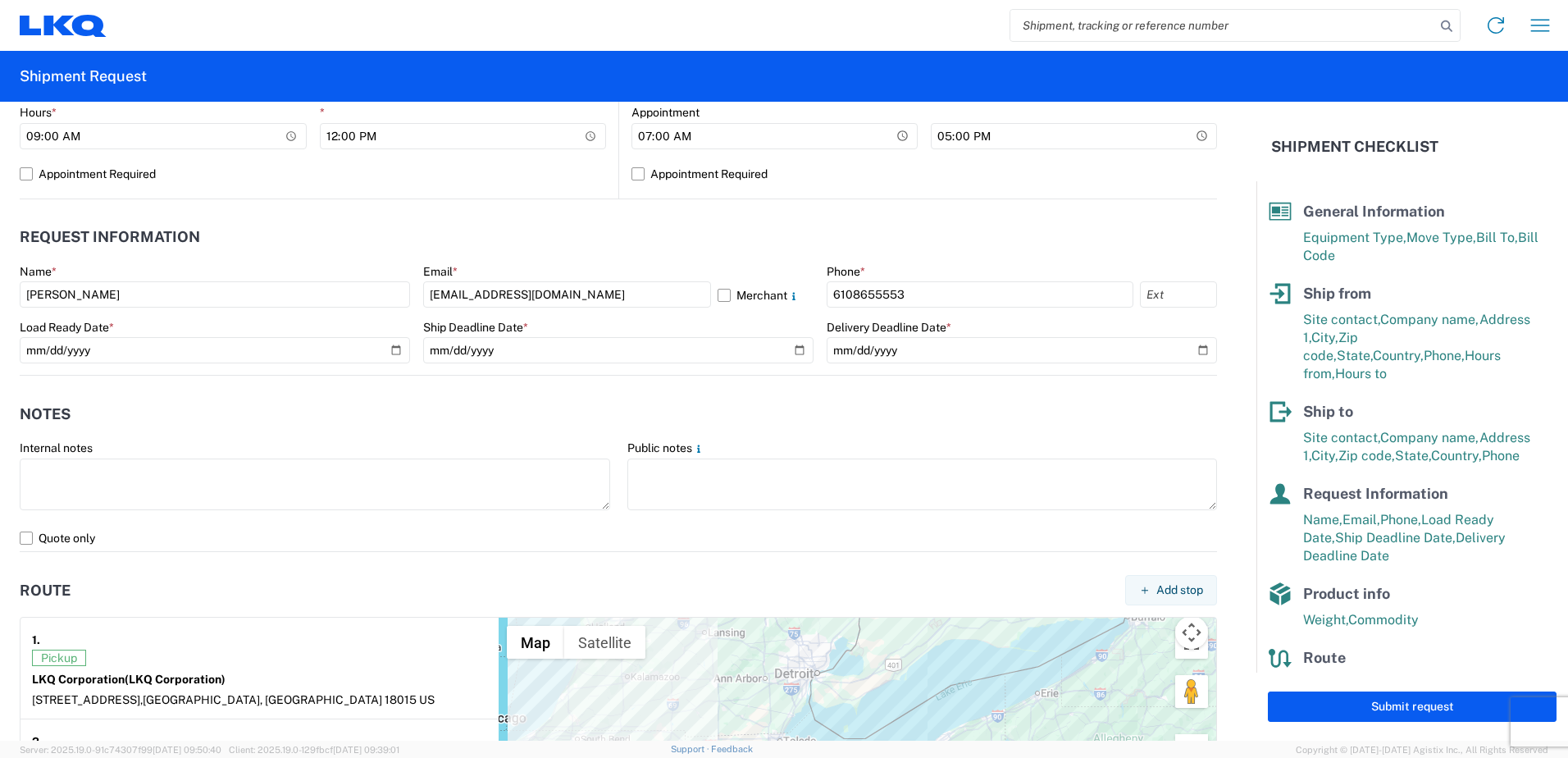
scroll to position [820, 0]
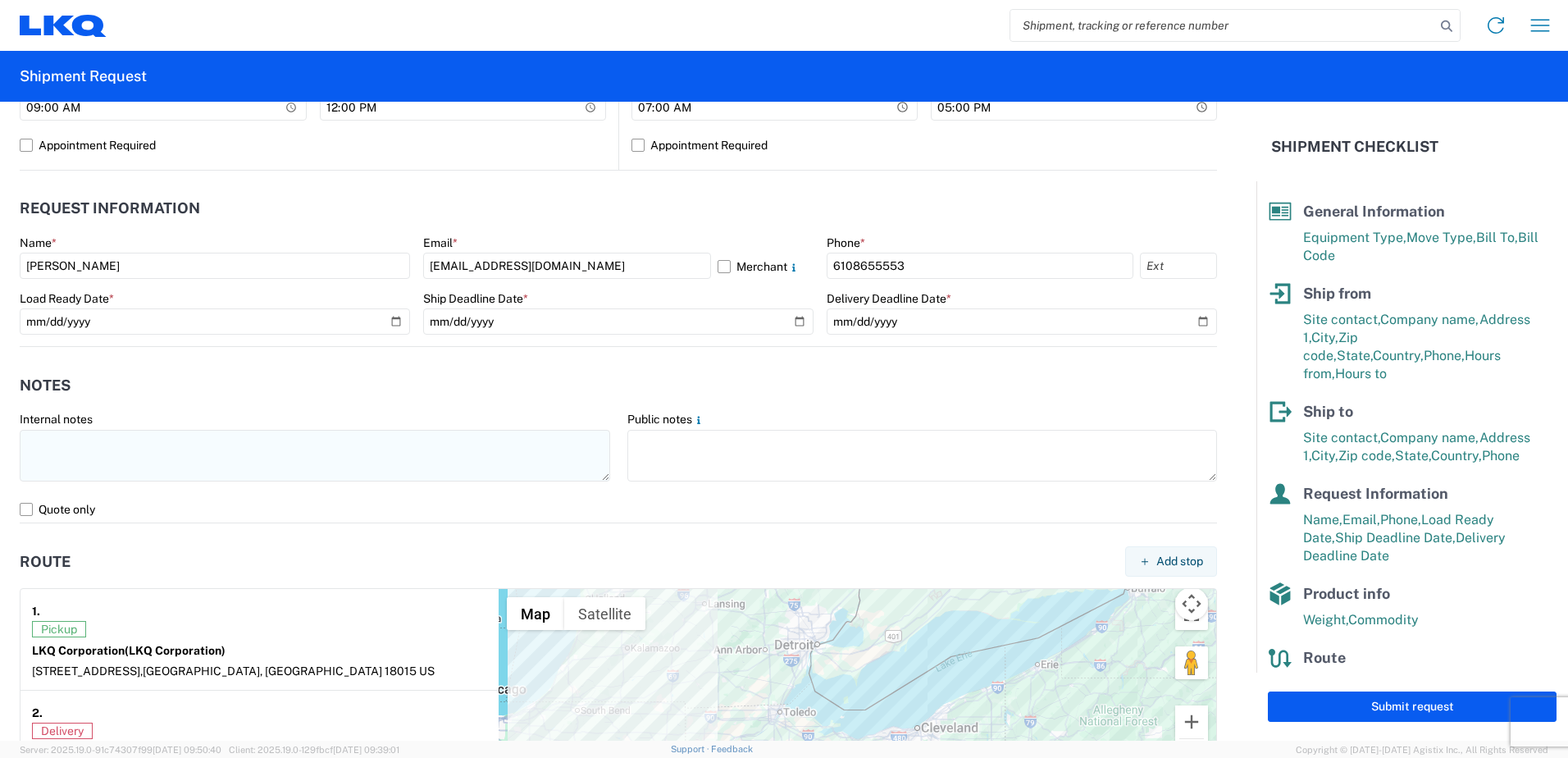
type input "24"
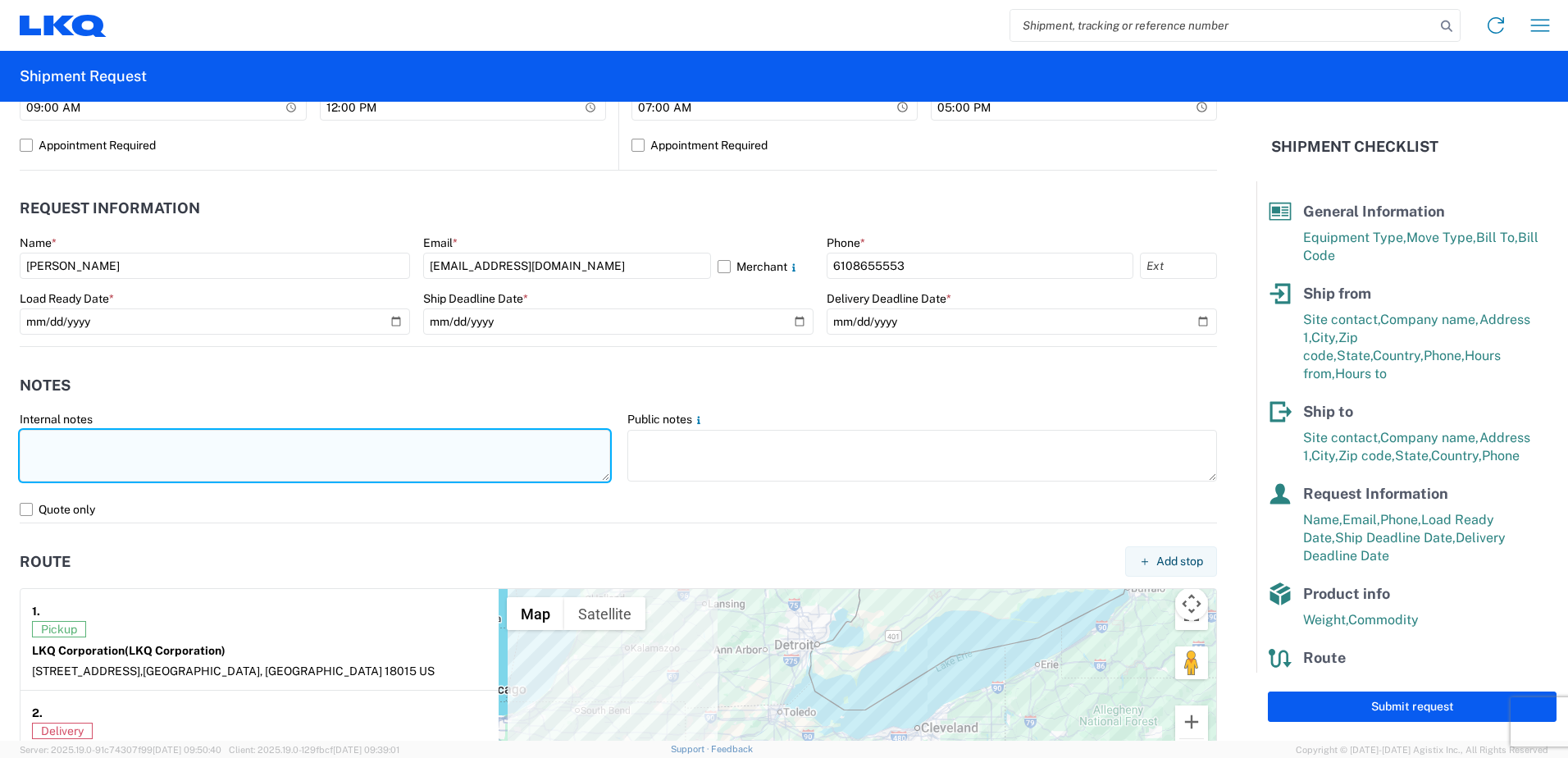
drag, startPoint x: 34, startPoint y: 454, endPoint x: 74, endPoint y: 453, distance: 40.0
click at [38, 454] on textarea at bounding box center [315, 455] width 591 height 52
click at [233, 450] on textarea "PICKUP BETWEEN 9AM AND 2PM" at bounding box center [315, 455] width 591 height 52
drag, startPoint x: 219, startPoint y: 437, endPoint x: 8, endPoint y: 417, distance: 211.9
click at [8, 418] on form "General Information Template PO# Equipment Type * Select 53’ Dry Van Flatbed Dr…" at bounding box center [628, 421] width 1256 height 639
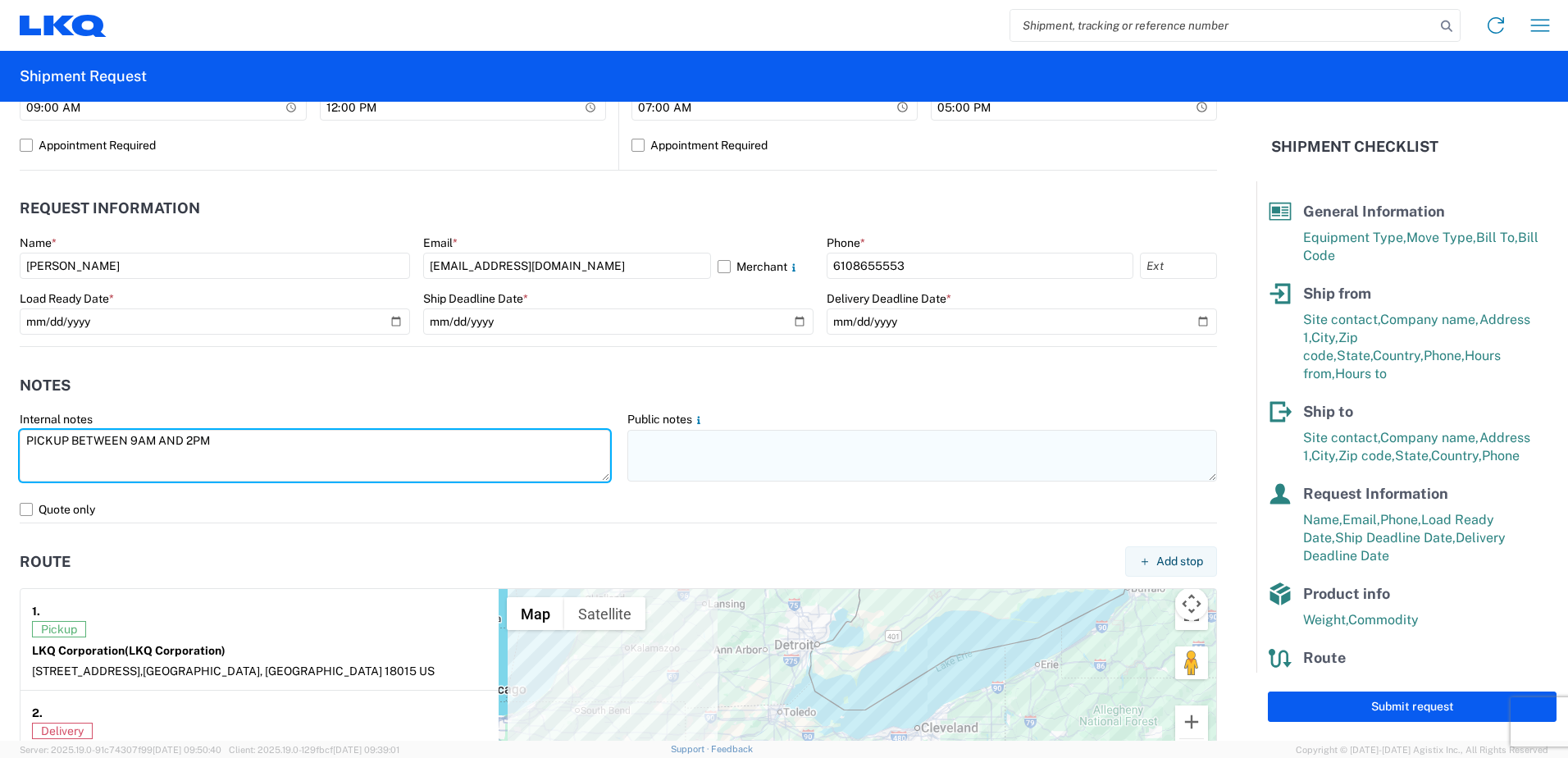
type textarea "PICKUP BETWEEN 9AM AND 2PM"
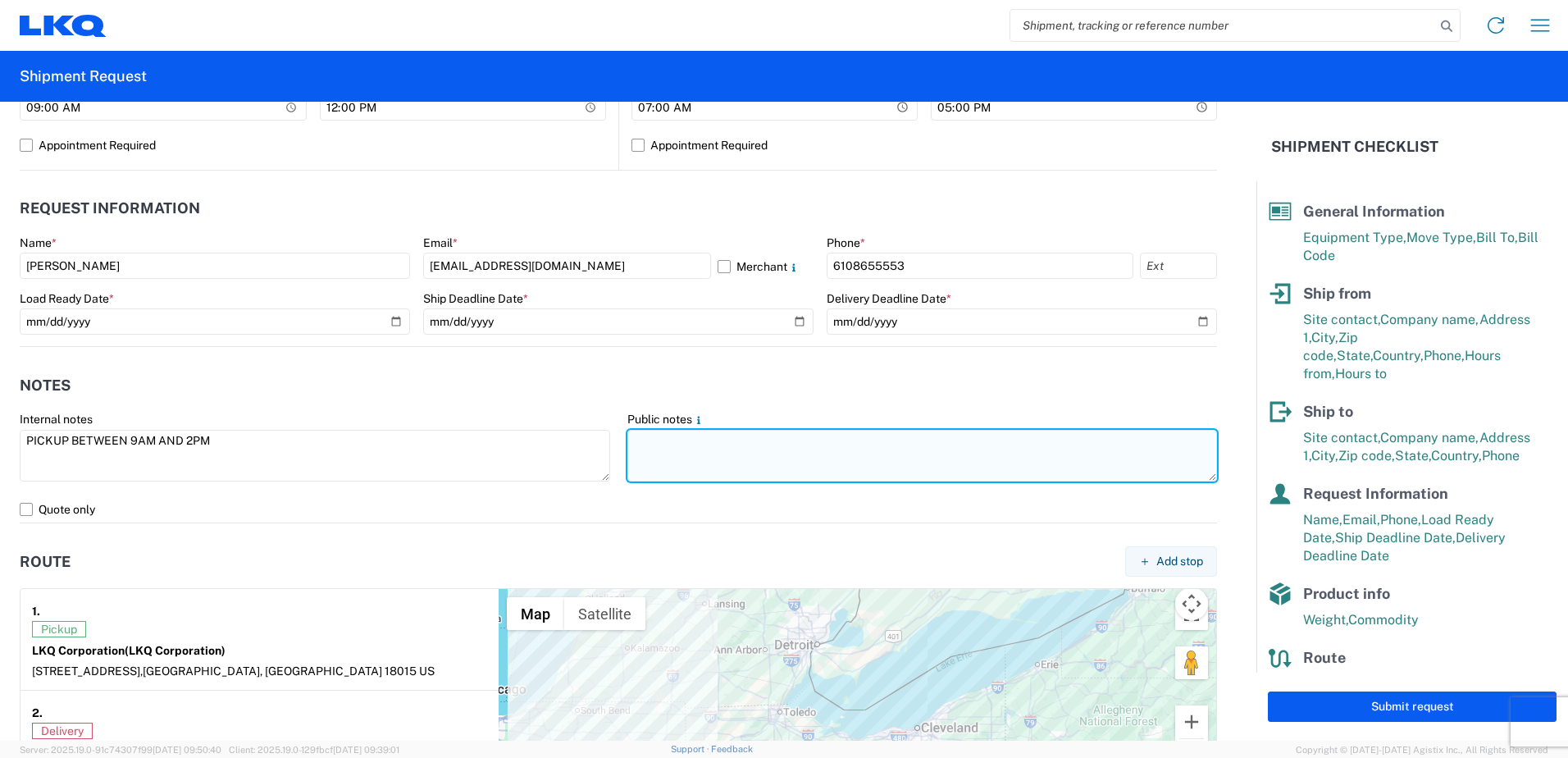
paste textarea "PICKUP BETWEEN 9AM AND 2PM"
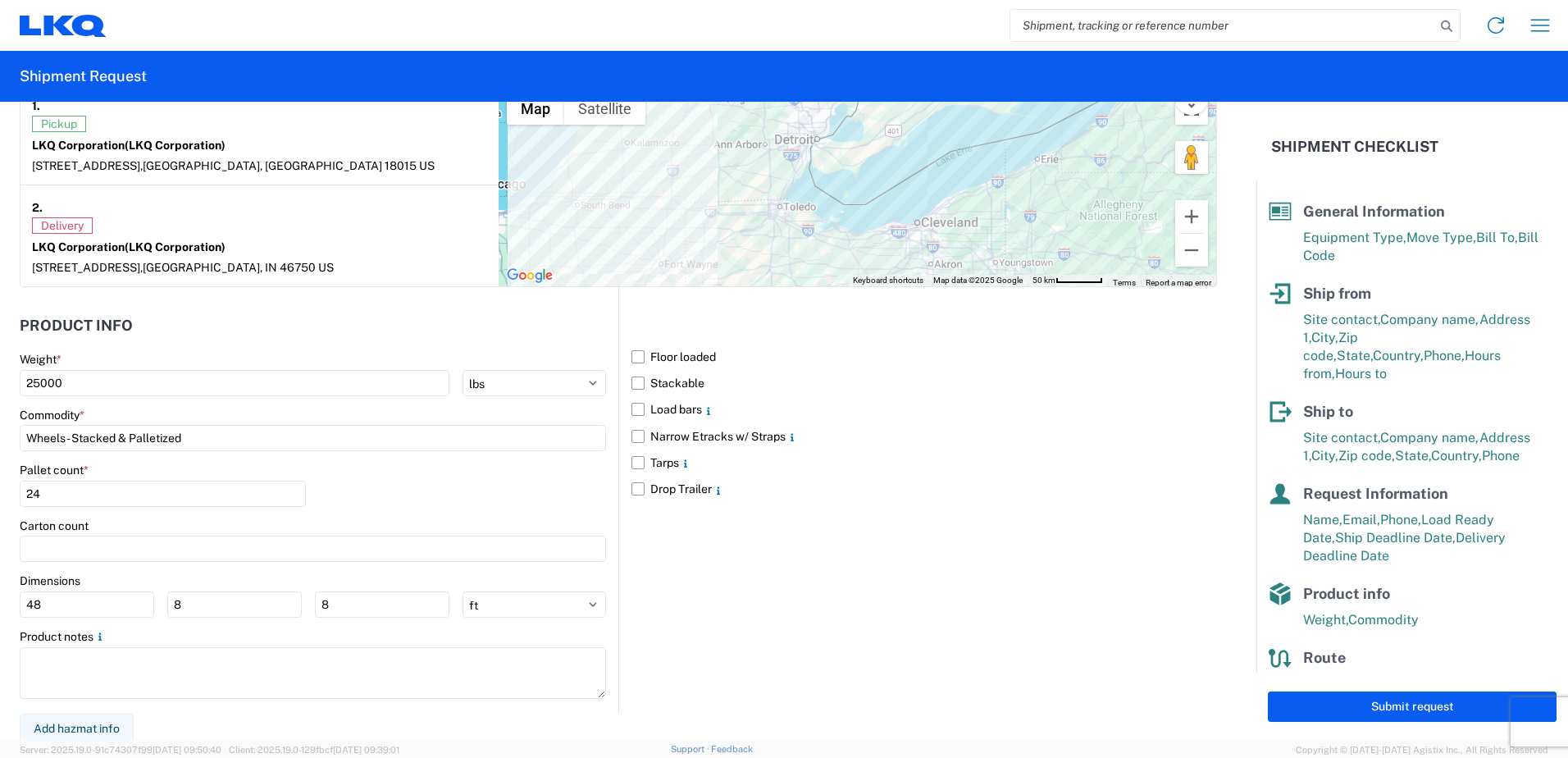
scroll to position [1328, 0]
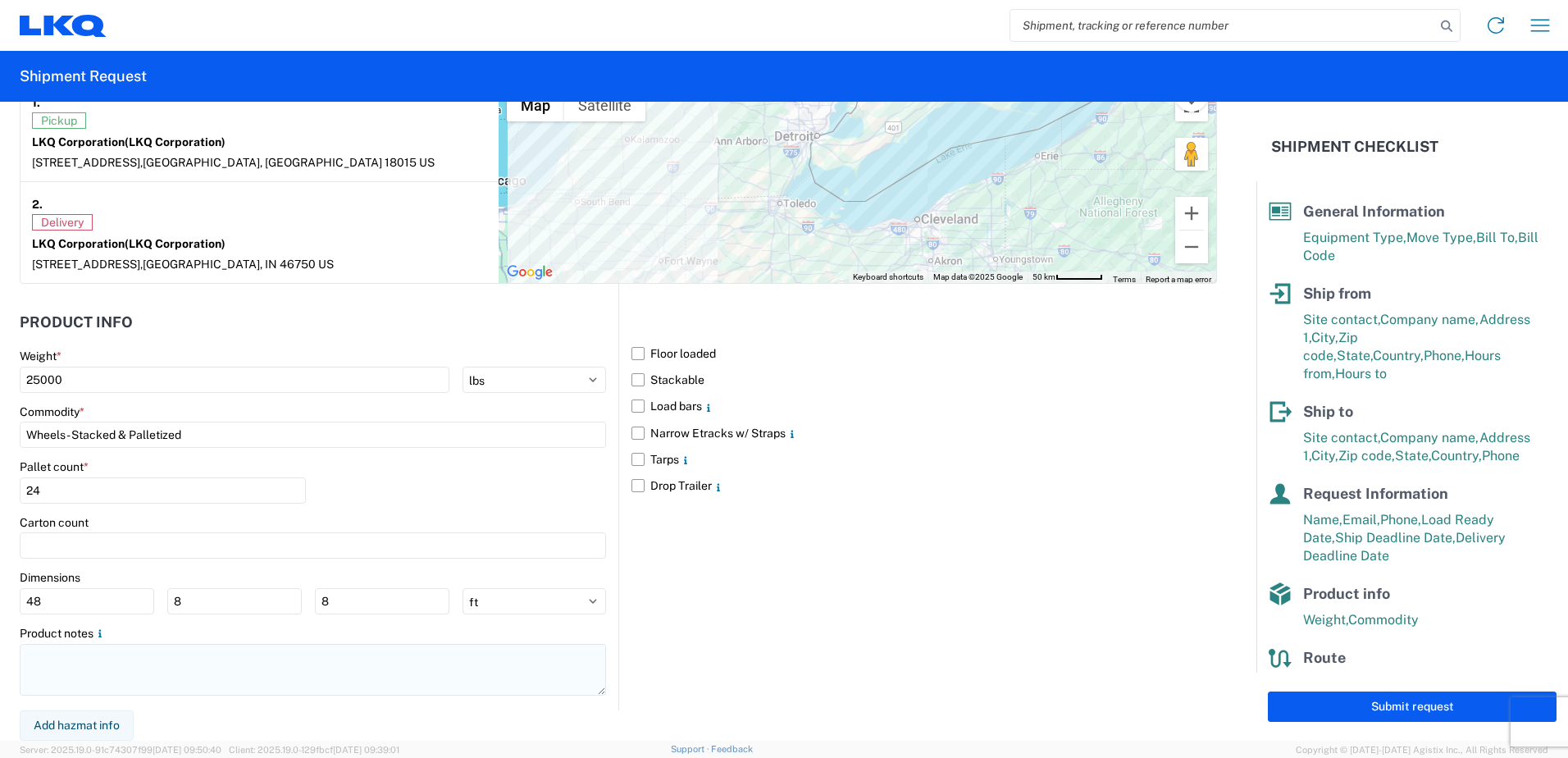
type textarea "PICKUP BETWEEN 9AM AND 2PM"
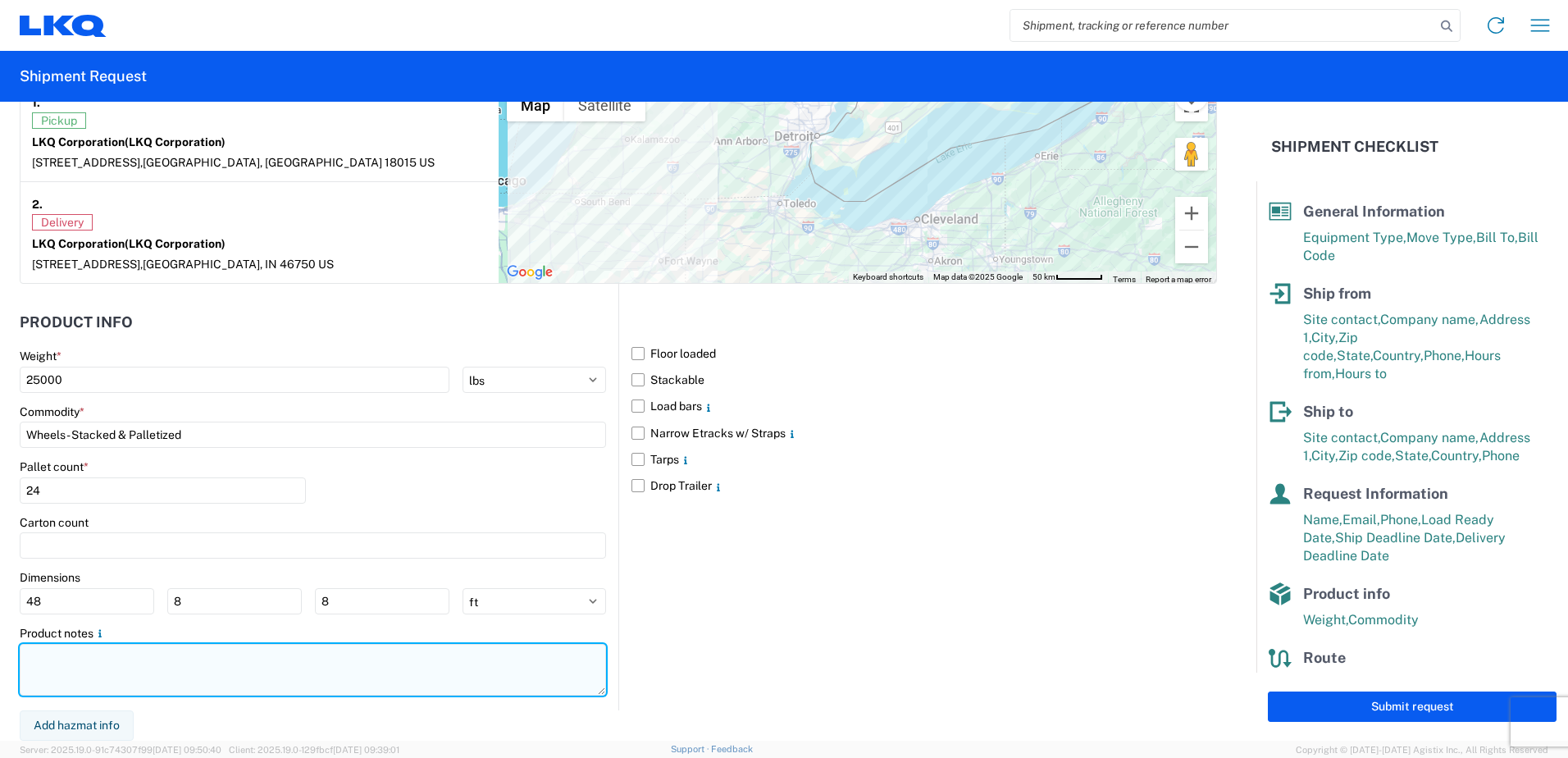
paste textarea "PICKUP BETWEEN 9AM AND 2PM"
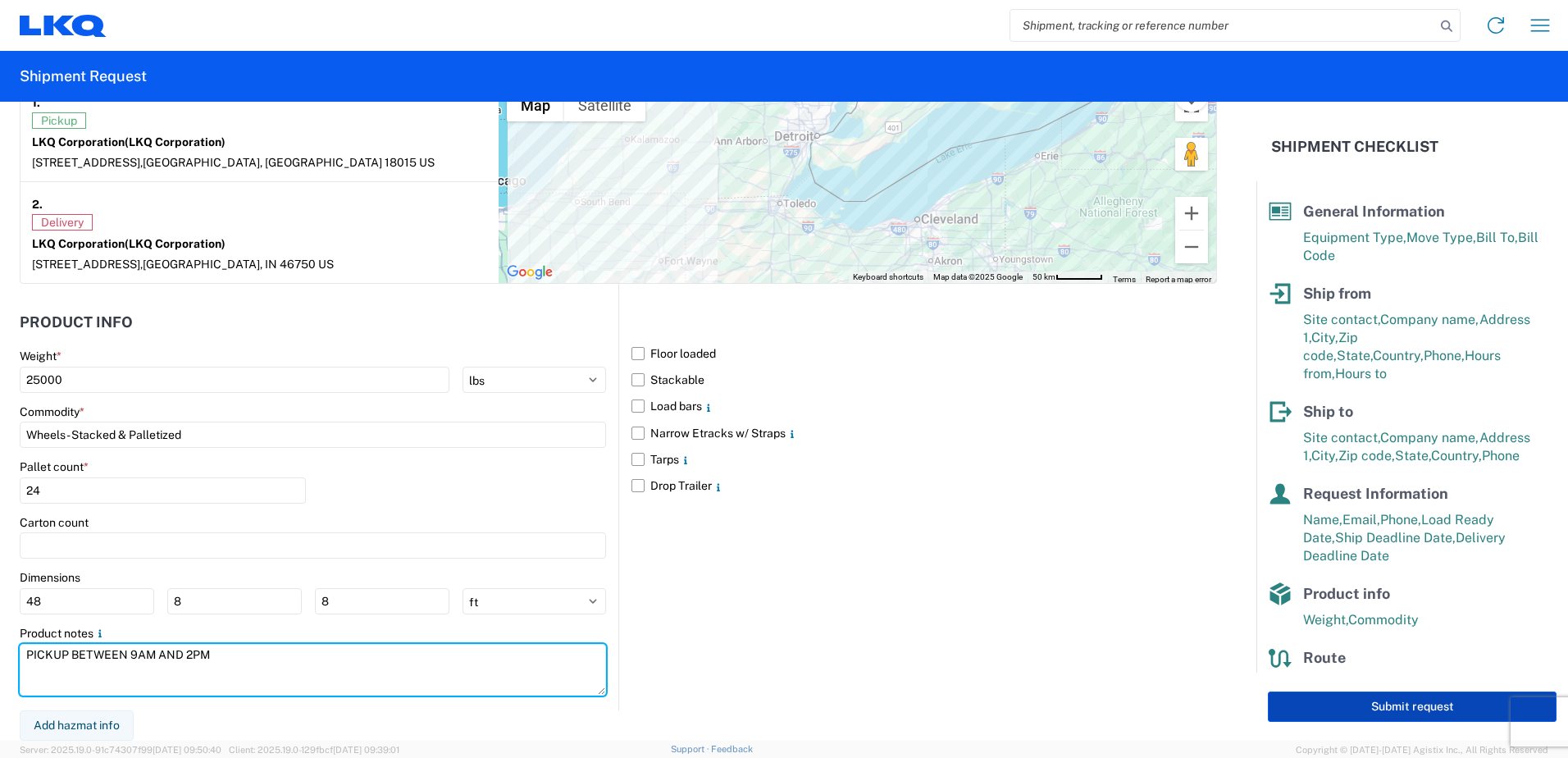
type textarea "PICKUP BETWEEN 9AM AND 2PM"
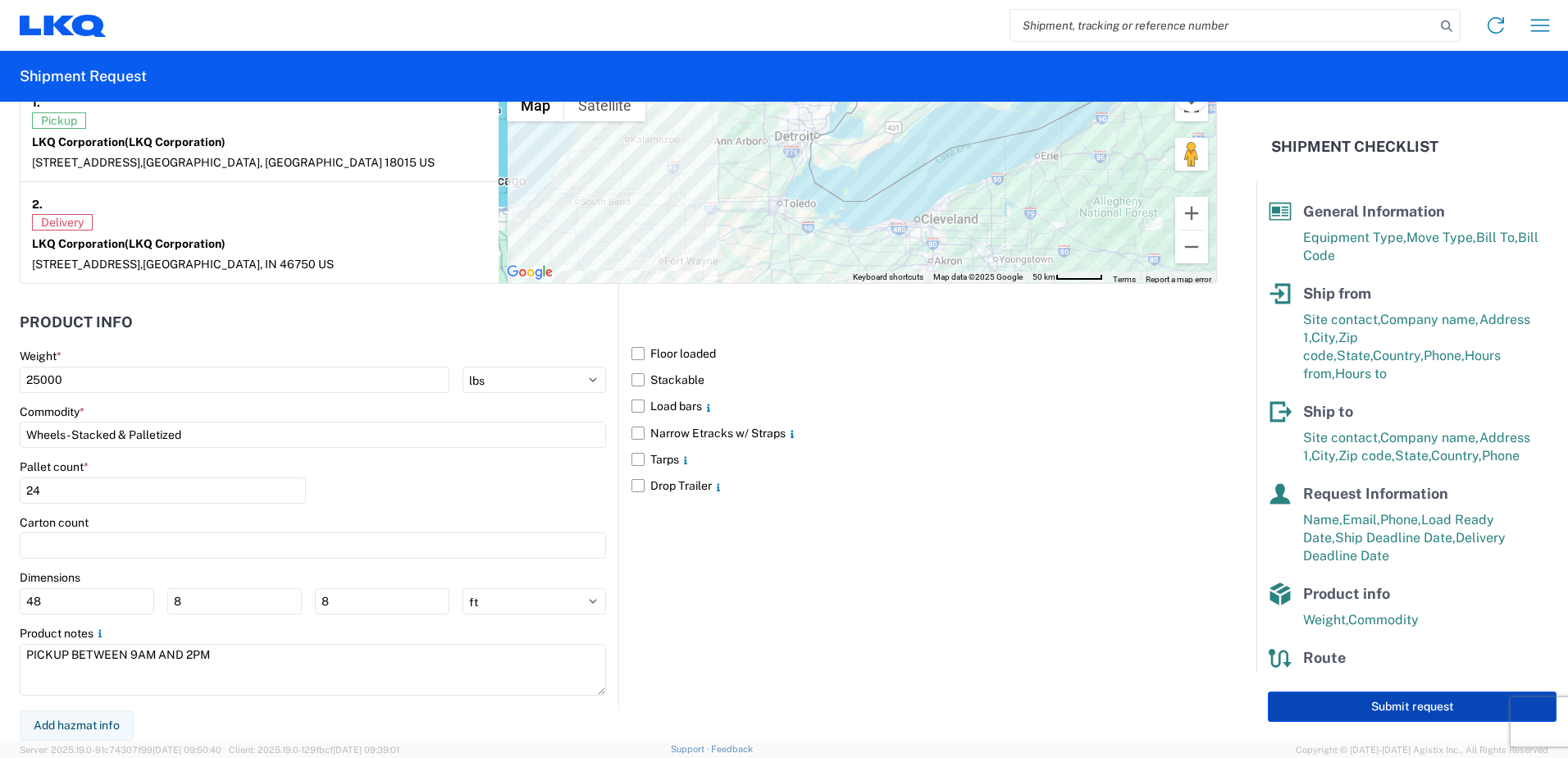
click at [1373, 711] on button "Submit request" at bounding box center [1412, 705] width 288 height 30
select select "US"
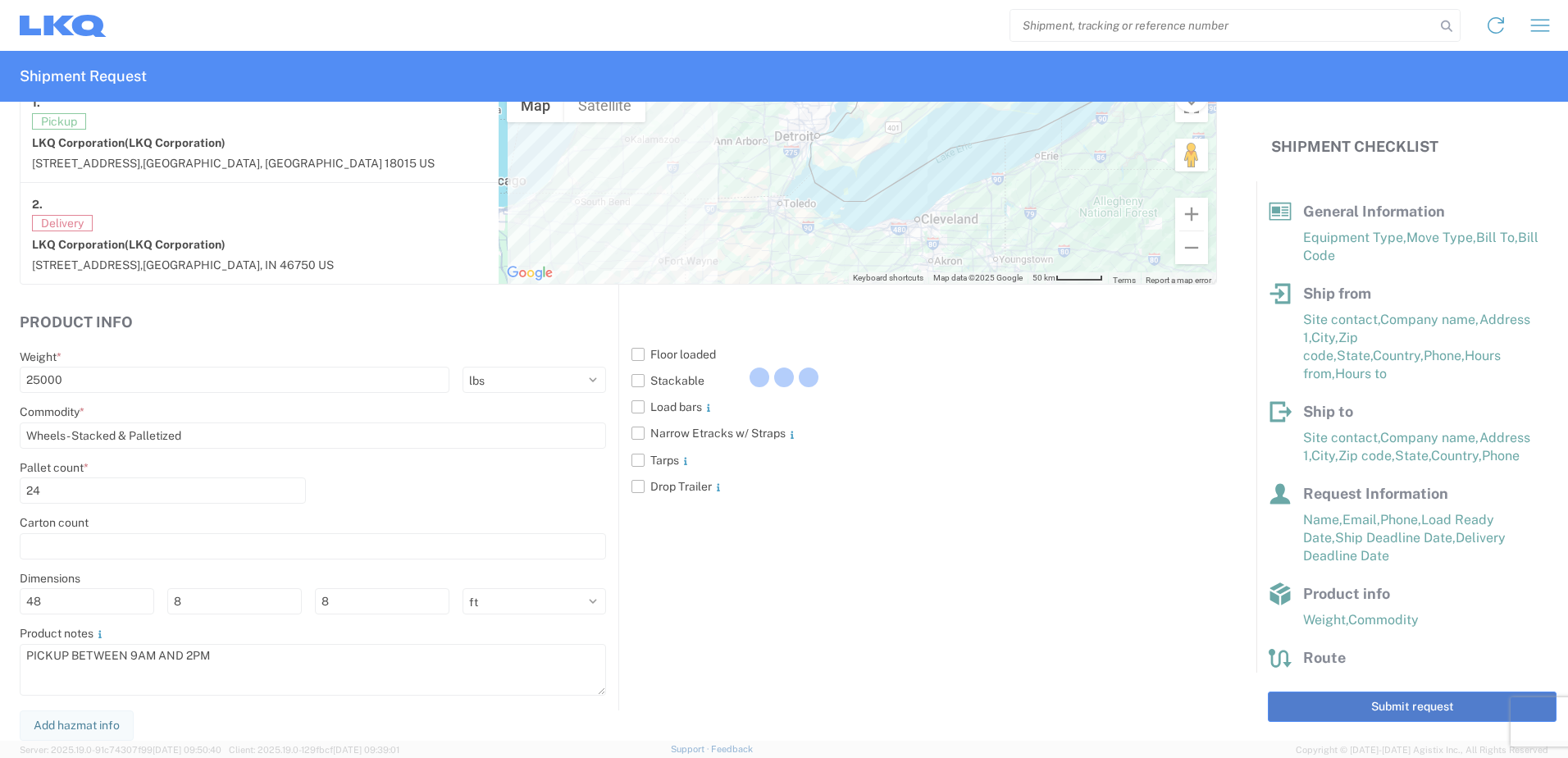
scroll to position [1328, 0]
